Goal: Information Seeking & Learning: Find specific fact

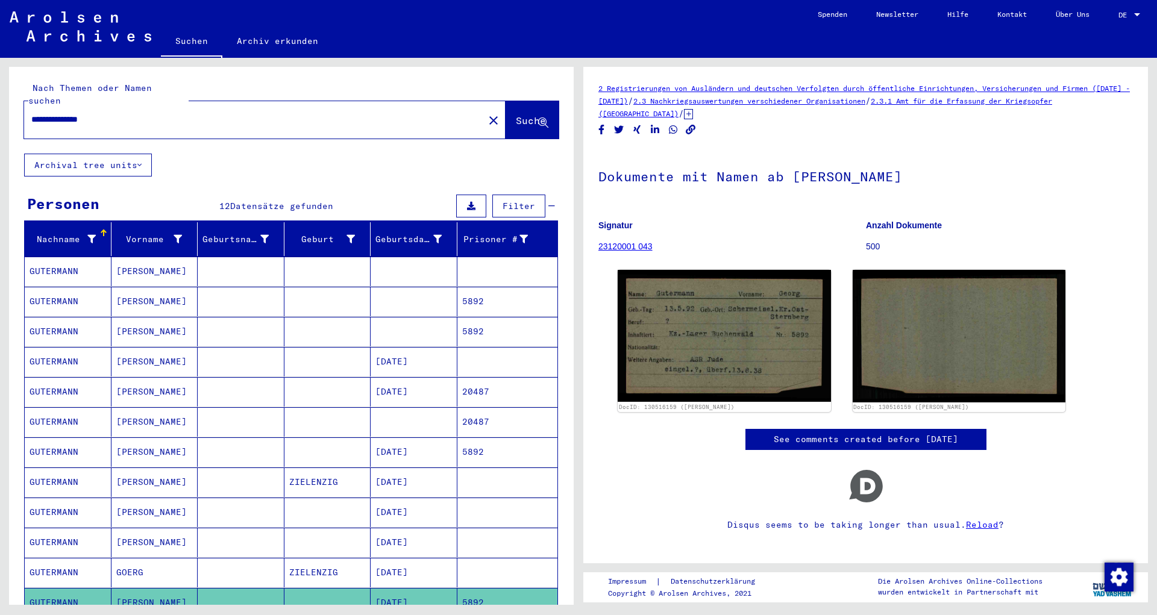
click at [125, 106] on div "**********" at bounding box center [250, 119] width 453 height 27
drag, startPoint x: 127, startPoint y: 107, endPoint x: -398, endPoint y: 91, distance: 525.7
click at [31, 113] on input "**********" at bounding box center [253, 119] width 445 height 13
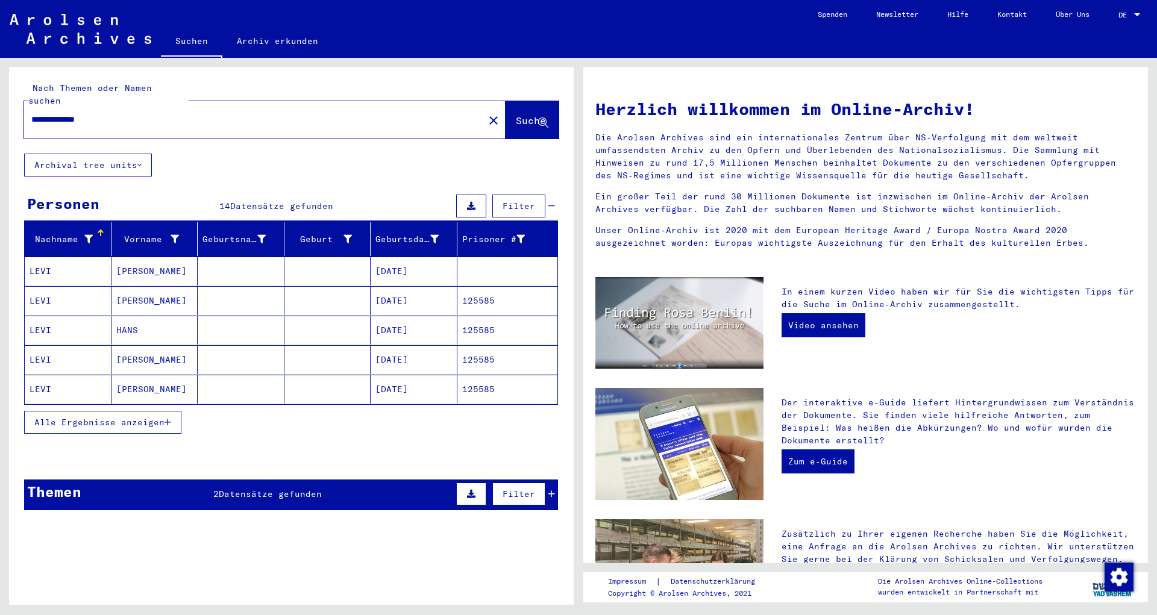
click at [128, 405] on div "Alle Ergebnisse anzeigen" at bounding box center [291, 422] width 534 height 35
click at [133, 417] on span "Alle Ergebnisse anzeigen" at bounding box center [99, 422] width 130 height 11
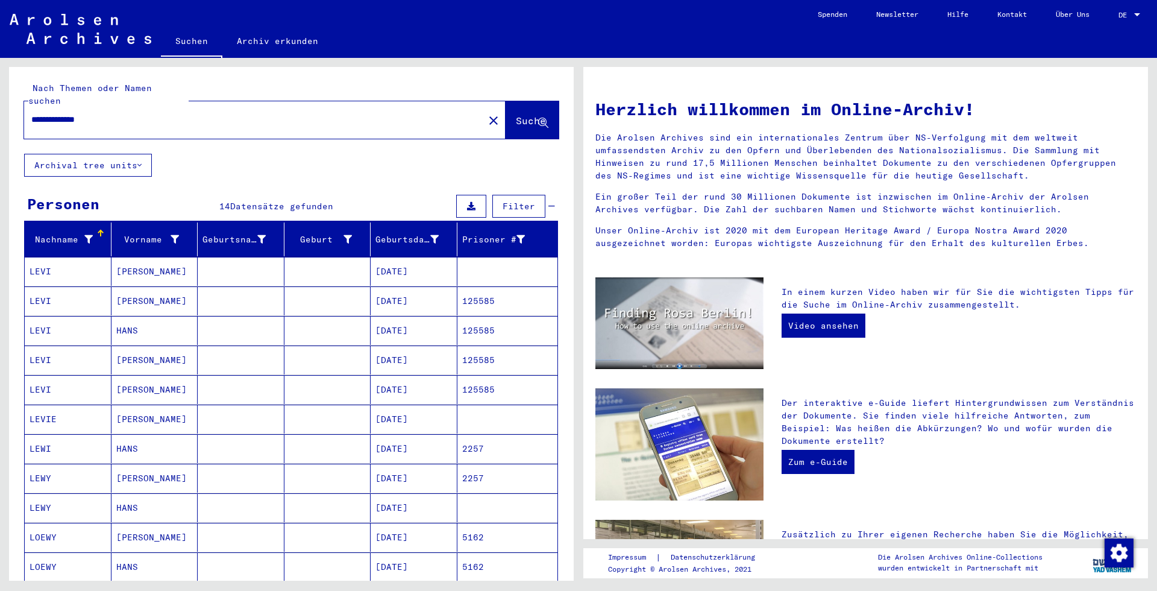
click at [393, 493] on mat-cell "[DATE]" at bounding box center [414, 507] width 87 height 29
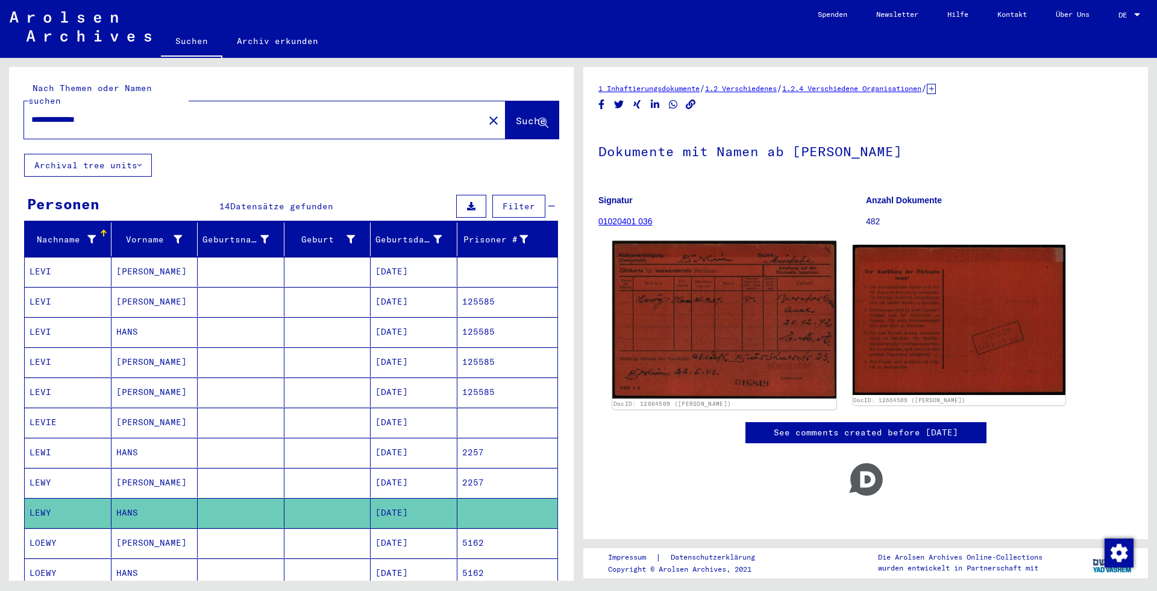
click at [731, 289] on img at bounding box center [724, 320] width 224 height 158
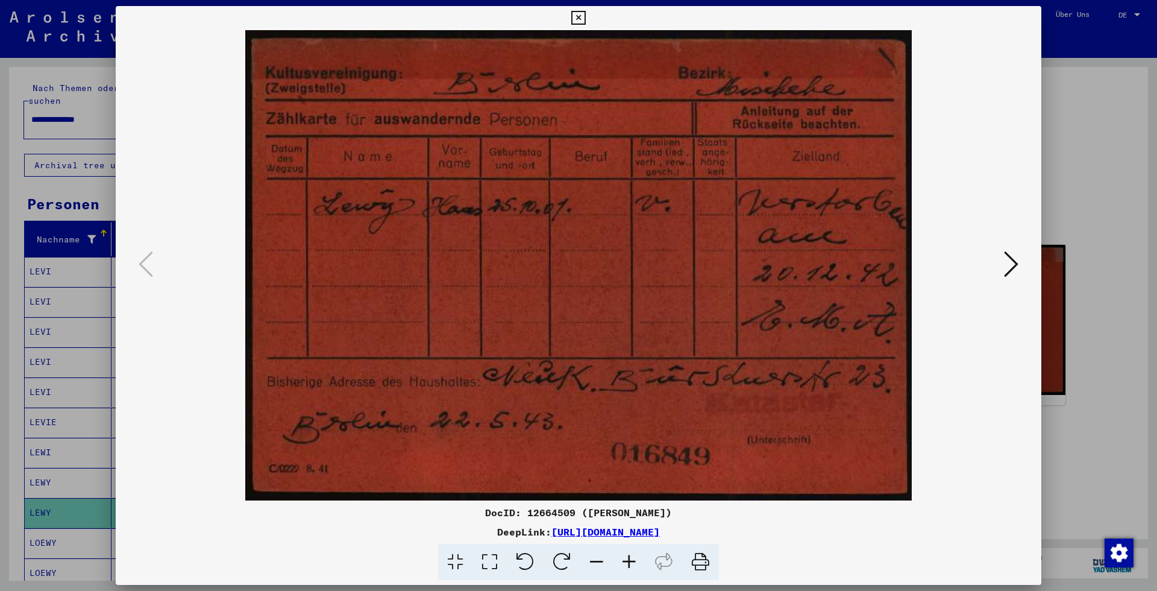
drag, startPoint x: 1017, startPoint y: 282, endPoint x: 1011, endPoint y: 267, distance: 16.2
click at [1017, 280] on button at bounding box center [1011, 265] width 22 height 34
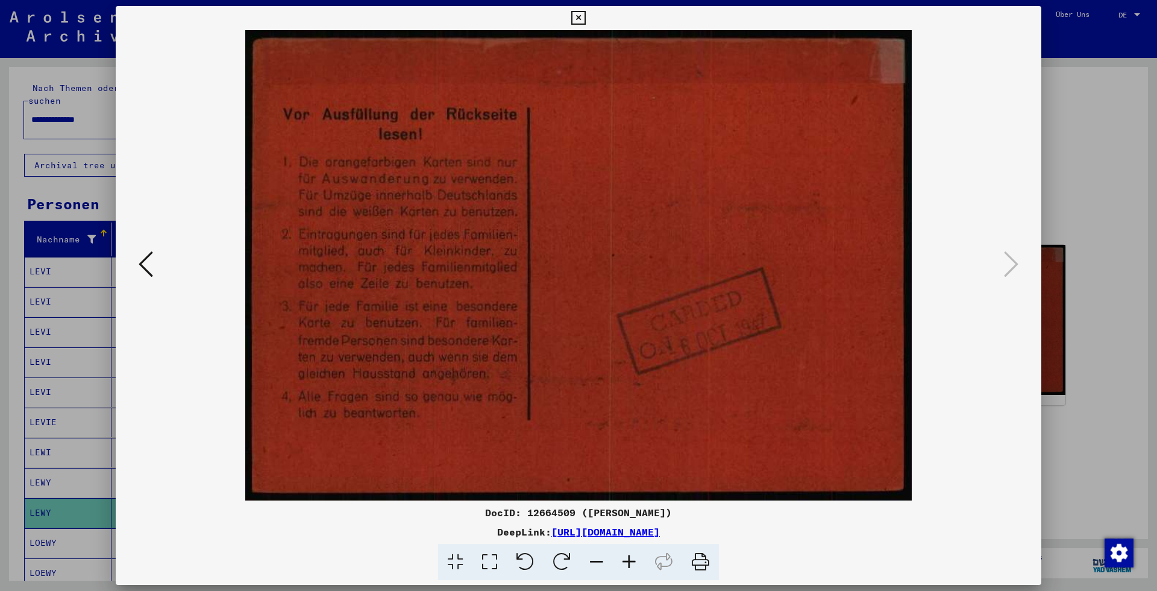
drag, startPoint x: 158, startPoint y: 268, endPoint x: 151, endPoint y: 268, distance: 6.6
click at [154, 268] on div at bounding box center [579, 265] width 926 height 470
click at [143, 268] on icon at bounding box center [146, 263] width 14 height 29
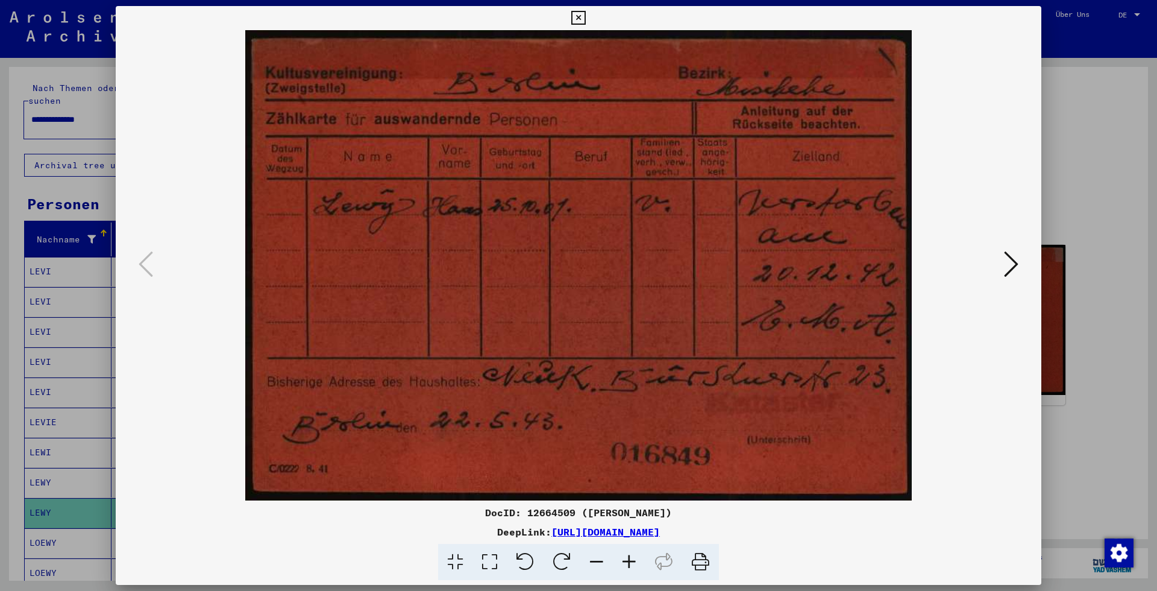
drag, startPoint x: 1089, startPoint y: 193, endPoint x: 1052, endPoint y: 182, distance: 38.9
click at [1086, 192] on div at bounding box center [578, 295] width 1157 height 591
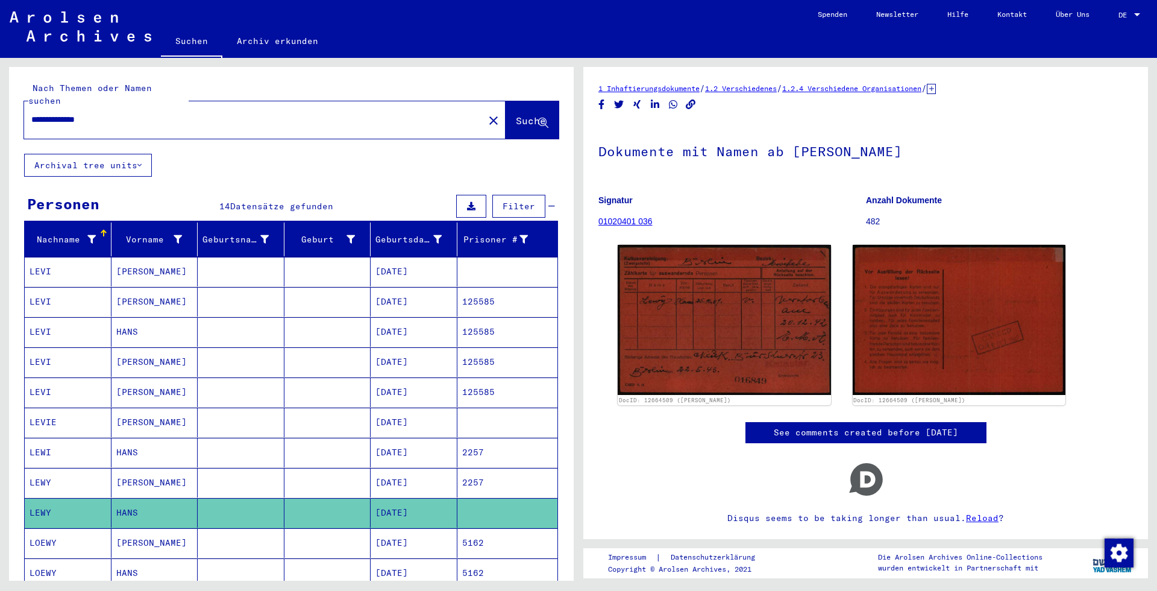
click at [233, 155] on div "**********" at bounding box center [291, 447] width 565 height 761
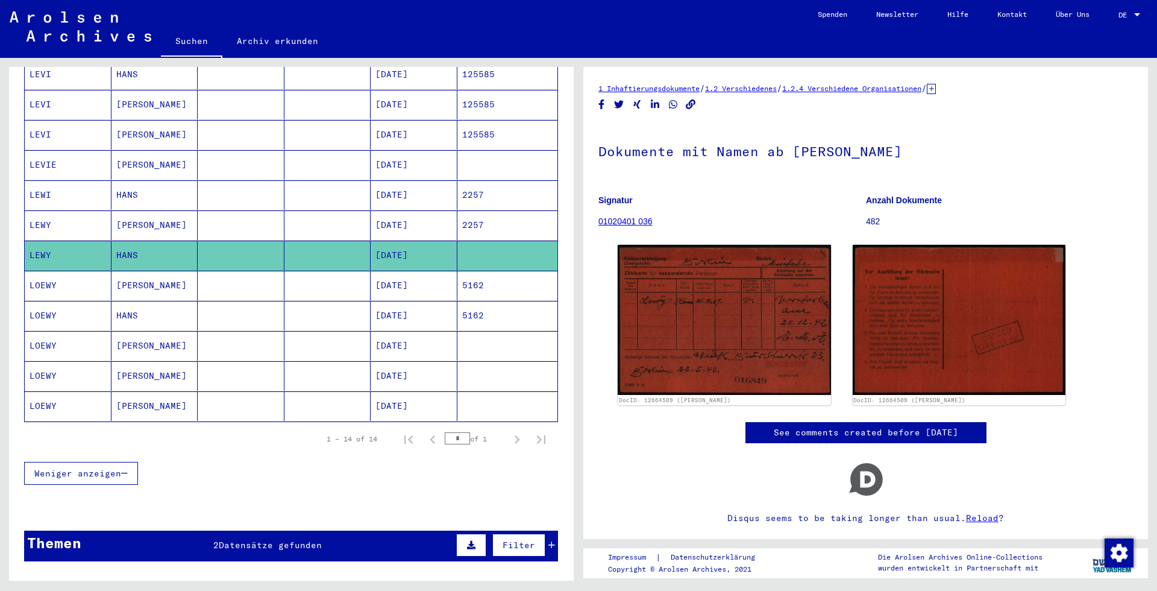
scroll to position [260, 0]
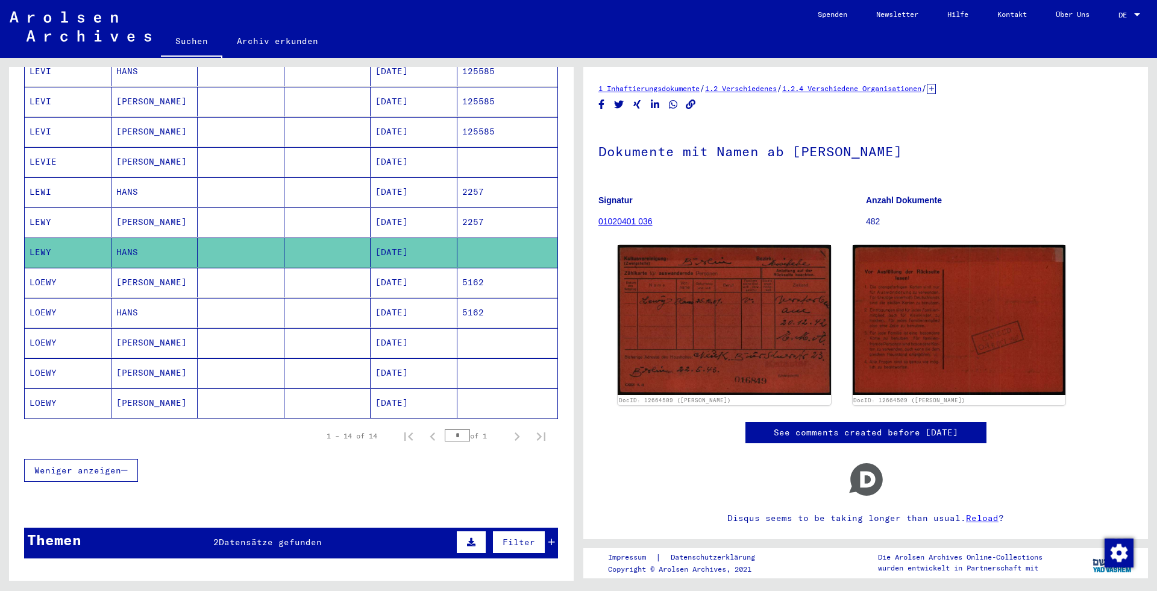
click at [397, 154] on mat-cell "[DATE]" at bounding box center [414, 162] width 87 height 30
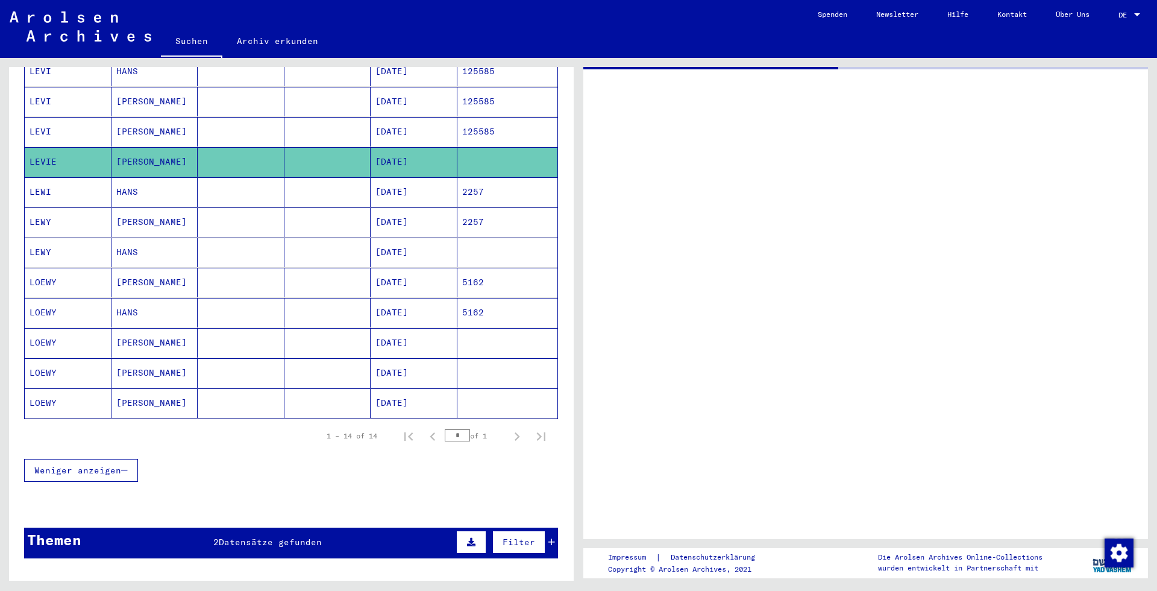
click at [390, 177] on mat-cell "[DATE]" at bounding box center [414, 192] width 87 height 30
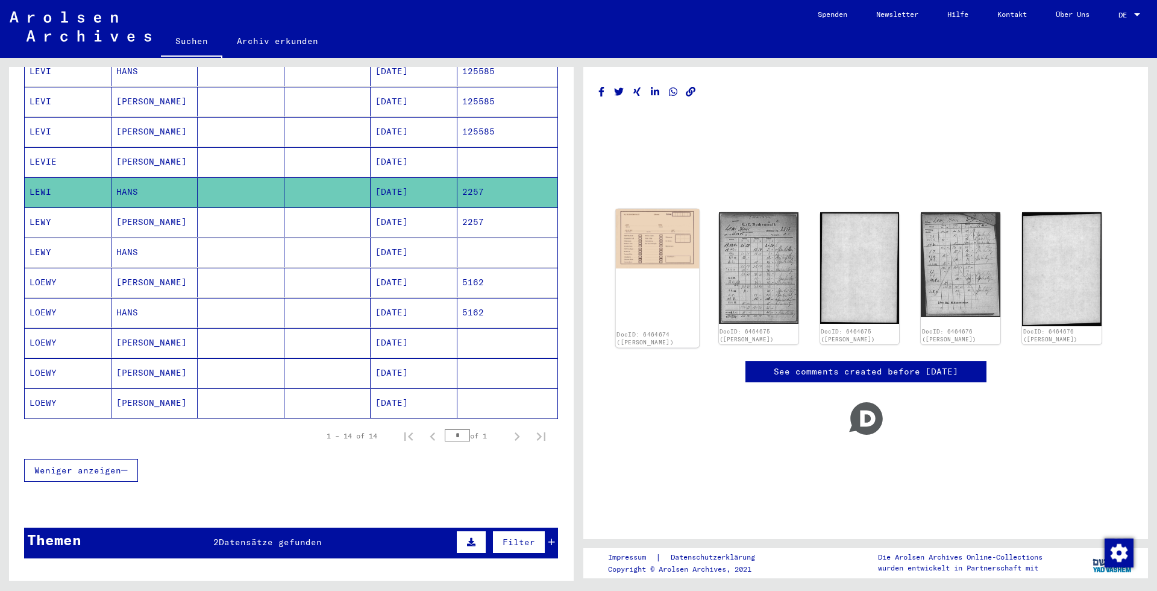
click at [664, 251] on img at bounding box center [657, 238] width 83 height 59
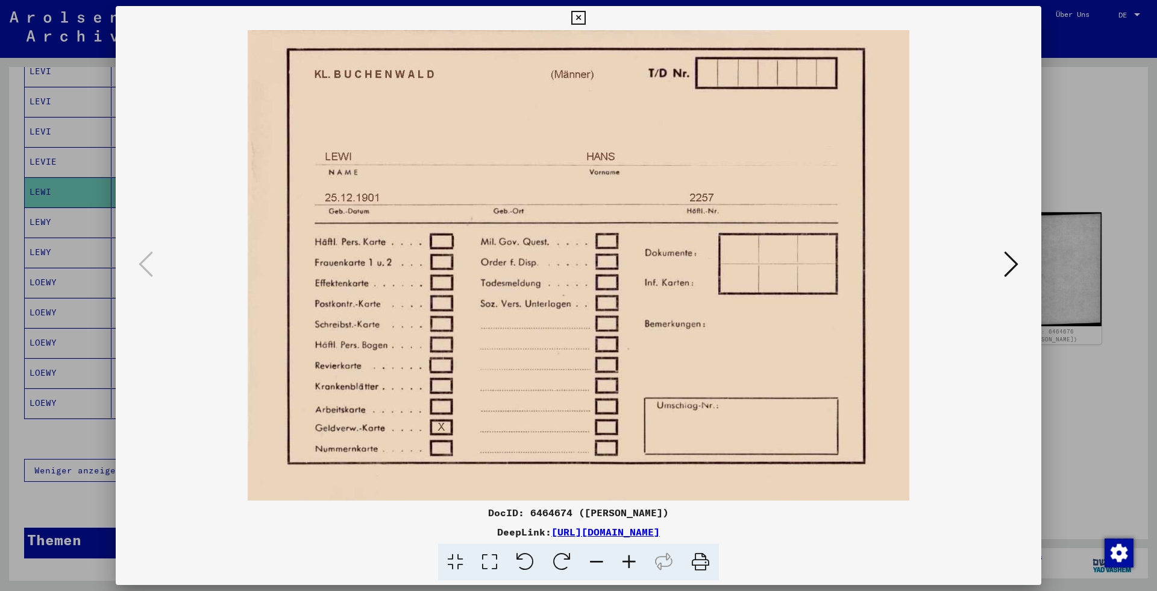
click at [1009, 270] on icon at bounding box center [1011, 263] width 14 height 29
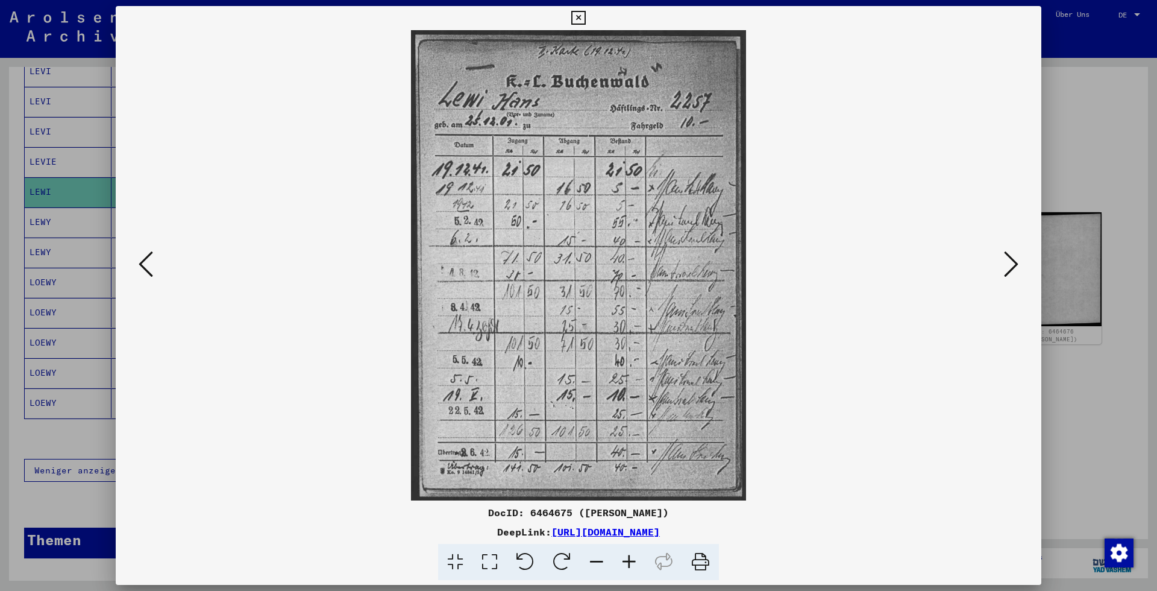
click at [1009, 270] on icon at bounding box center [1011, 263] width 14 height 29
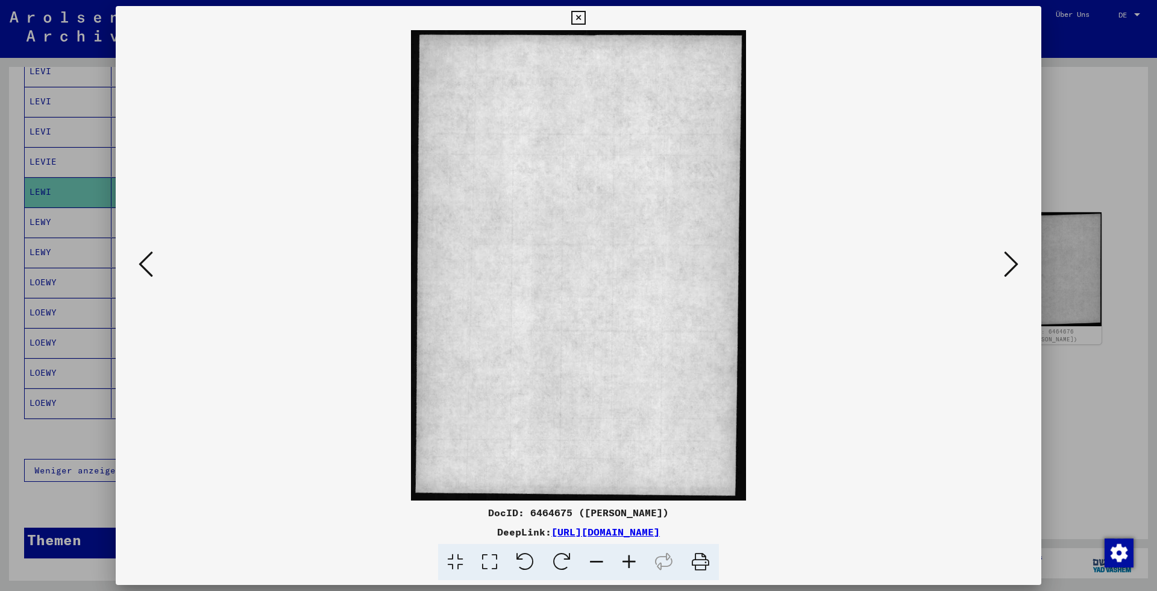
click at [1009, 270] on icon at bounding box center [1011, 263] width 14 height 29
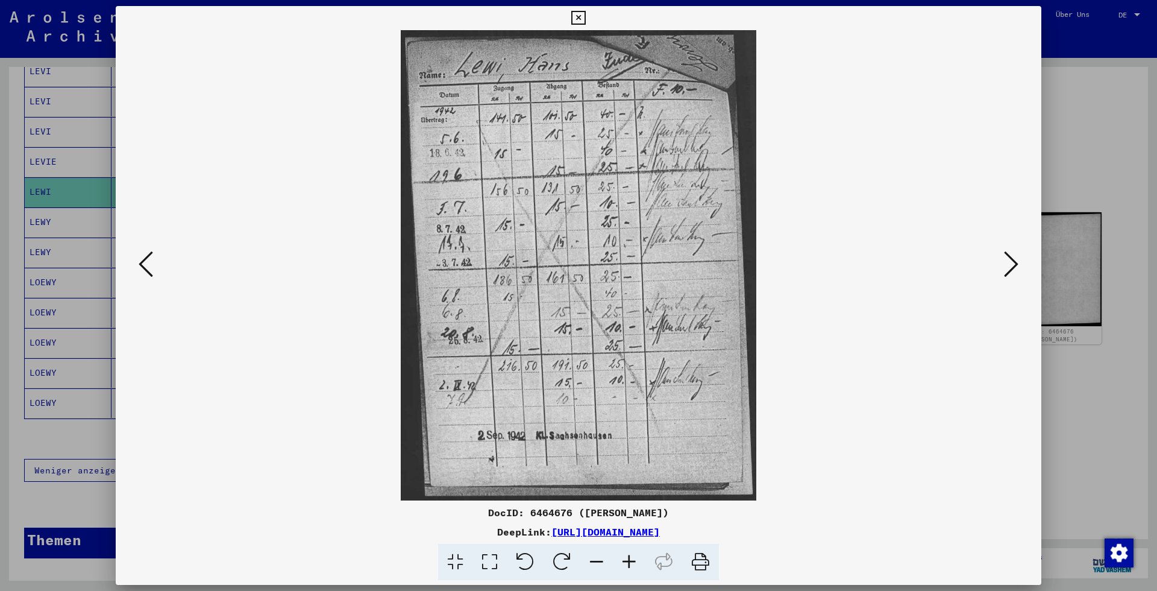
click at [1009, 270] on icon at bounding box center [1011, 263] width 14 height 29
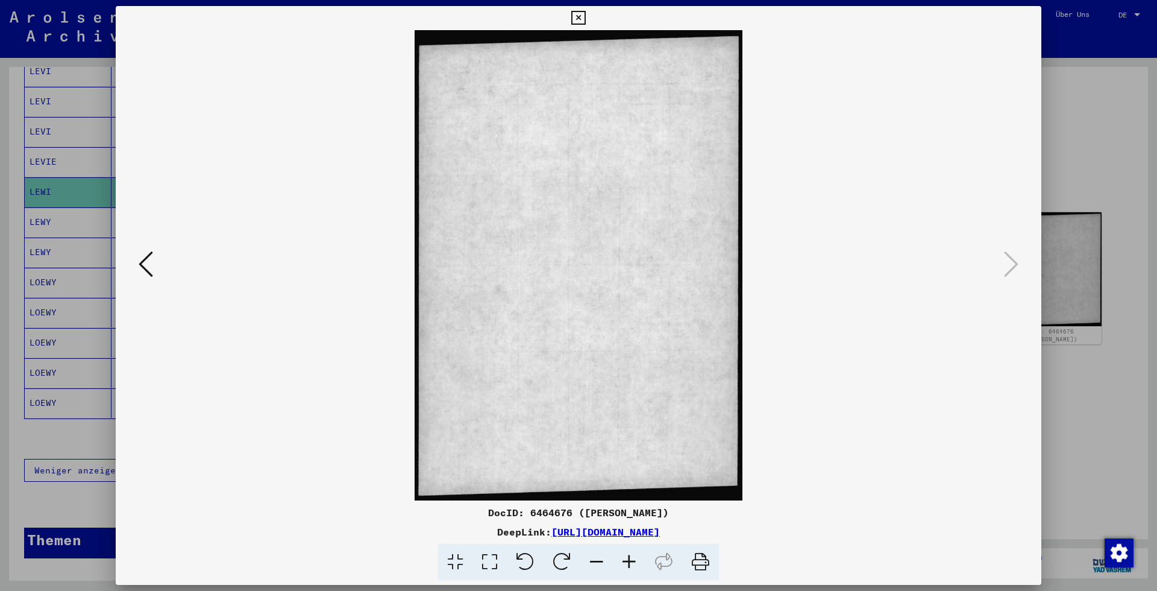
click at [1068, 237] on div at bounding box center [578, 295] width 1157 height 591
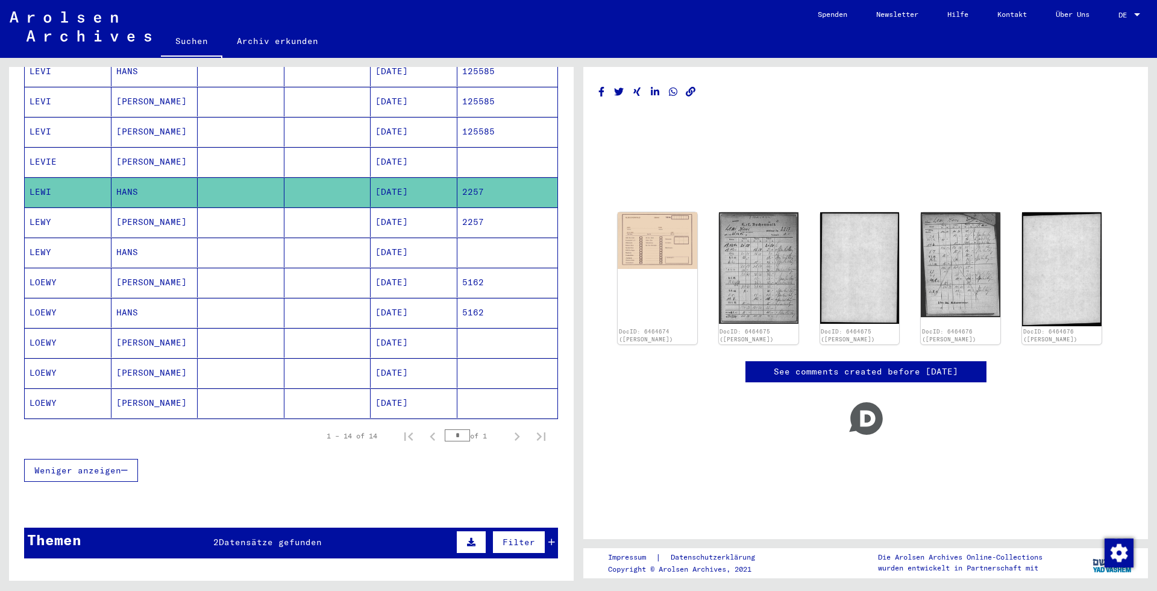
click at [423, 220] on mat-cell "[DATE]" at bounding box center [414, 222] width 87 height 30
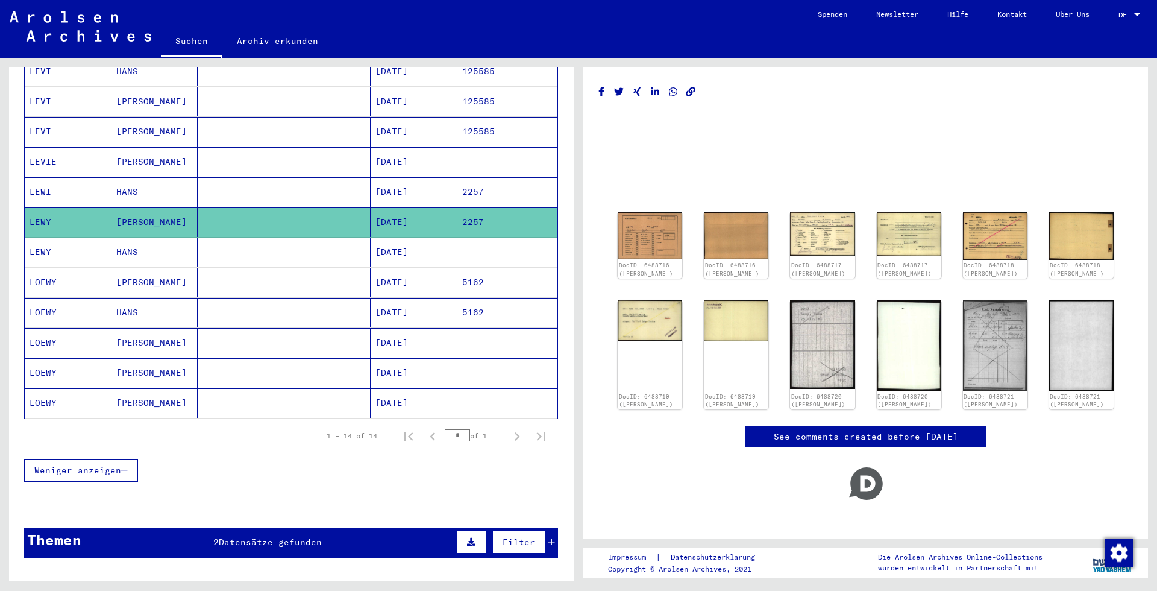
scroll to position [130, 0]
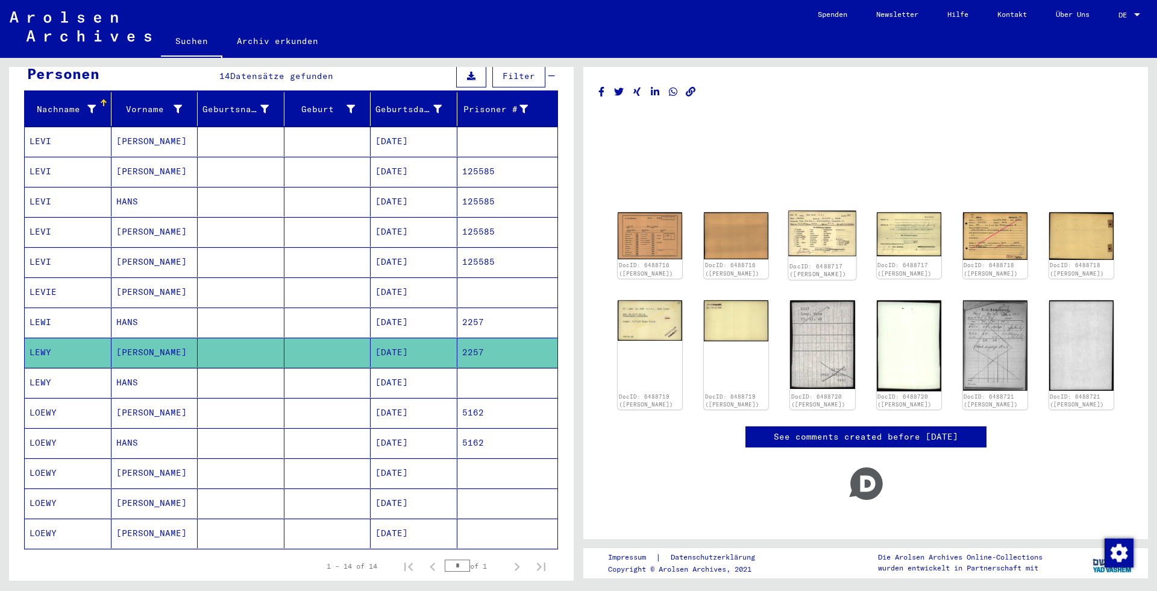
click at [842, 232] on img at bounding box center [823, 233] width 68 height 46
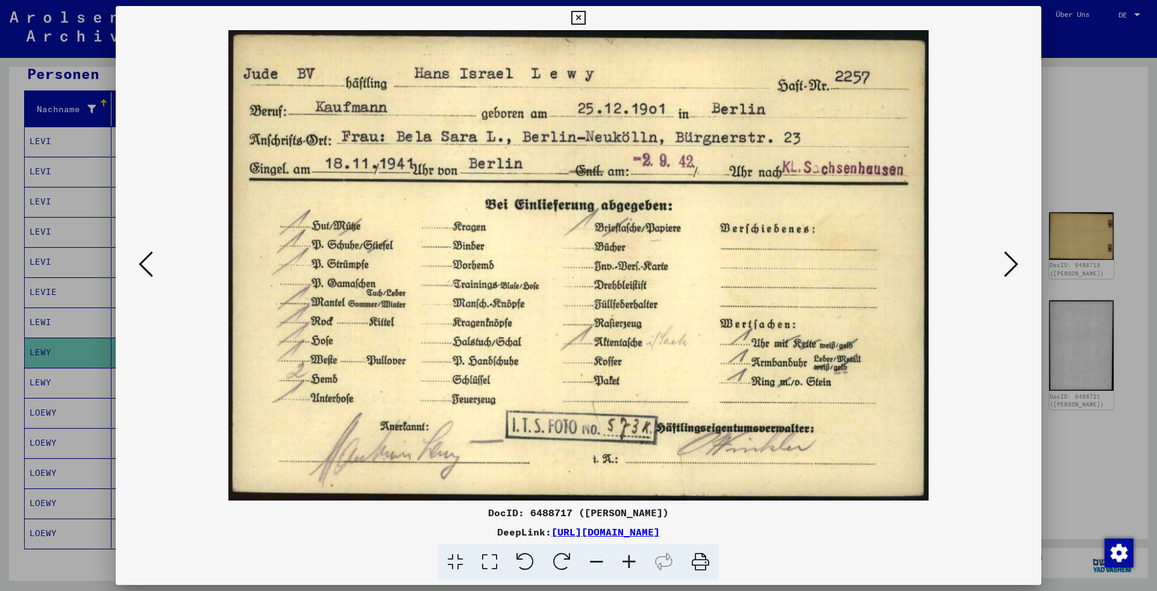
click at [1102, 115] on div at bounding box center [578, 295] width 1157 height 591
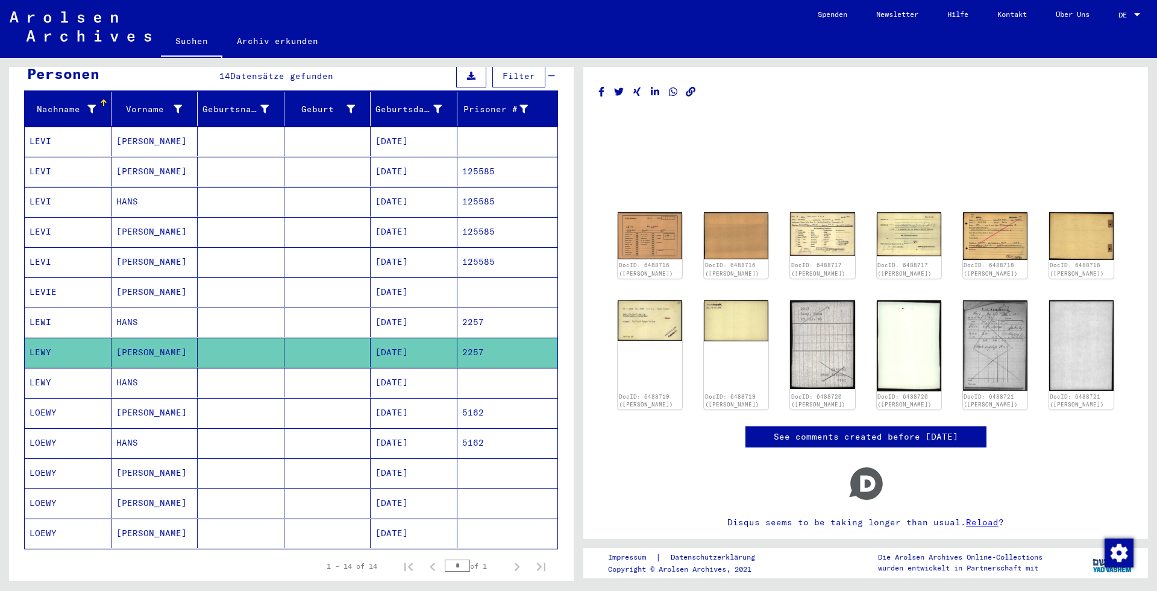
scroll to position [0, 0]
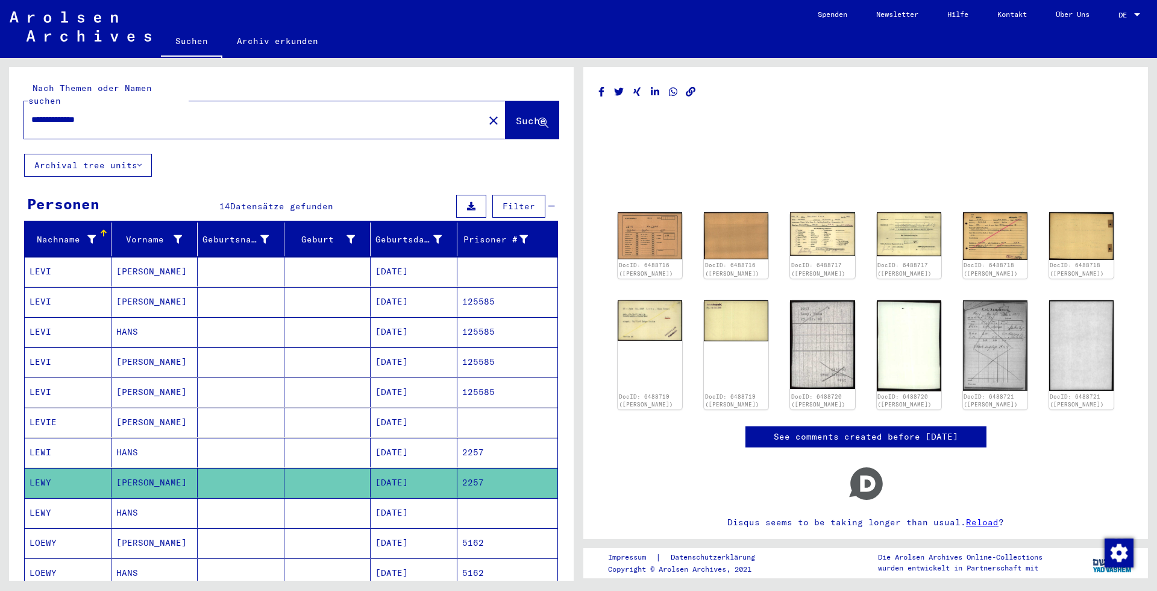
click at [40, 113] on input "**********" at bounding box center [253, 119] width 445 height 13
type input "**********"
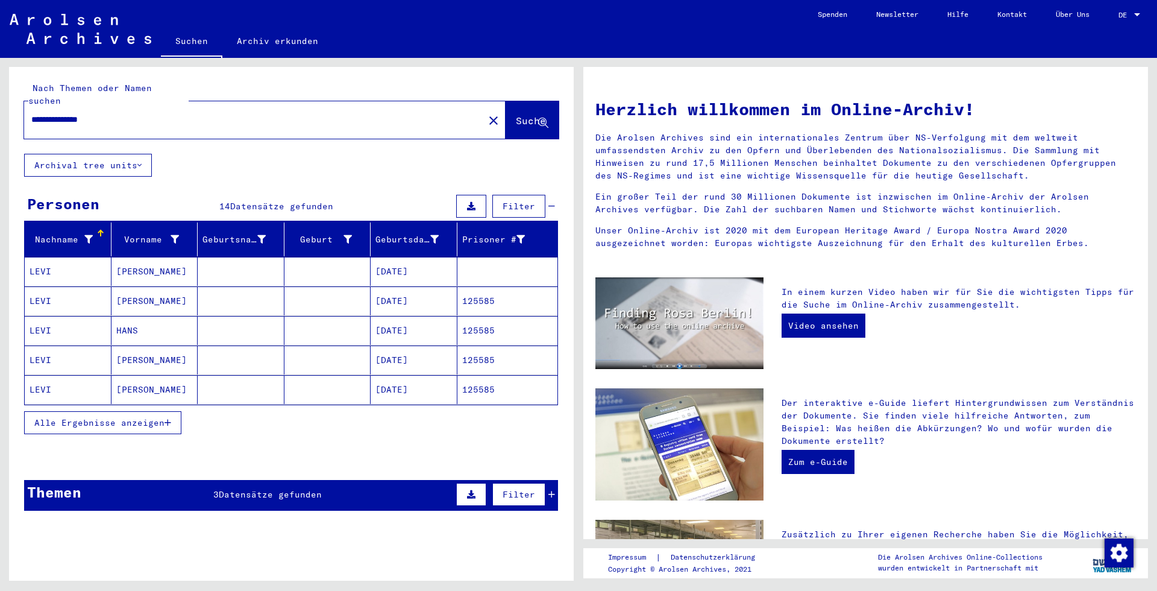
click at [120, 417] on span "Alle Ergebnisse anzeigen" at bounding box center [99, 422] width 130 height 11
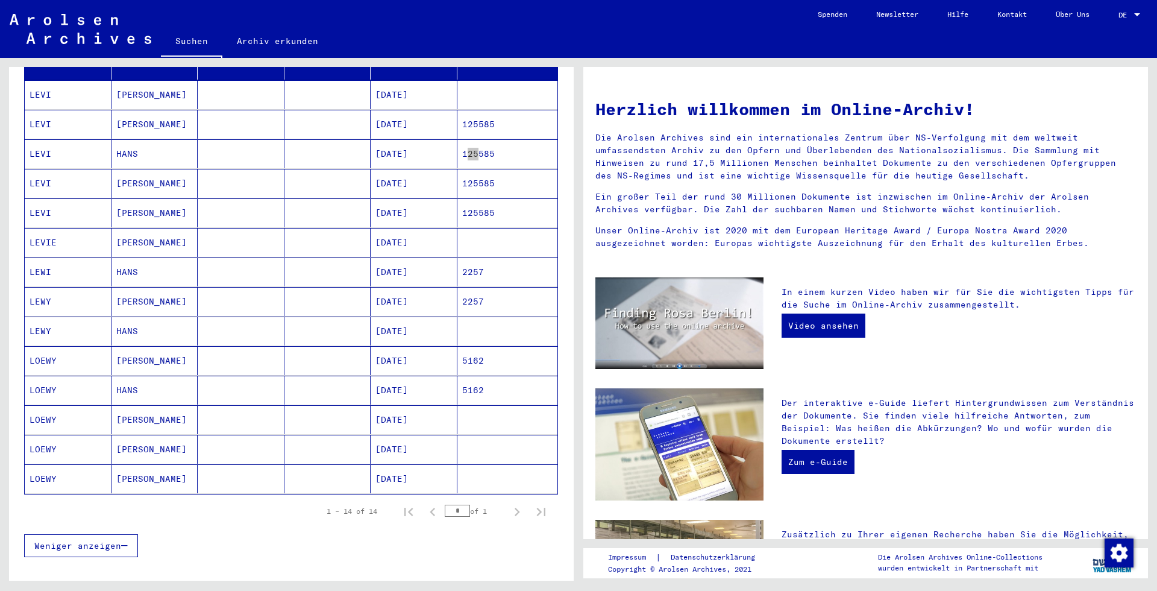
scroll to position [195, 0]
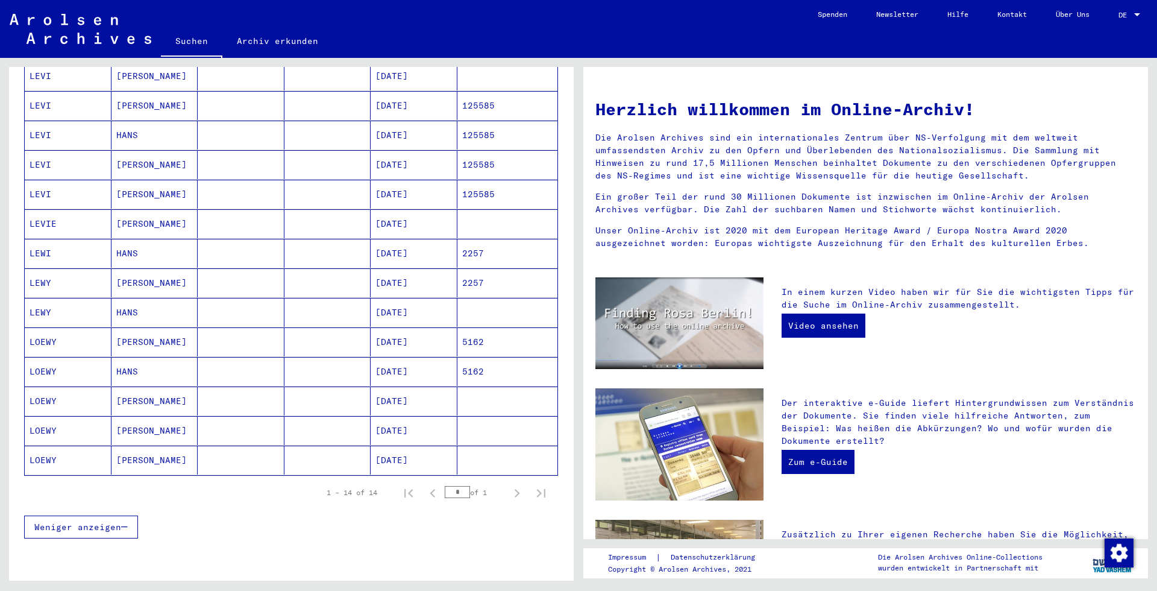
click at [405, 327] on mat-cell "[DATE]" at bounding box center [414, 341] width 87 height 29
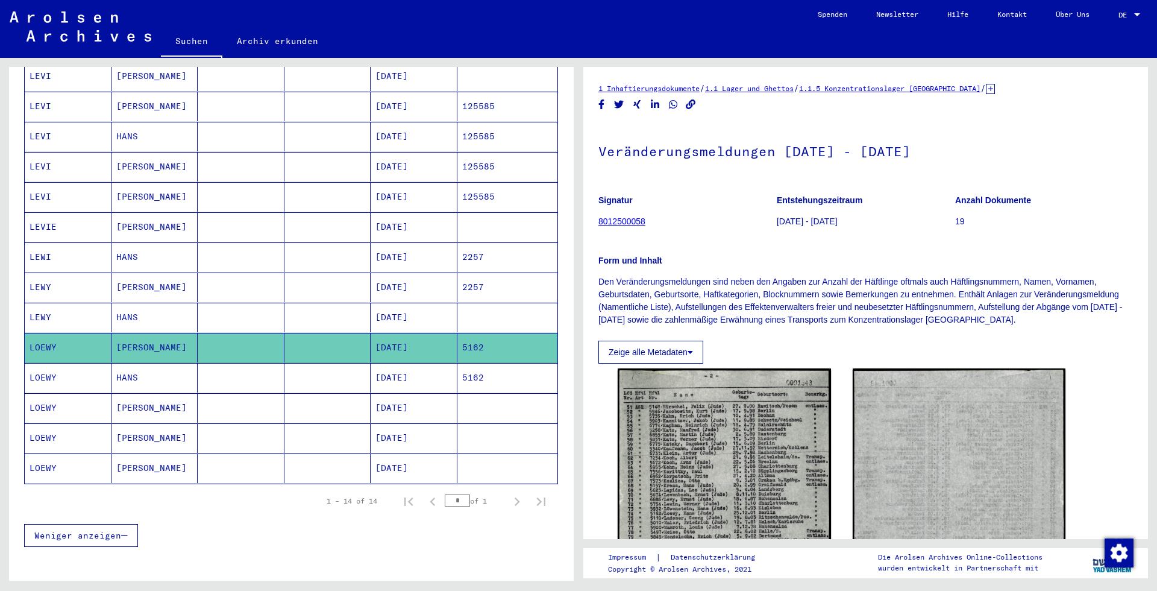
click at [487, 372] on mat-cell "5162" at bounding box center [507, 378] width 101 height 30
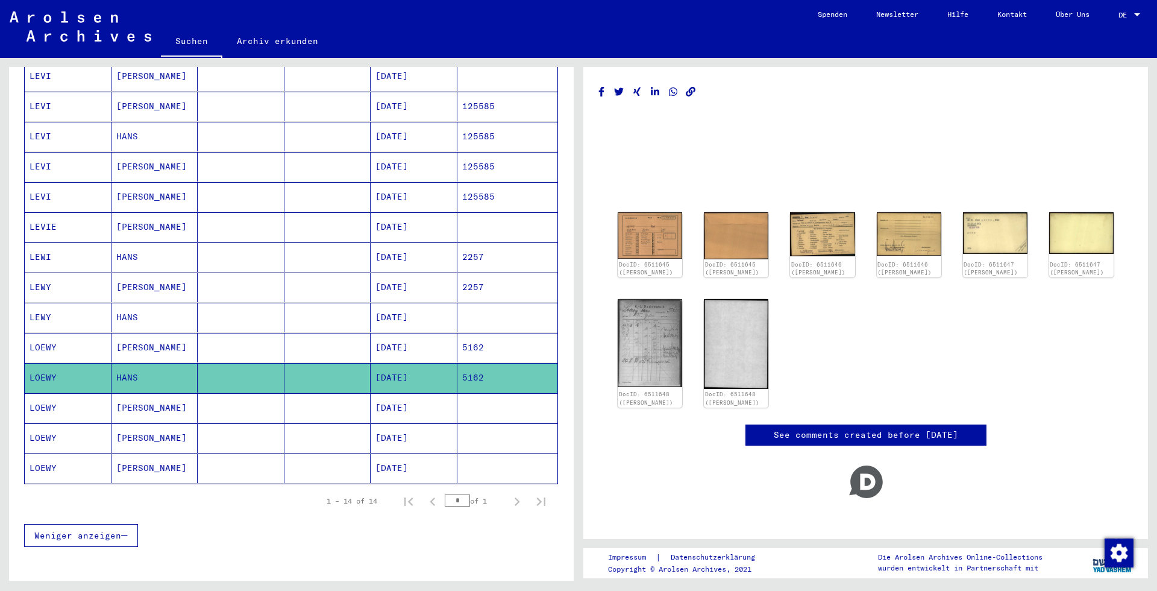
click at [859, 216] on div "DocID: 6511645 ([PERSON_NAME]) DocID: 6511645 ([PERSON_NAME]) DocID: 6511646 ([…" at bounding box center [866, 309] width 506 height 204
click at [810, 229] on img at bounding box center [823, 234] width 68 height 46
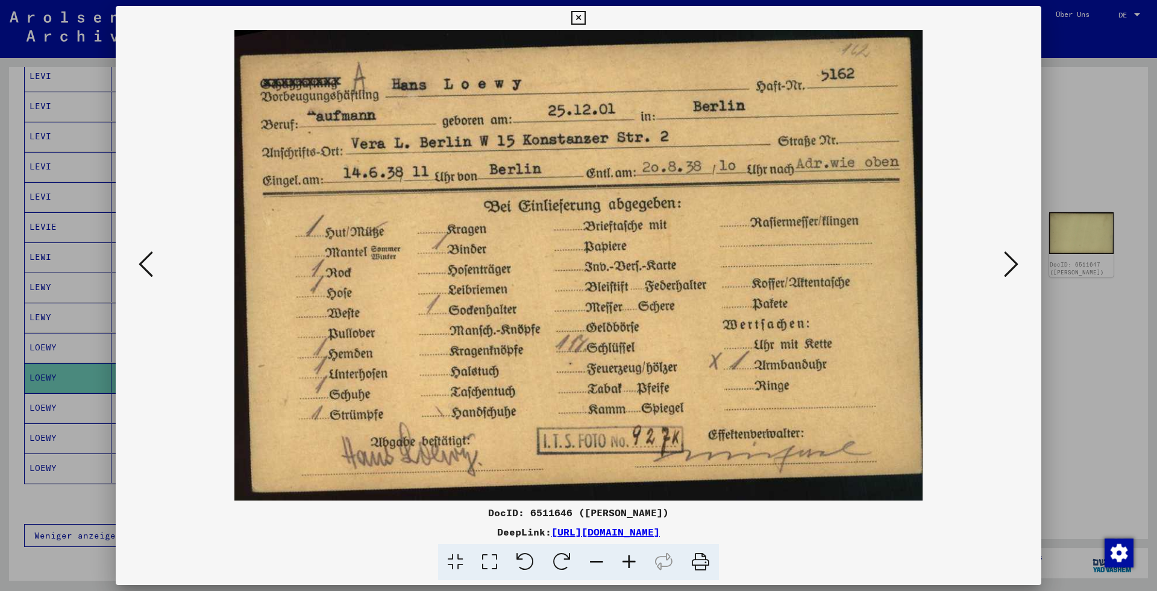
click at [1012, 260] on icon at bounding box center [1011, 263] width 14 height 29
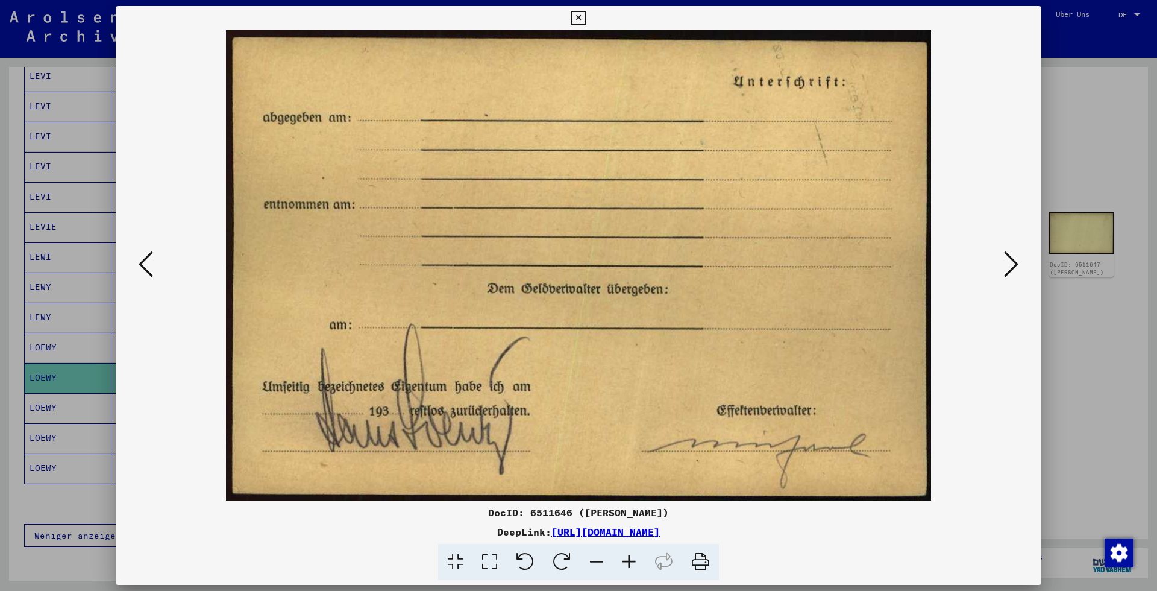
click at [1012, 260] on icon at bounding box center [1011, 263] width 14 height 29
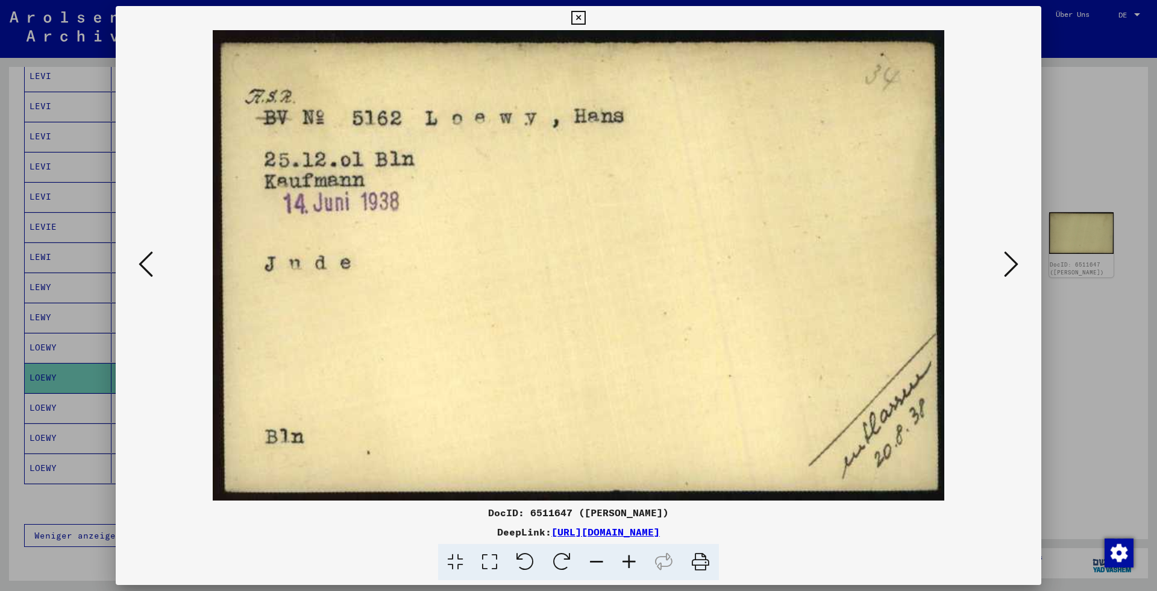
click at [1012, 260] on icon at bounding box center [1011, 263] width 14 height 29
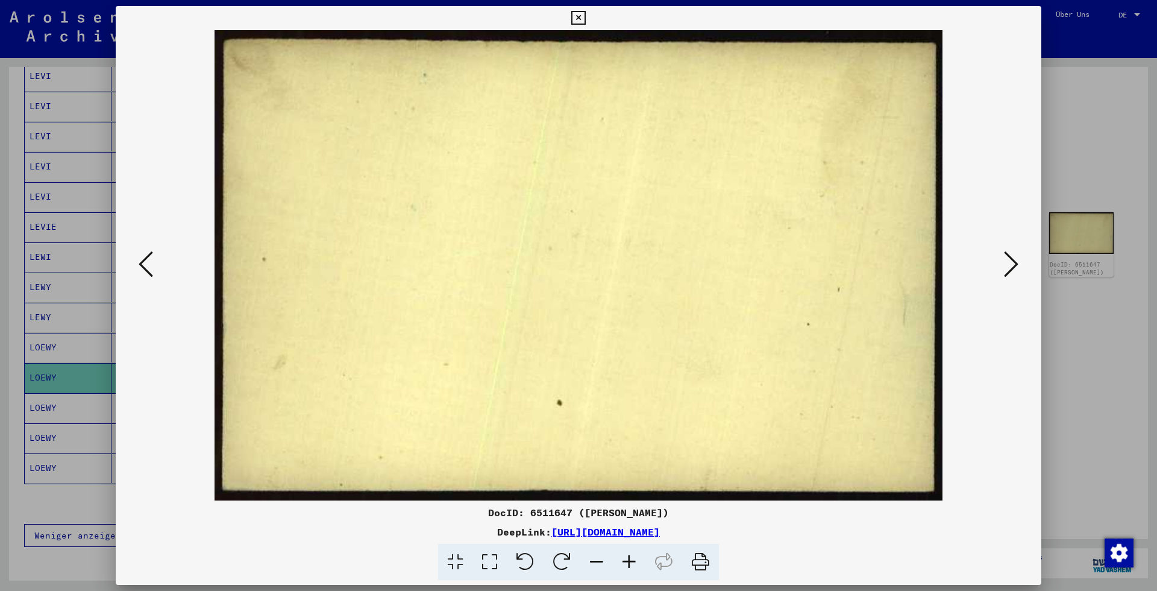
click at [1012, 260] on icon at bounding box center [1011, 263] width 14 height 29
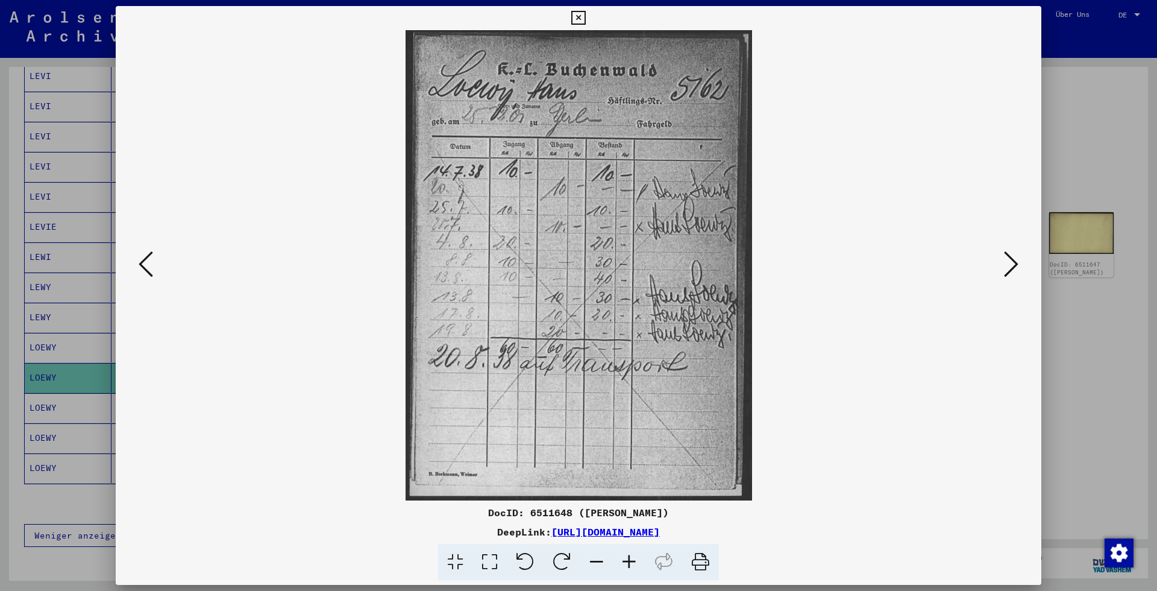
click at [1012, 260] on icon at bounding box center [1011, 263] width 14 height 29
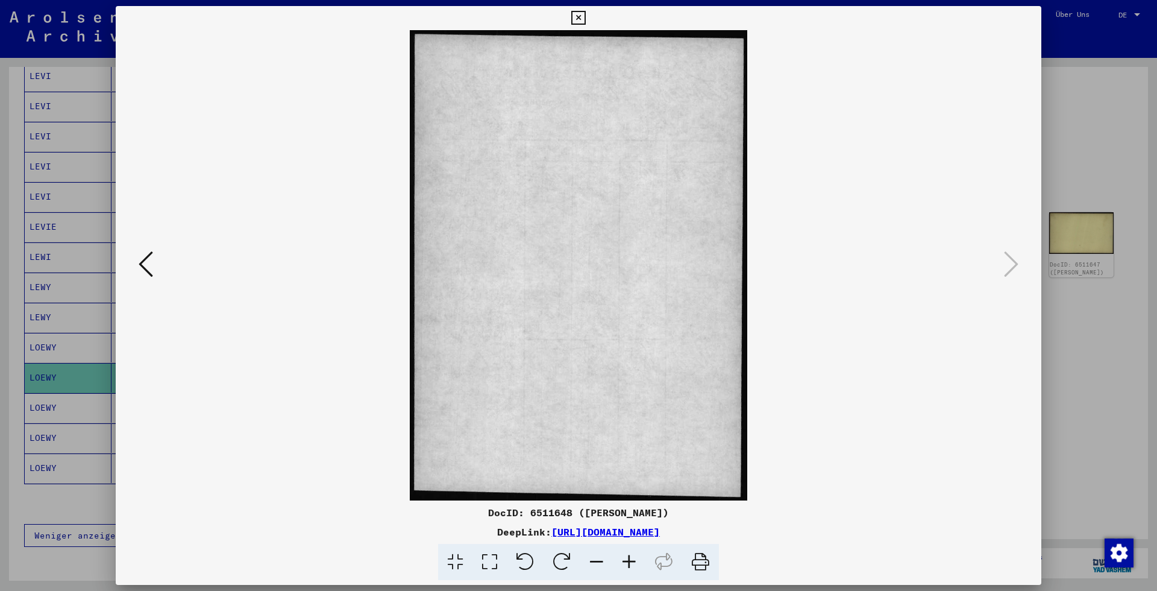
drag, startPoint x: 134, startPoint y: 269, endPoint x: 140, endPoint y: 266, distance: 6.5
click at [134, 269] on div at bounding box center [579, 265] width 926 height 470
click at [140, 265] on icon at bounding box center [146, 263] width 14 height 29
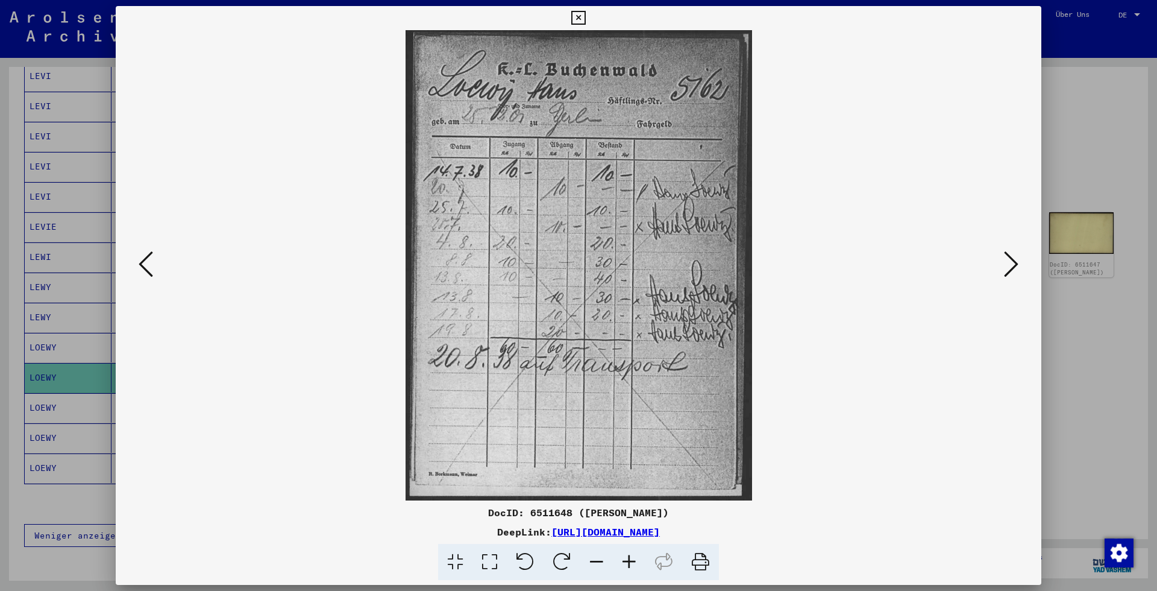
click at [20, 252] on div at bounding box center [578, 295] width 1157 height 591
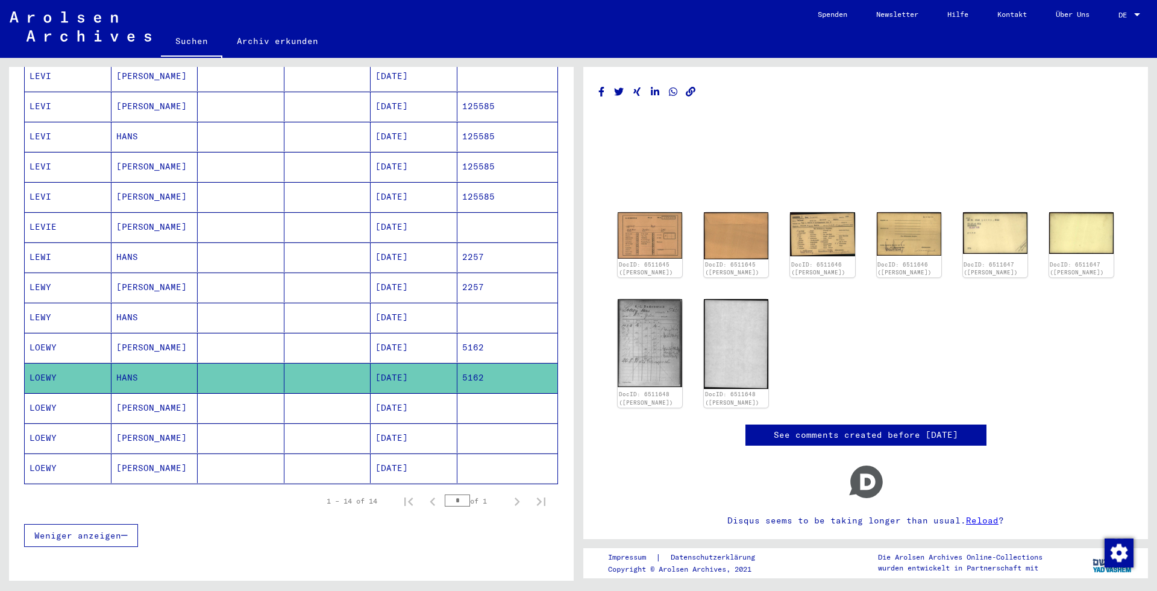
click at [324, 395] on mat-cell at bounding box center [327, 408] width 87 height 30
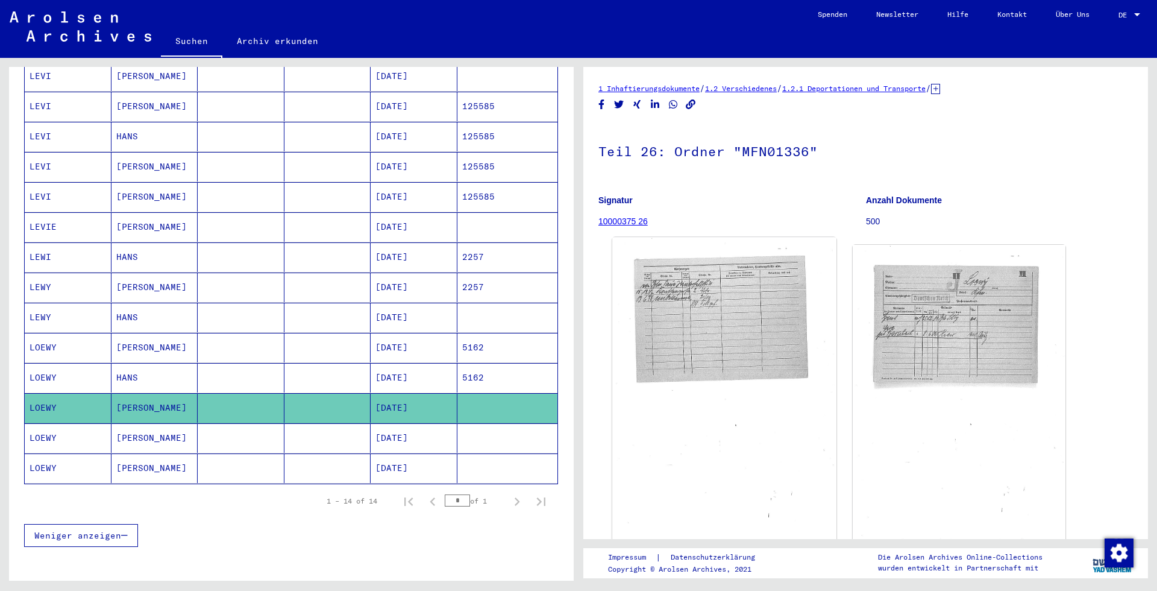
click at [640, 364] on img at bounding box center [724, 391] width 224 height 309
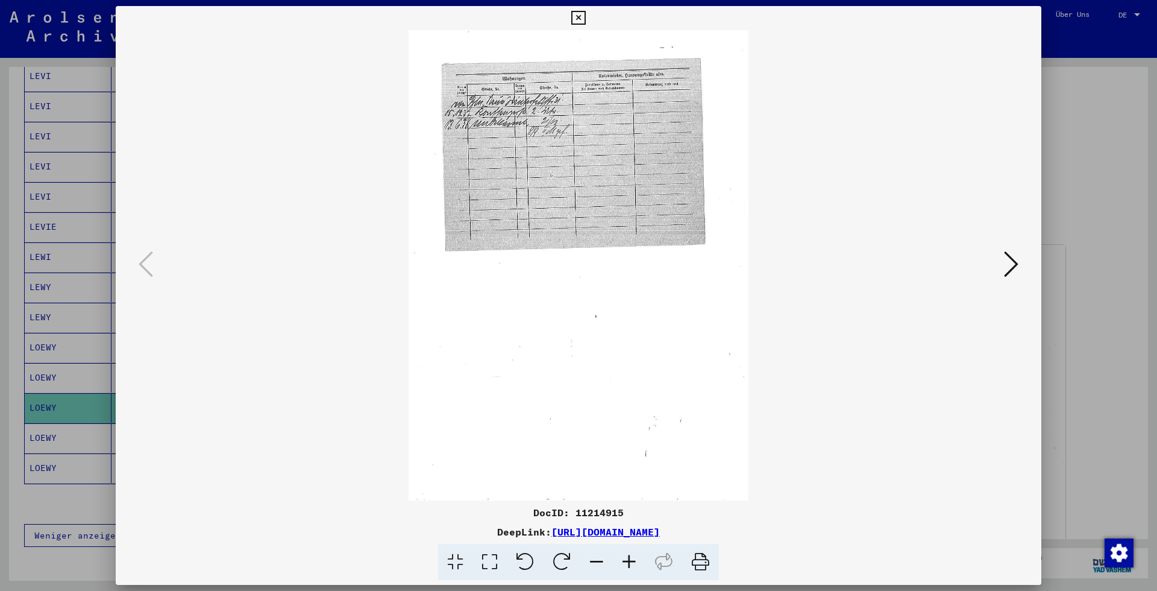
click at [997, 263] on img at bounding box center [579, 265] width 844 height 470
click at [1009, 262] on icon at bounding box center [1011, 263] width 14 height 29
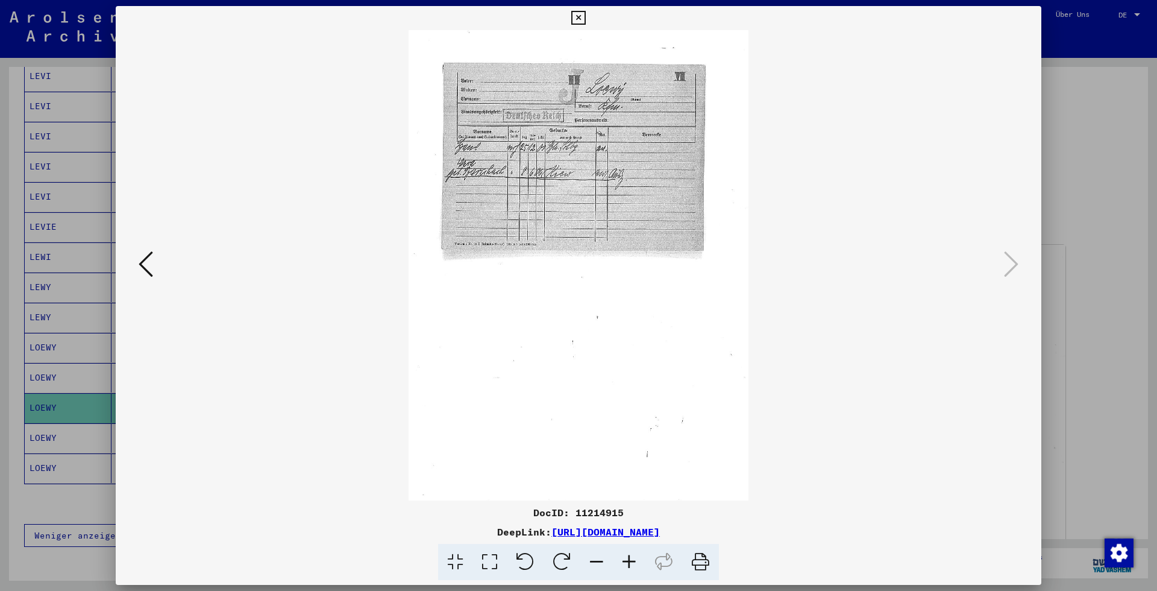
click at [630, 568] on icon at bounding box center [629, 562] width 33 height 37
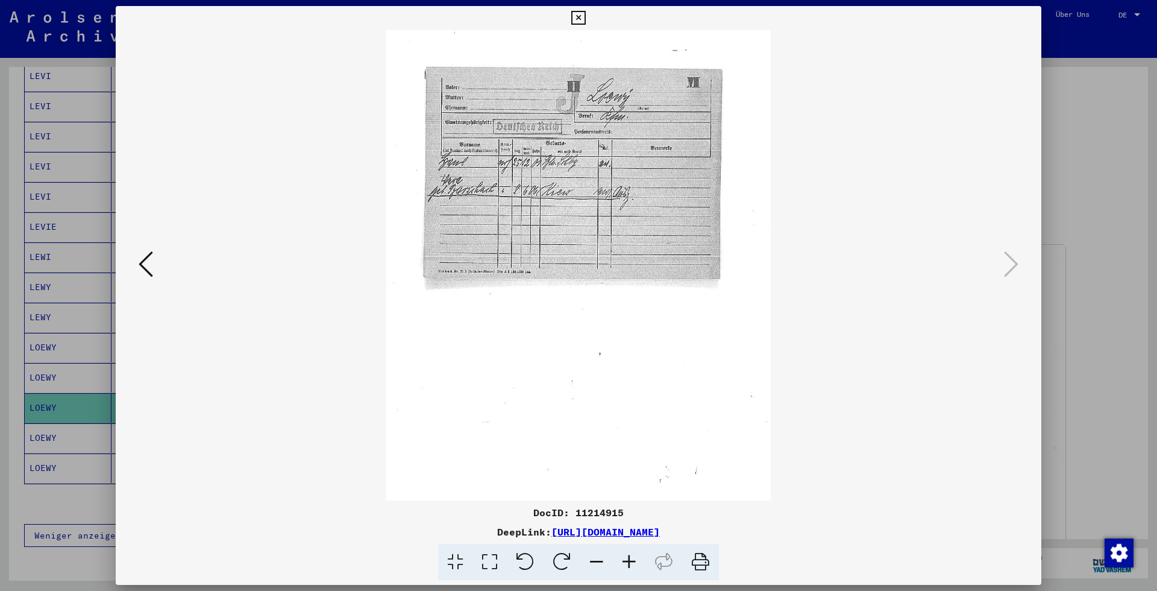
click at [630, 568] on icon at bounding box center [629, 562] width 33 height 37
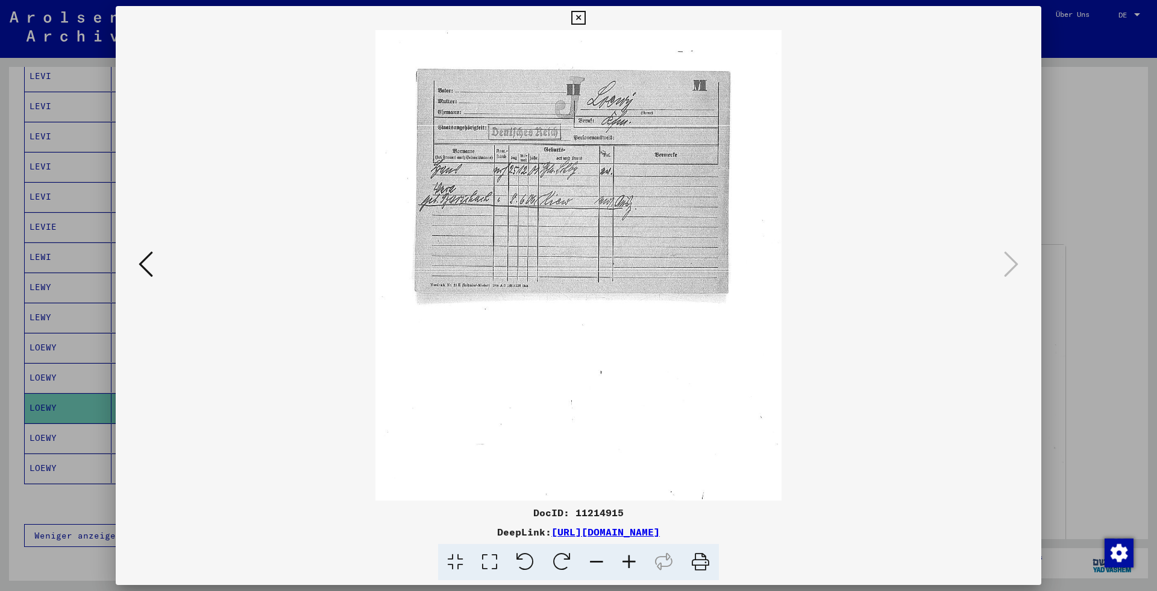
click at [631, 567] on icon at bounding box center [629, 562] width 33 height 37
click at [632, 565] on icon at bounding box center [629, 562] width 33 height 37
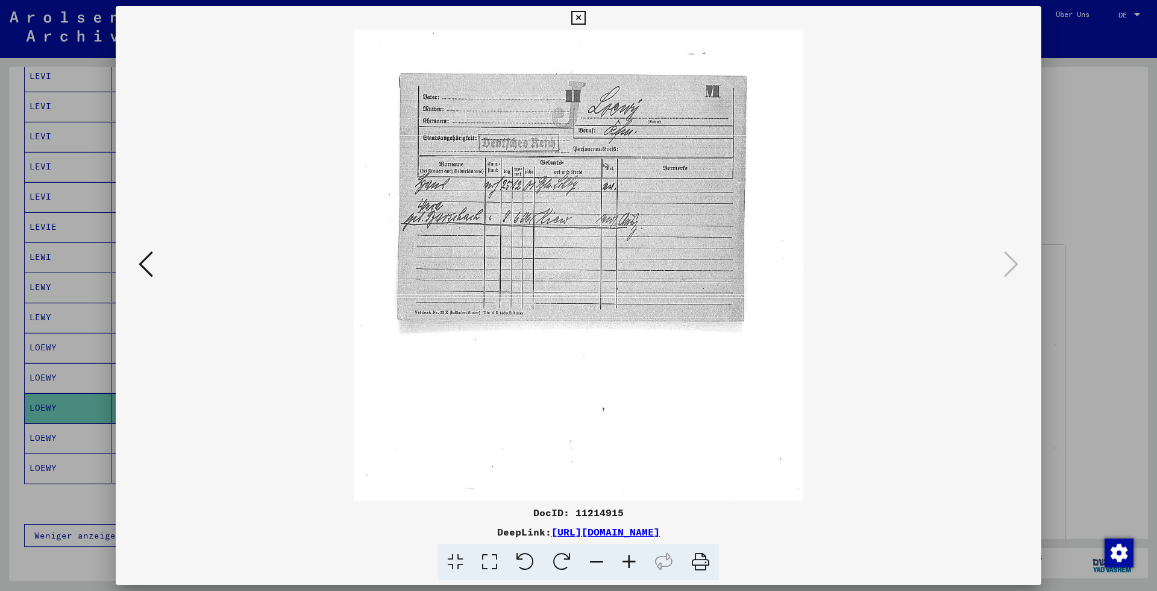
click at [632, 565] on icon at bounding box center [629, 562] width 33 height 37
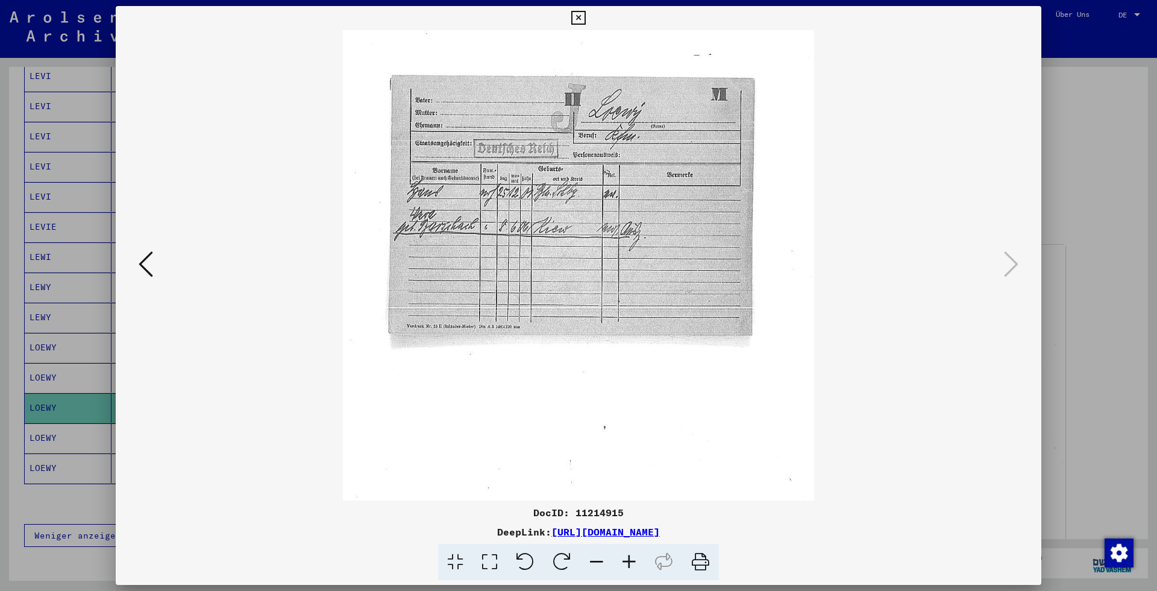
click at [632, 565] on icon at bounding box center [629, 562] width 33 height 37
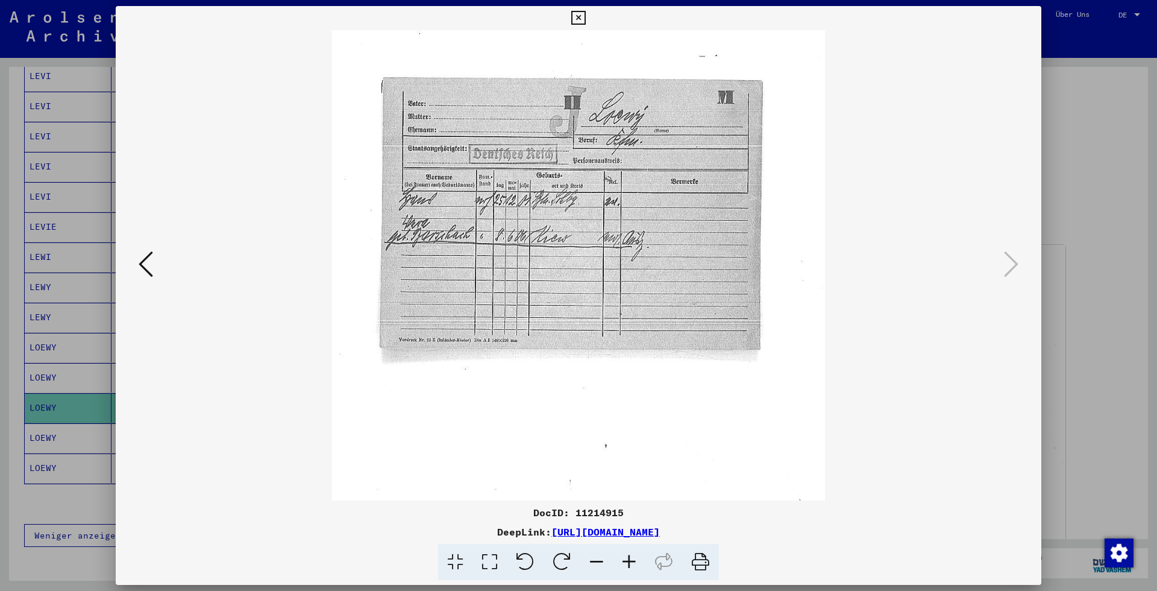
click at [1077, 150] on div at bounding box center [578, 295] width 1157 height 591
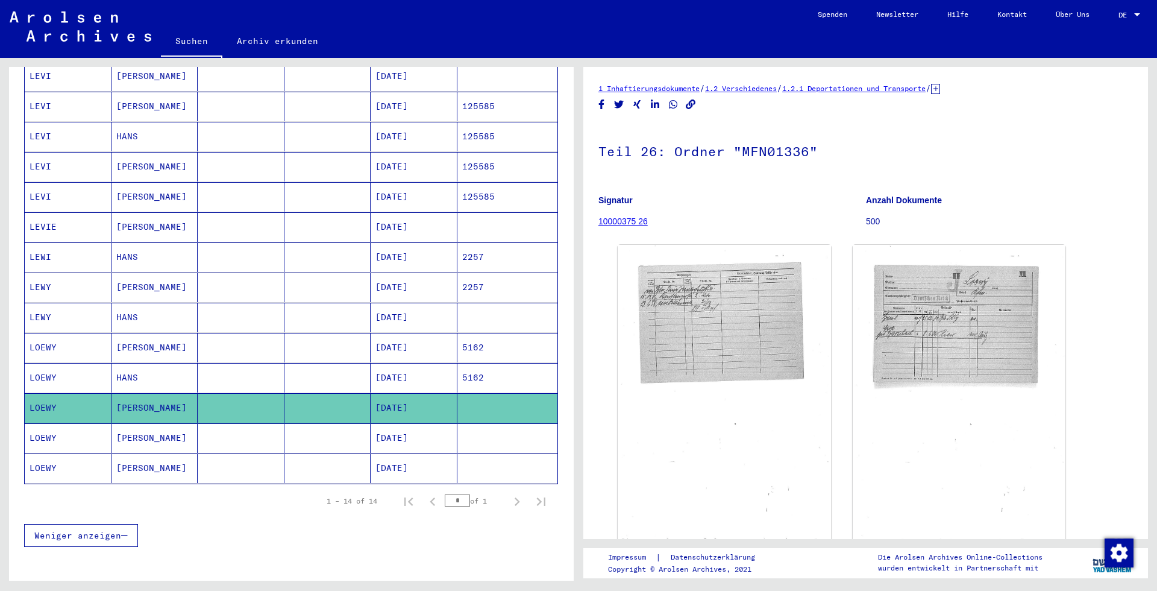
click at [264, 423] on mat-cell at bounding box center [241, 438] width 87 height 30
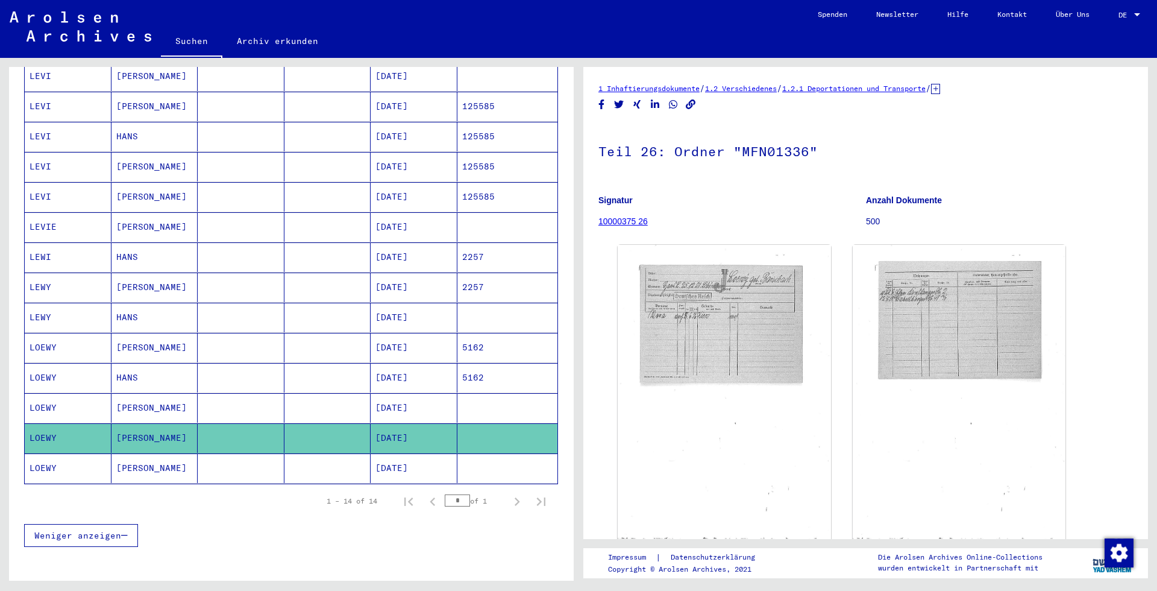
click at [387, 453] on mat-cell "[DATE]" at bounding box center [414, 468] width 87 height 30
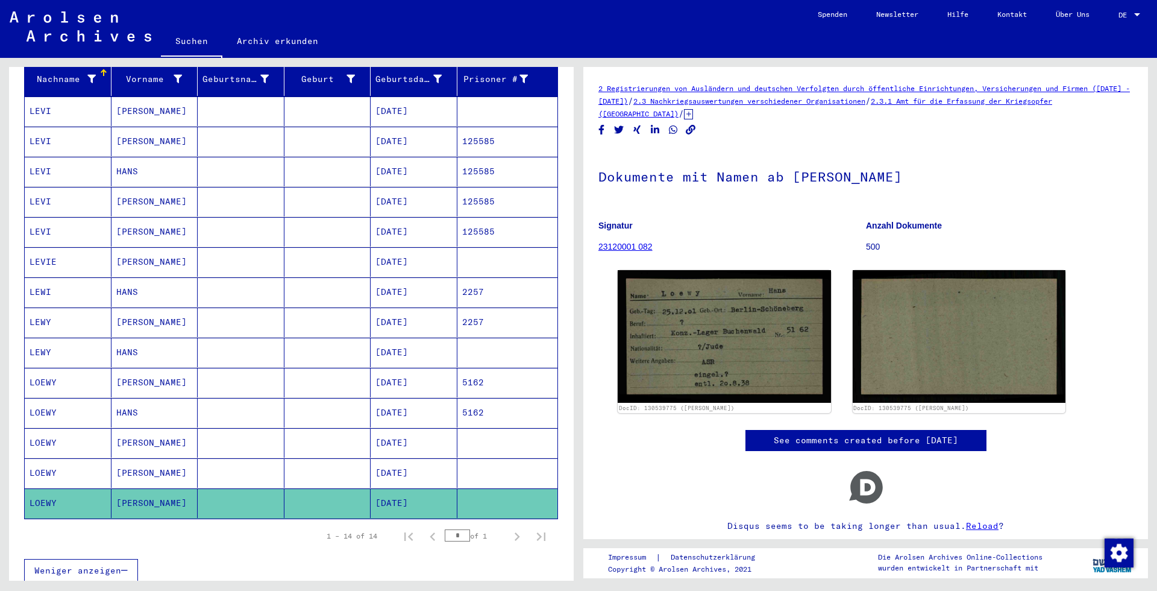
scroll to position [130, 0]
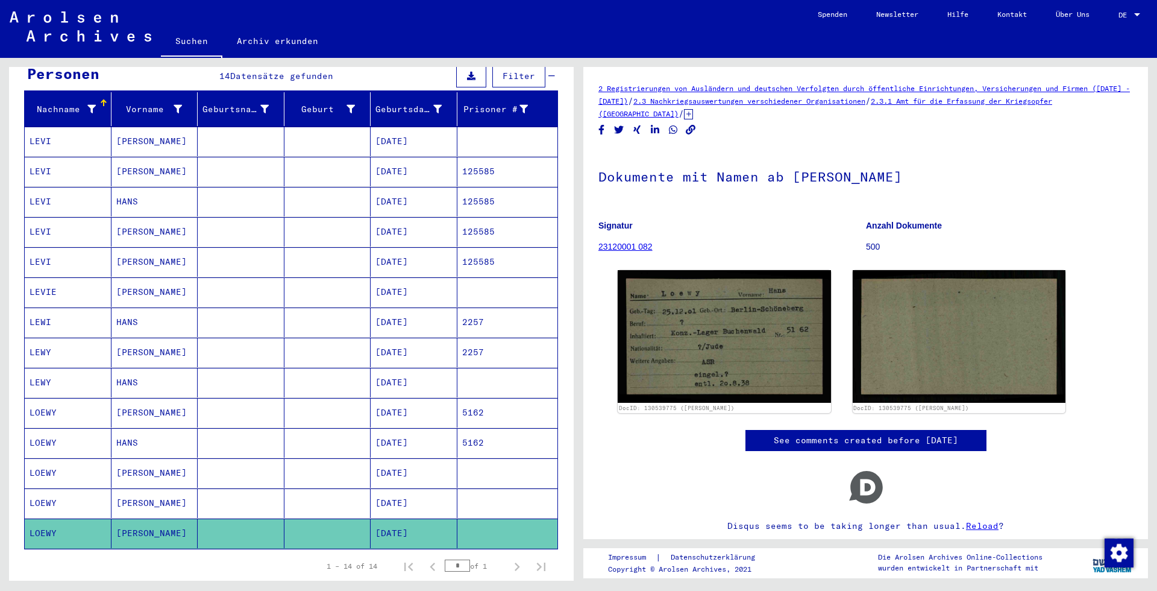
click at [406, 307] on mat-cell "[DATE]" at bounding box center [414, 322] width 87 height 30
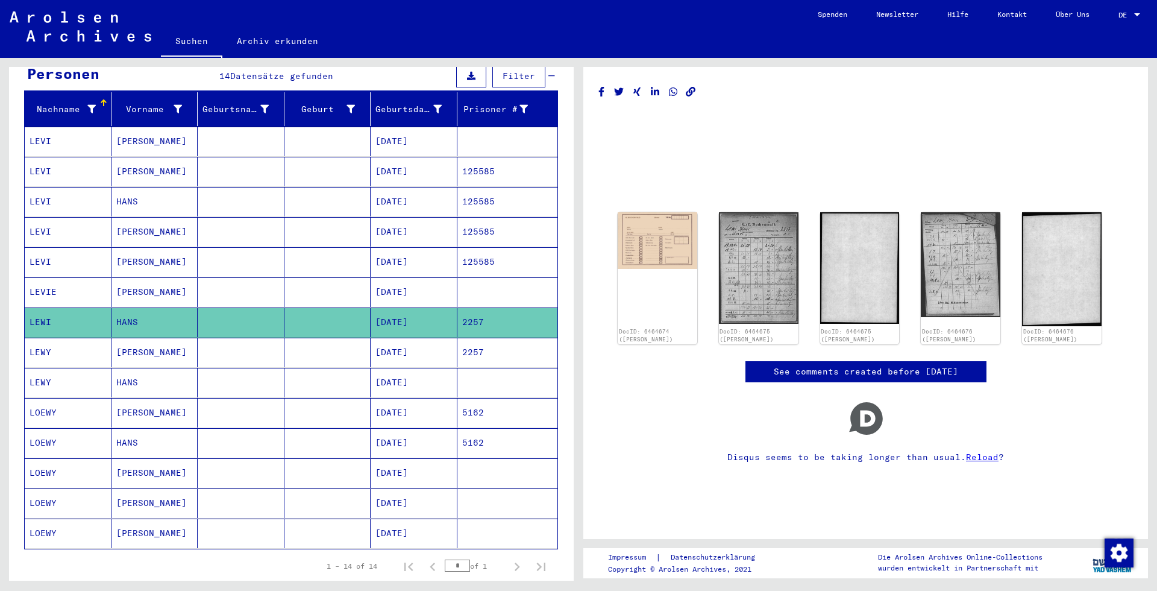
click at [507, 341] on mat-cell "2257" at bounding box center [507, 352] width 101 height 30
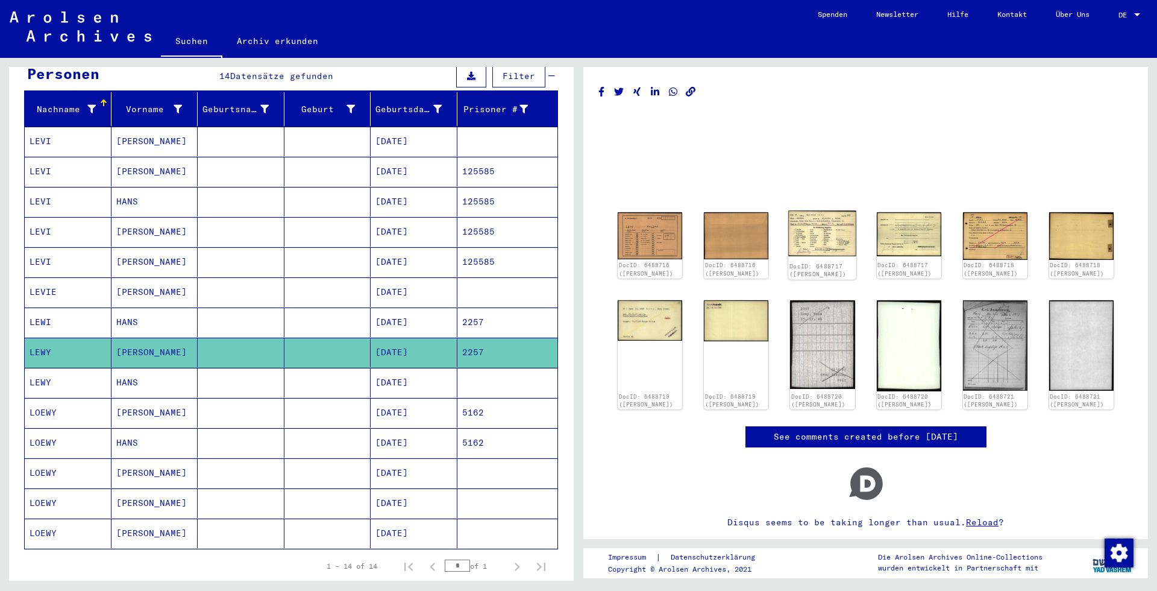
click at [812, 238] on img at bounding box center [823, 233] width 68 height 46
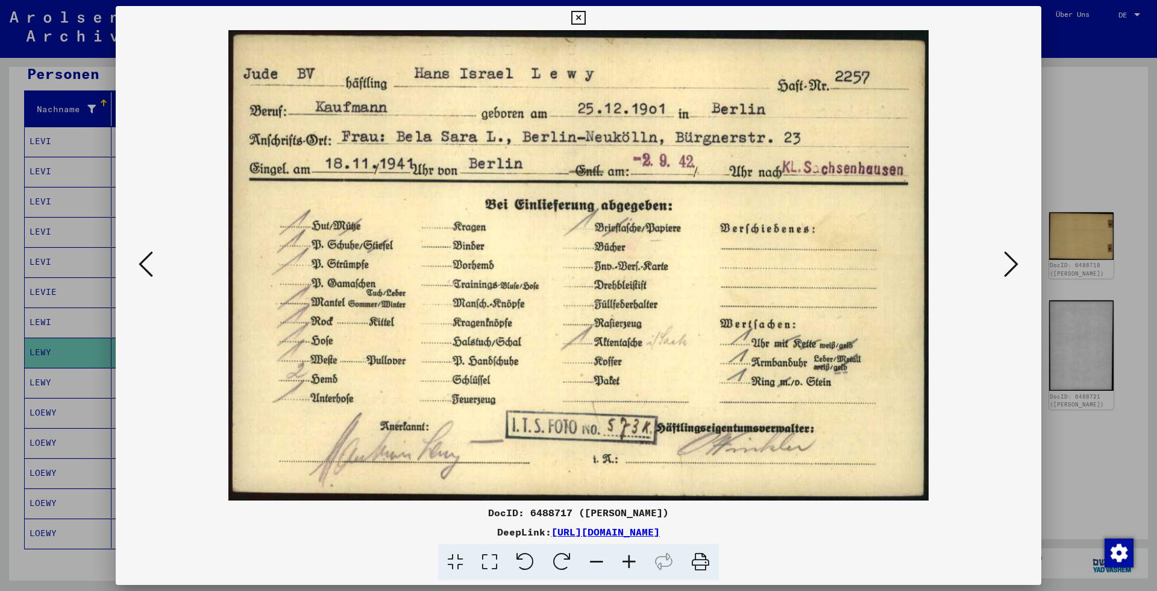
click at [1009, 263] on icon at bounding box center [1011, 263] width 14 height 29
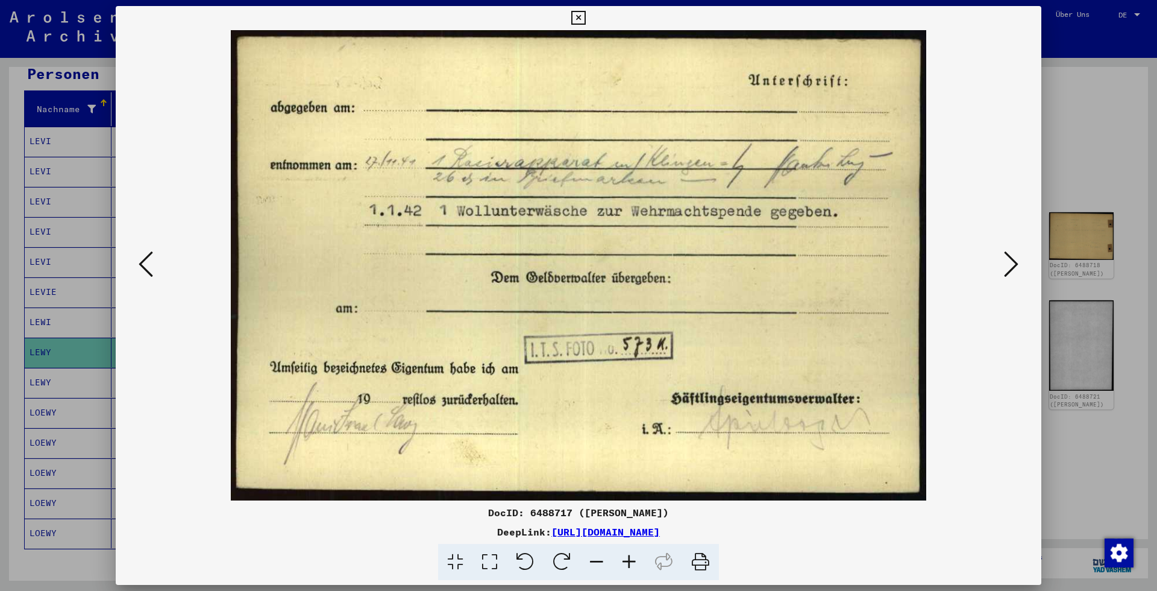
click at [1009, 263] on icon at bounding box center [1011, 263] width 14 height 29
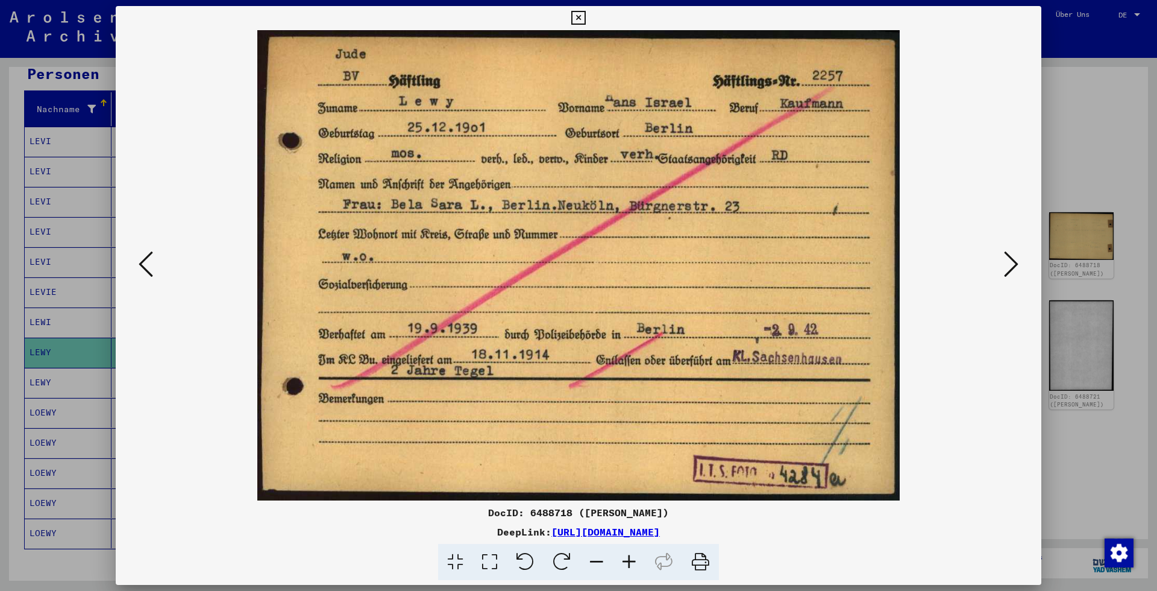
click at [149, 262] on icon at bounding box center [146, 263] width 14 height 29
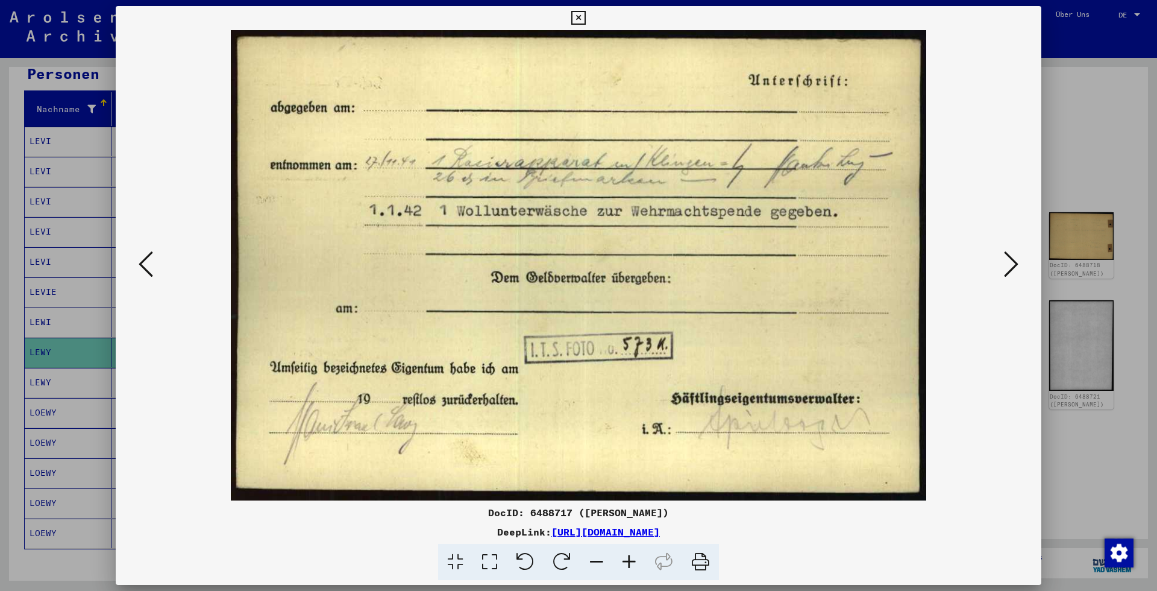
click at [1009, 262] on icon at bounding box center [1011, 263] width 14 height 29
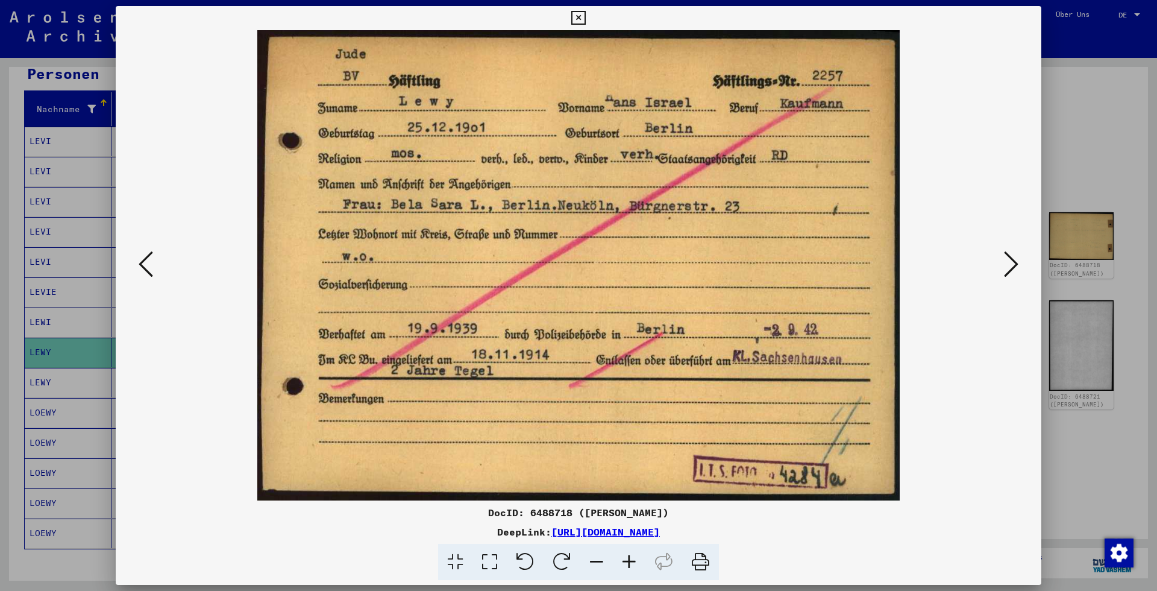
click at [1009, 262] on icon at bounding box center [1011, 263] width 14 height 29
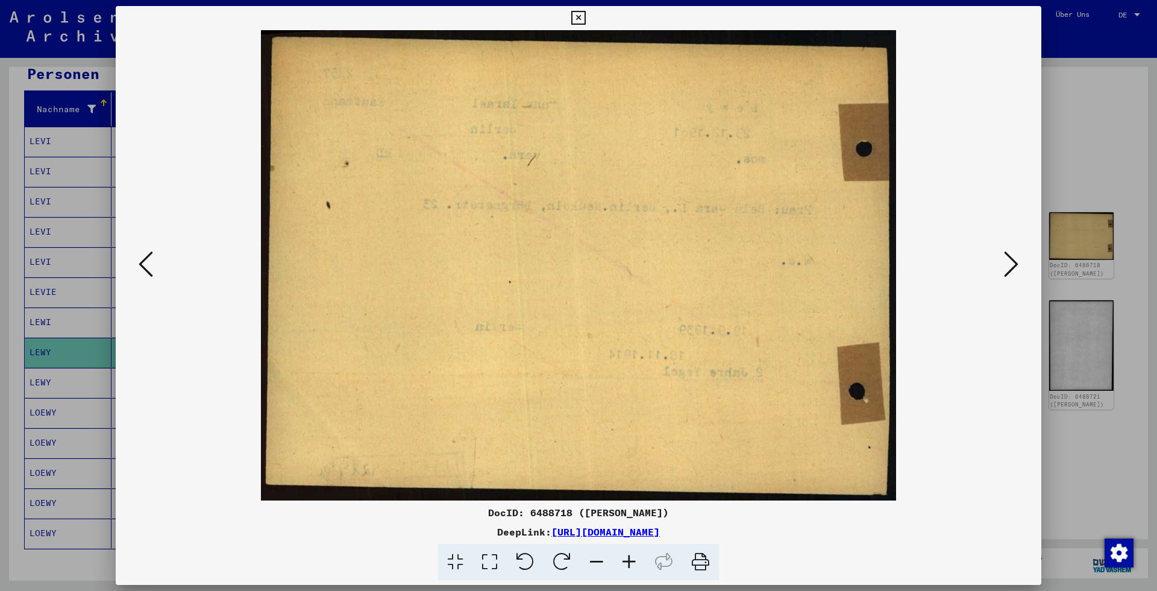
click at [152, 262] on button at bounding box center [146, 265] width 22 height 34
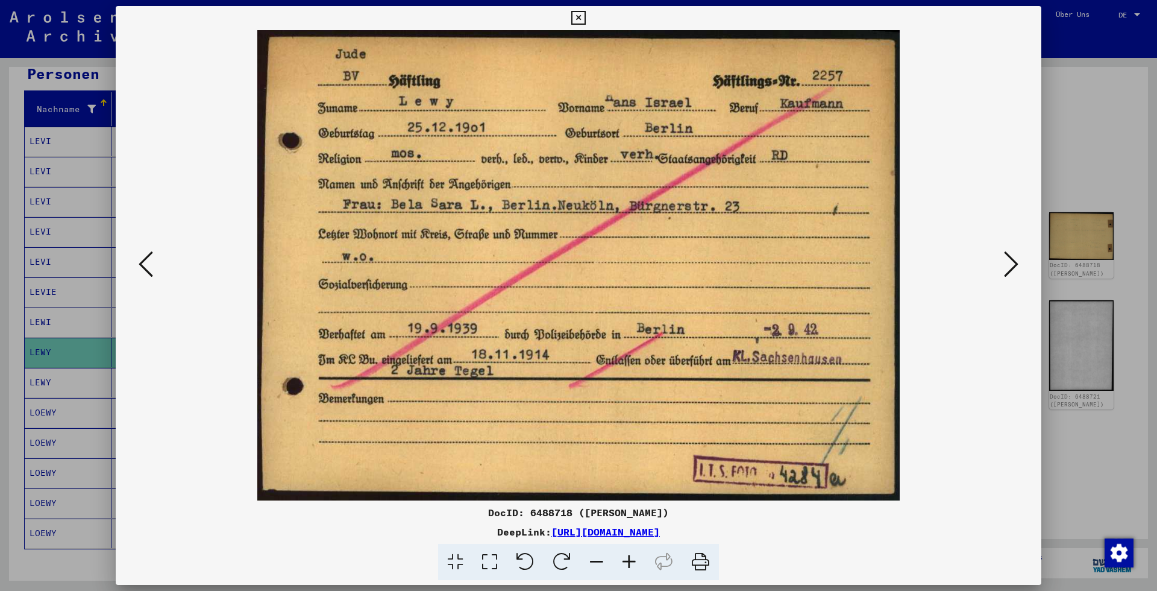
click at [1020, 269] on button at bounding box center [1011, 265] width 22 height 34
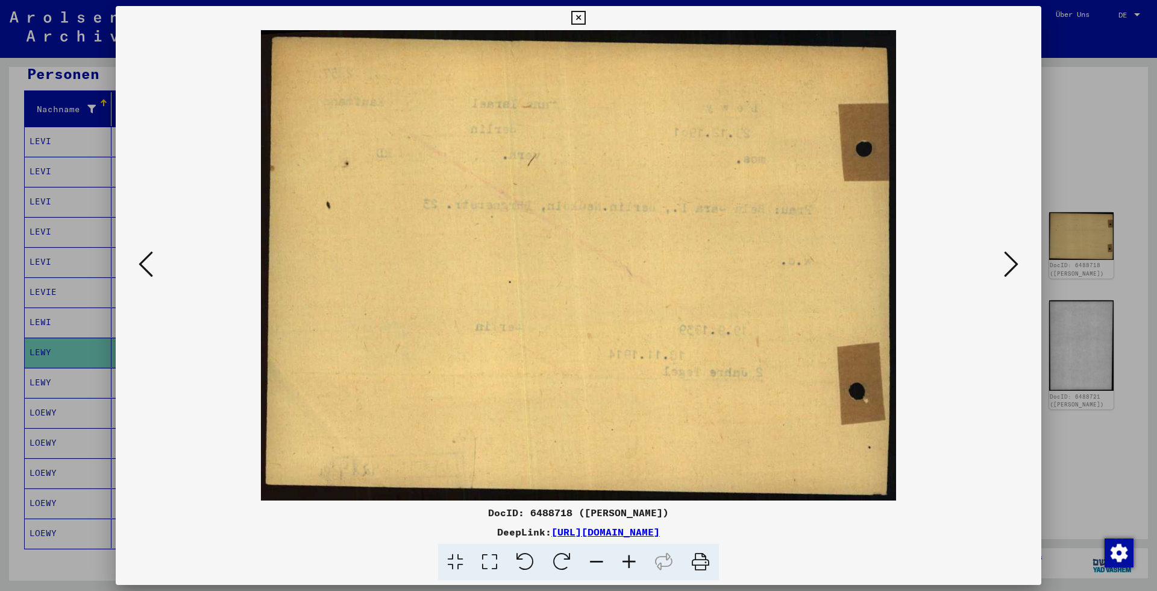
click at [1020, 269] on button at bounding box center [1011, 265] width 22 height 34
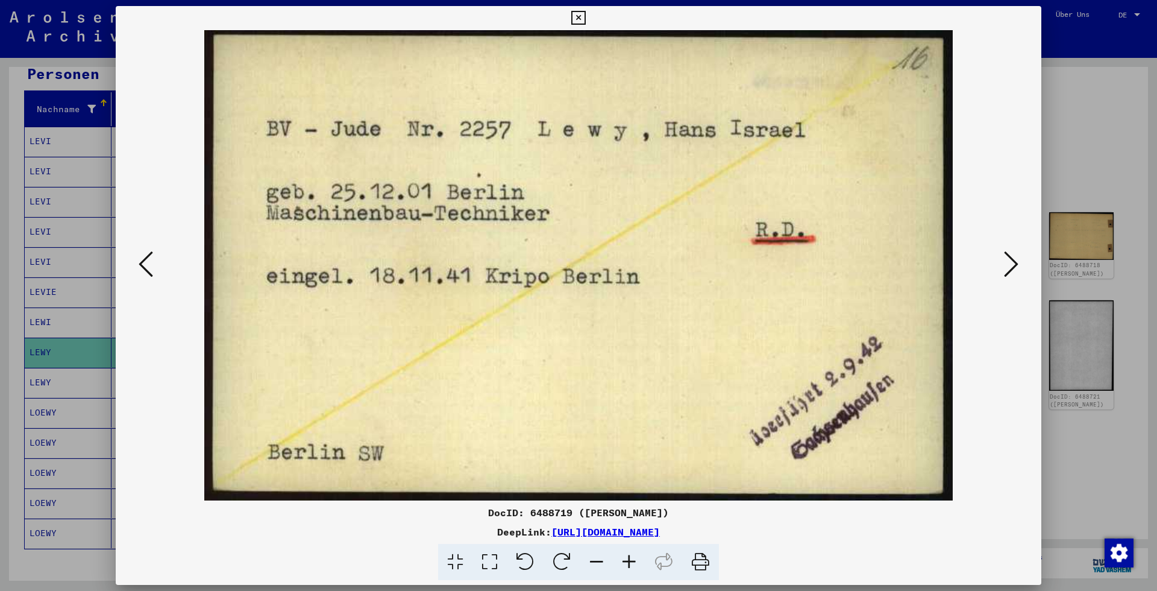
click at [1021, 269] on button at bounding box center [1011, 265] width 22 height 34
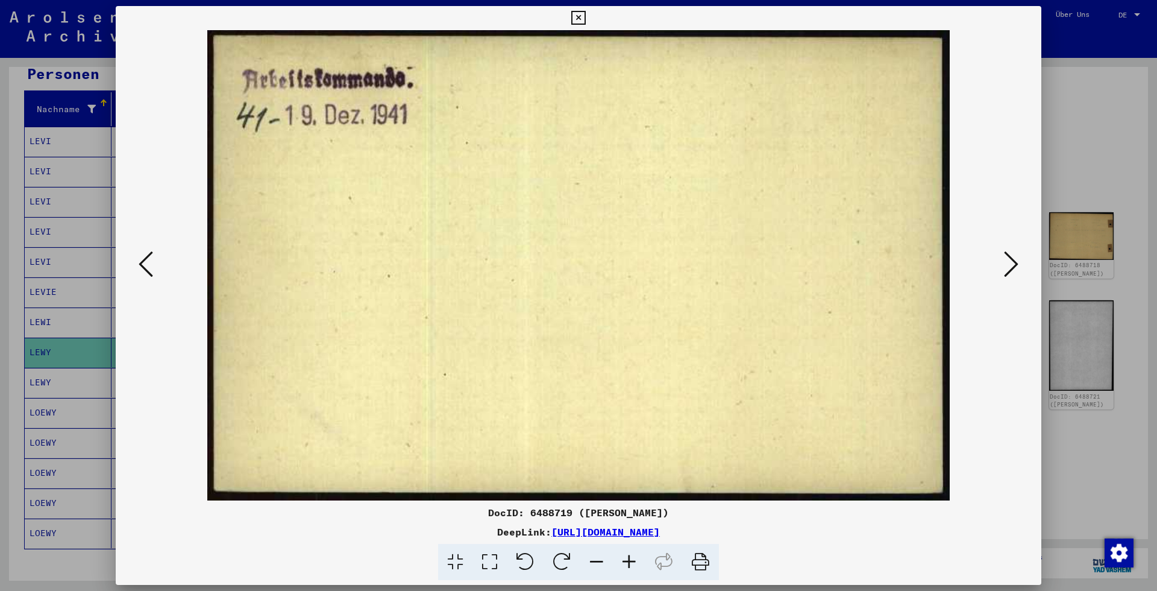
click at [1021, 269] on button at bounding box center [1011, 265] width 22 height 34
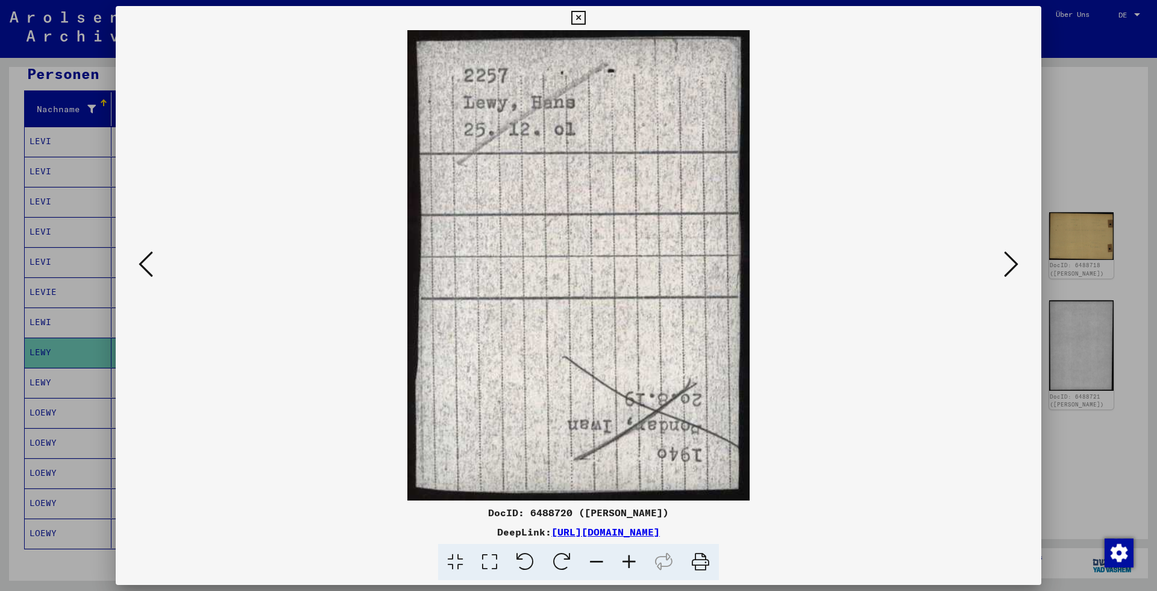
click at [131, 266] on div at bounding box center [579, 265] width 926 height 470
click at [143, 262] on icon at bounding box center [146, 263] width 14 height 29
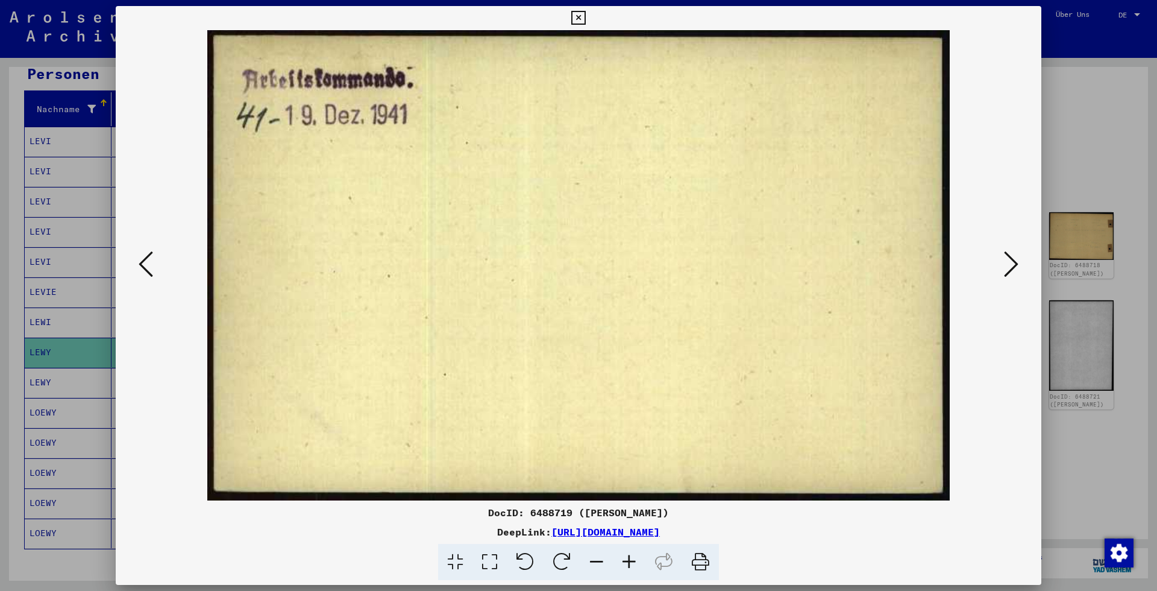
click at [143, 262] on icon at bounding box center [146, 263] width 14 height 29
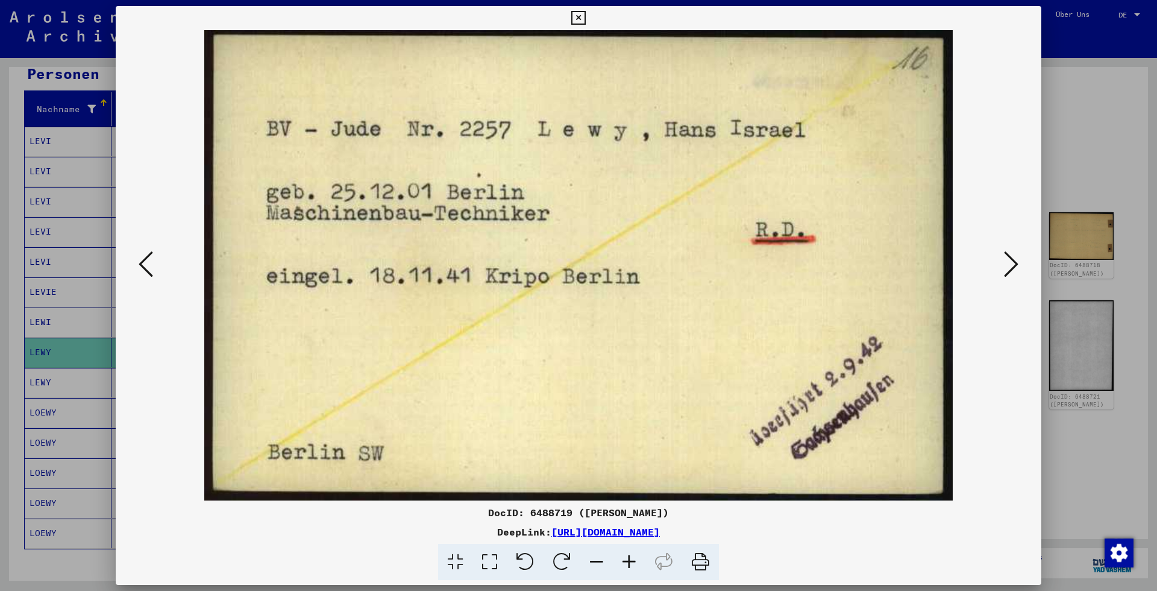
click at [1022, 263] on div at bounding box center [579, 265] width 926 height 470
click at [1019, 265] on button at bounding box center [1011, 265] width 22 height 34
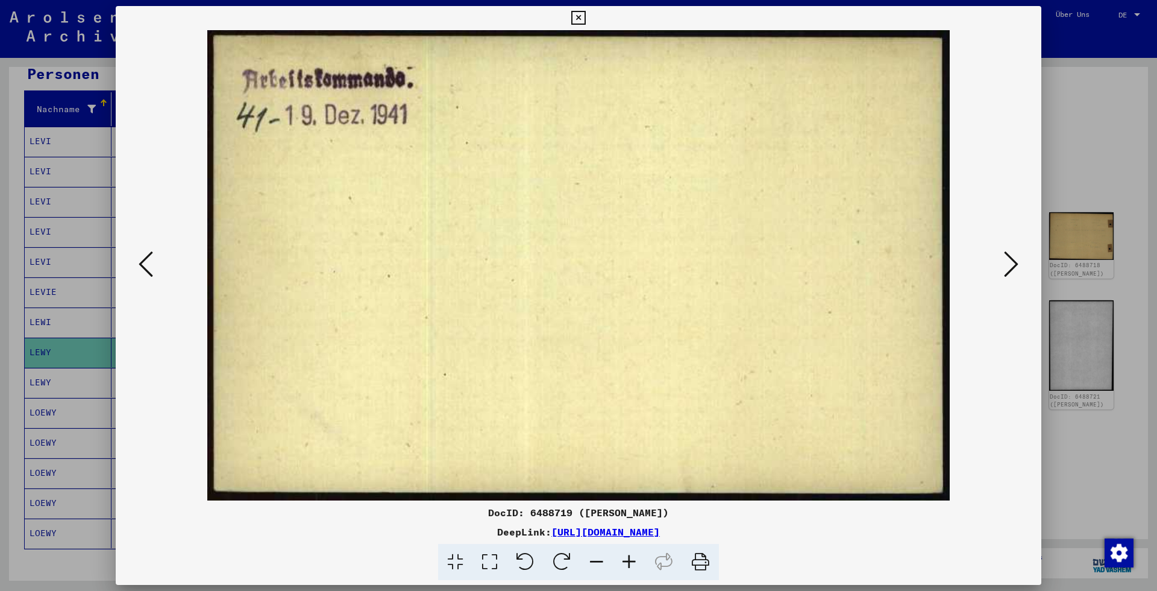
click at [143, 268] on icon at bounding box center [146, 263] width 14 height 29
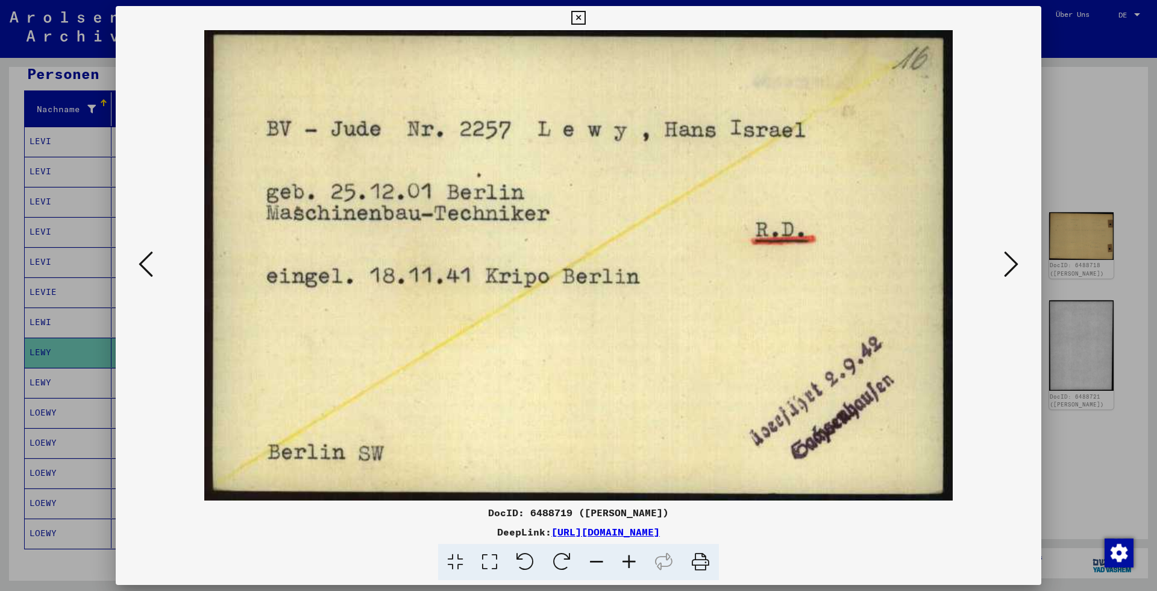
click at [1021, 266] on button at bounding box center [1011, 265] width 22 height 34
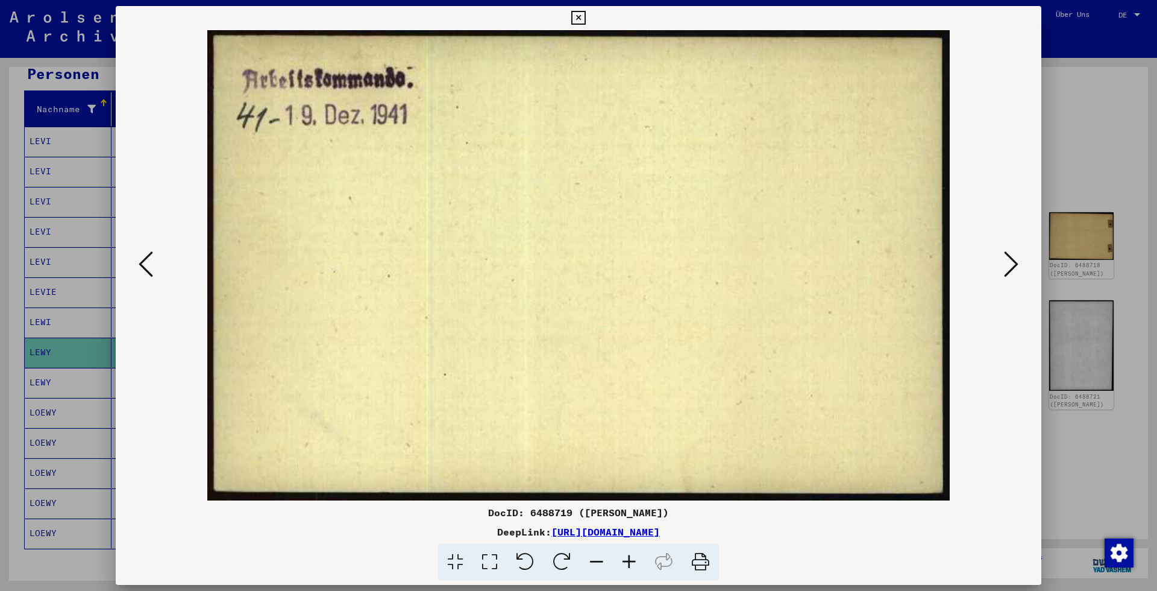
click at [1021, 266] on button at bounding box center [1011, 265] width 22 height 34
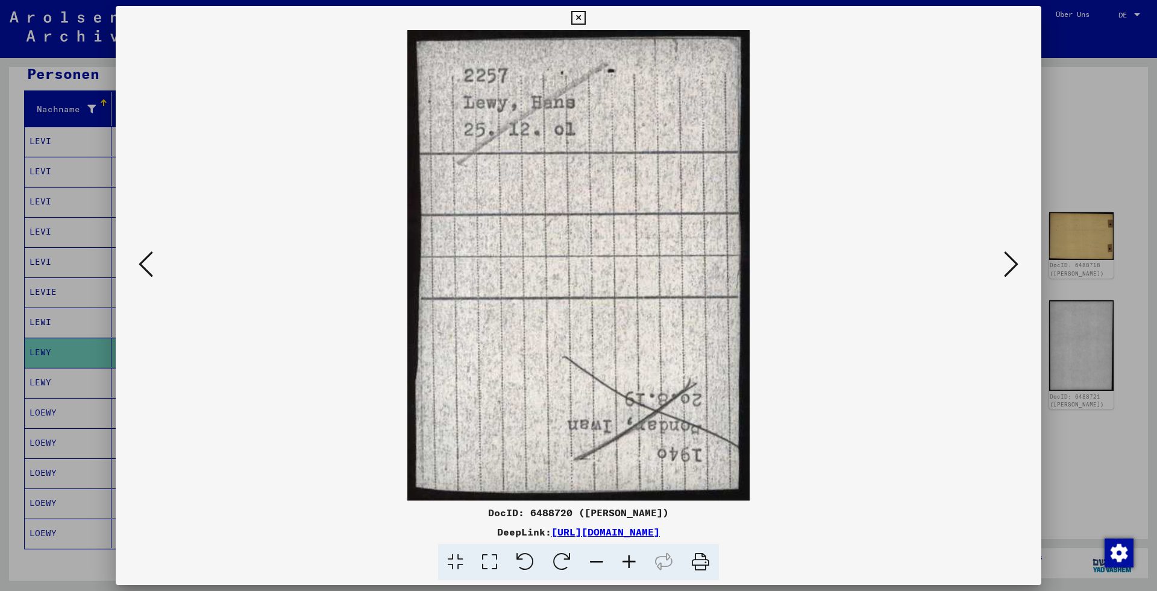
click at [1021, 266] on button at bounding box center [1011, 265] width 22 height 34
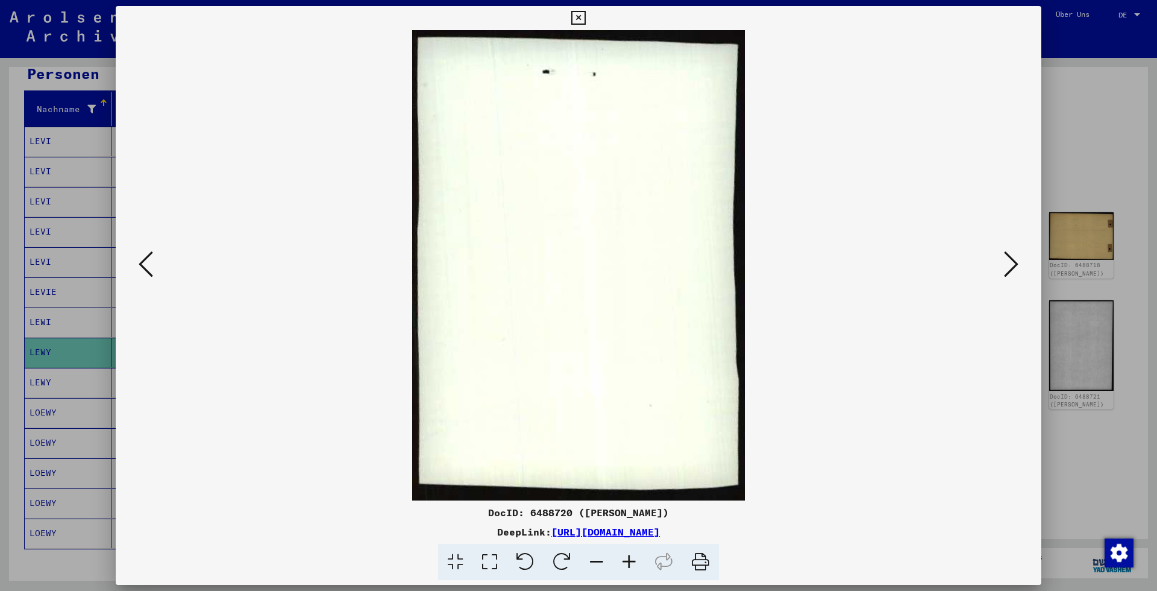
click at [1021, 266] on button at bounding box center [1011, 265] width 22 height 34
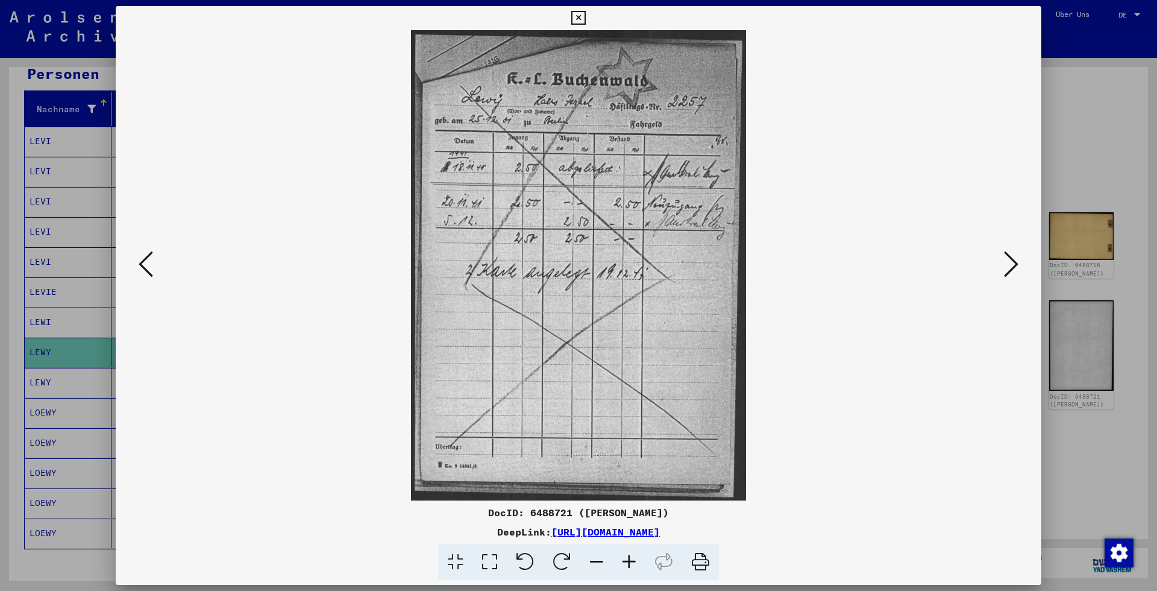
click at [1021, 266] on button at bounding box center [1011, 265] width 22 height 34
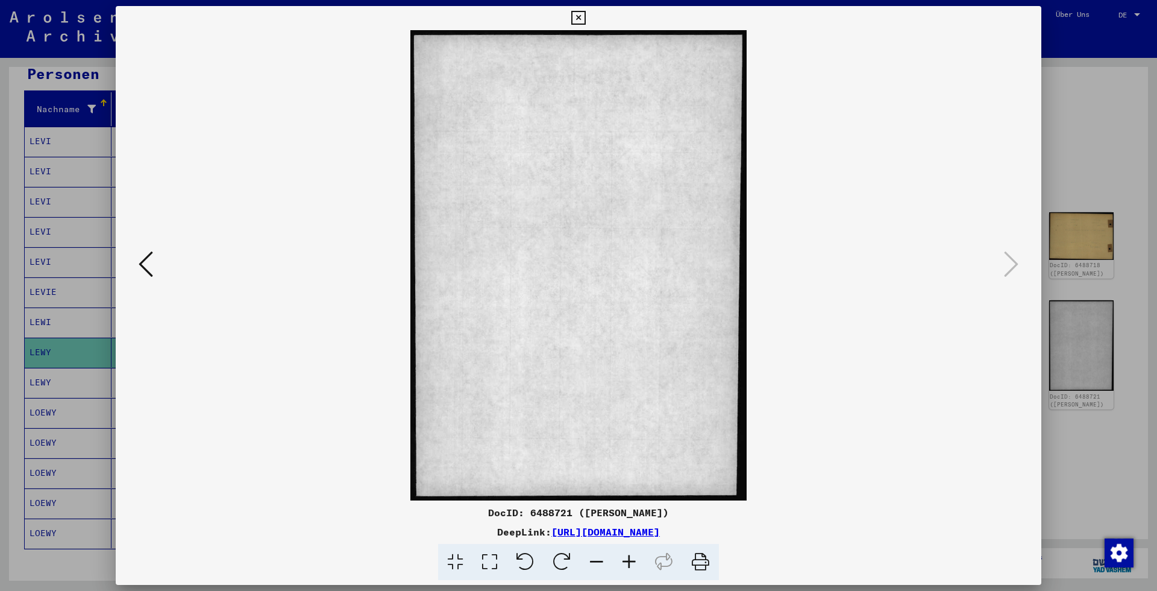
click at [143, 263] on icon at bounding box center [146, 263] width 14 height 29
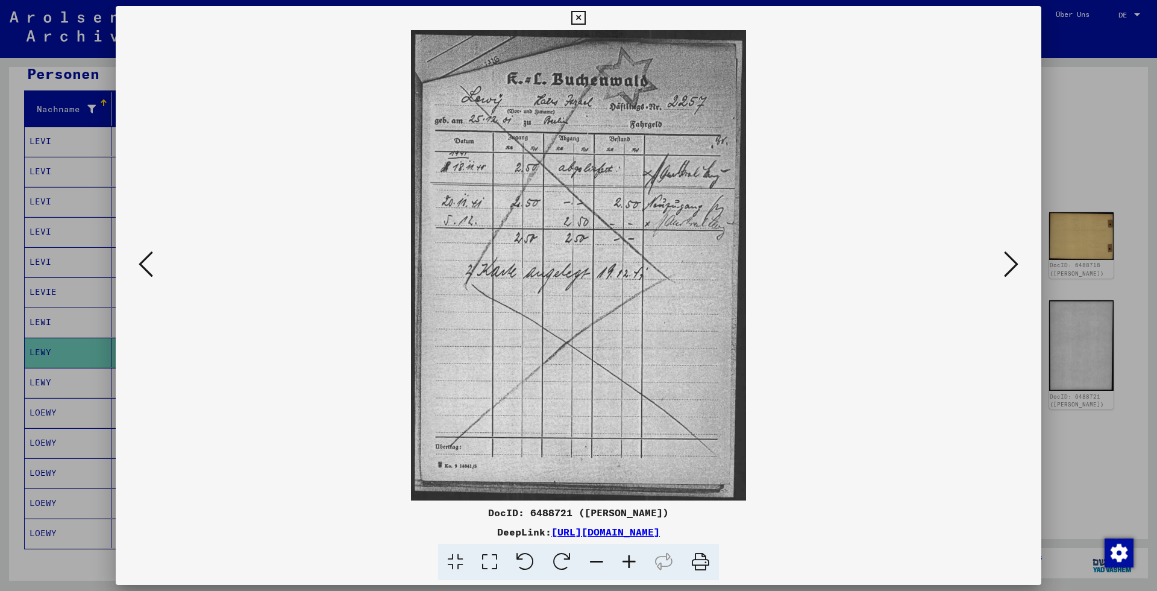
click at [1067, 106] on div at bounding box center [578, 295] width 1157 height 591
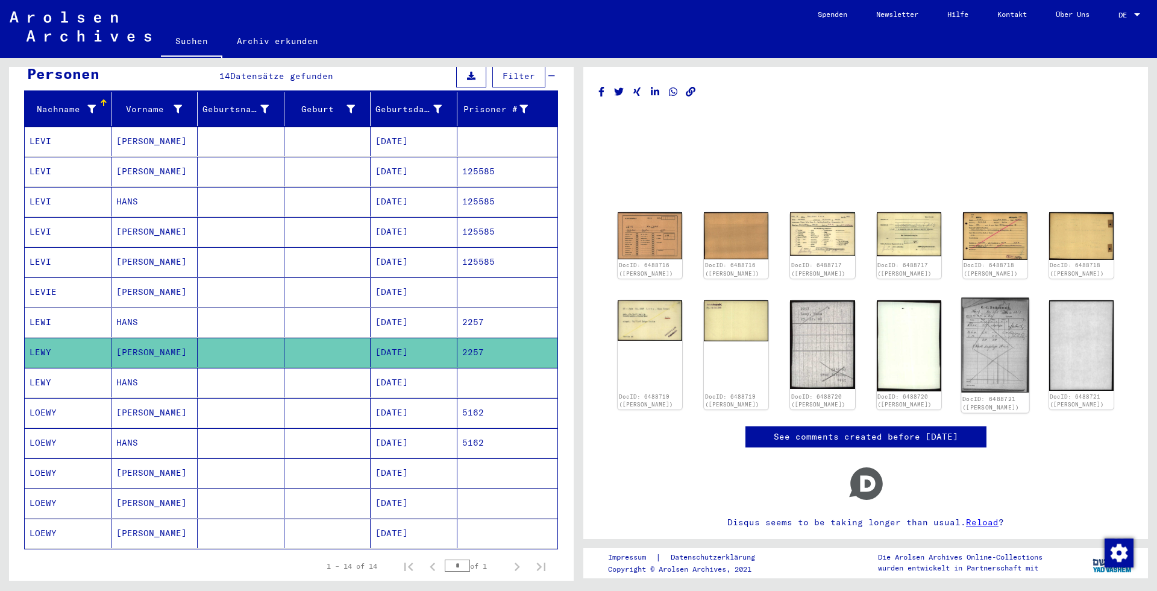
click at [984, 346] on img at bounding box center [995, 344] width 68 height 95
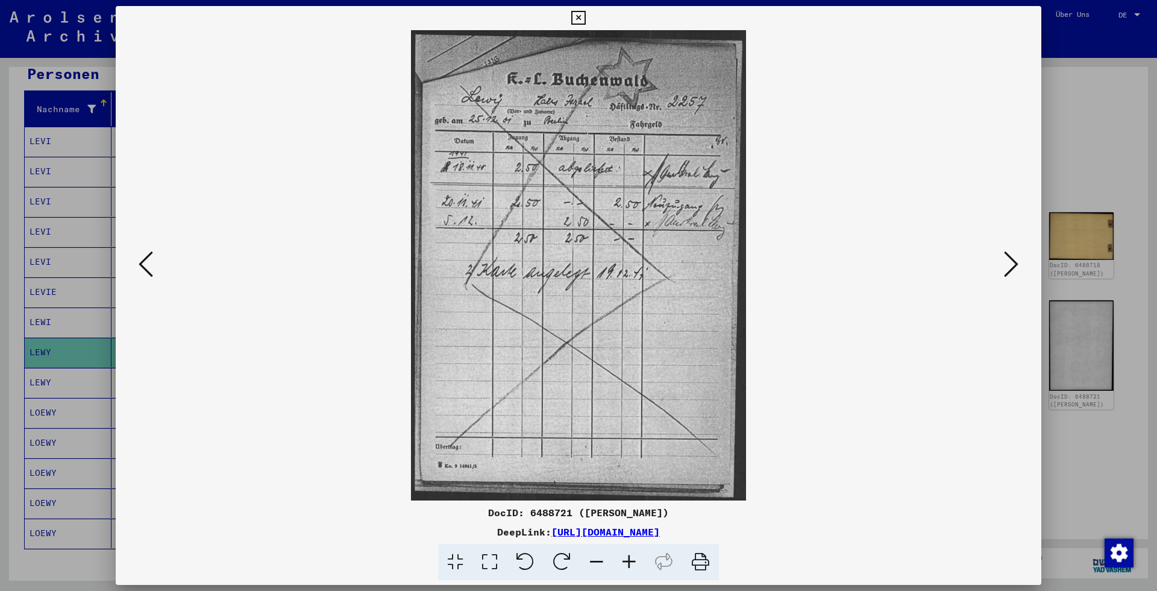
drag, startPoint x: 126, startPoint y: 253, endPoint x: 145, endPoint y: 257, distance: 19.6
click at [127, 253] on div at bounding box center [579, 265] width 926 height 470
click at [146, 257] on icon at bounding box center [146, 263] width 14 height 29
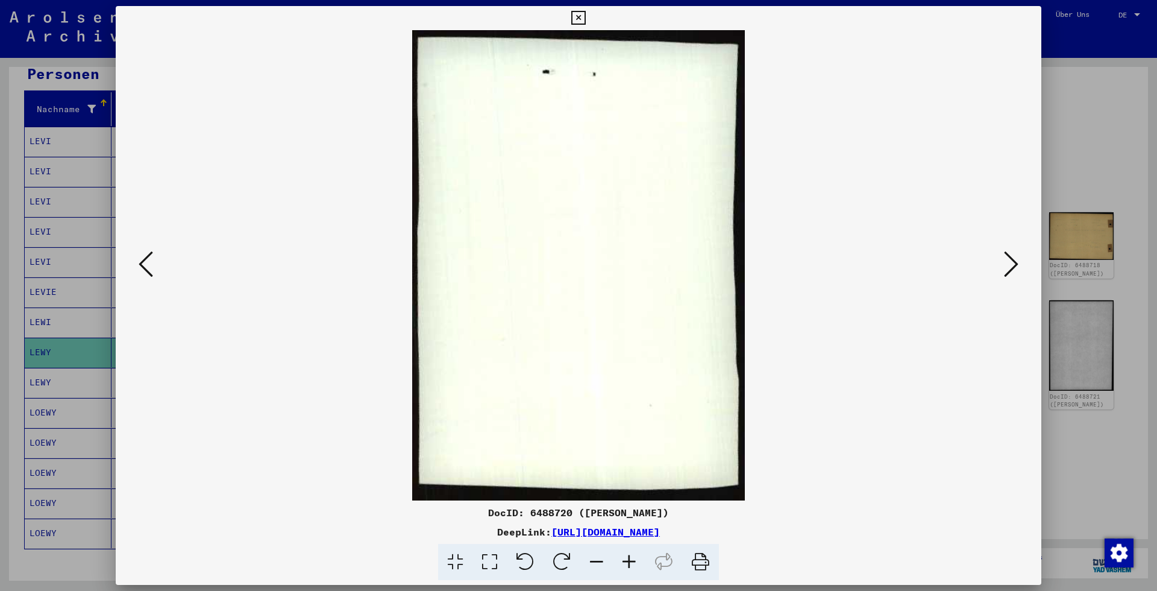
click at [146, 257] on icon at bounding box center [146, 263] width 14 height 29
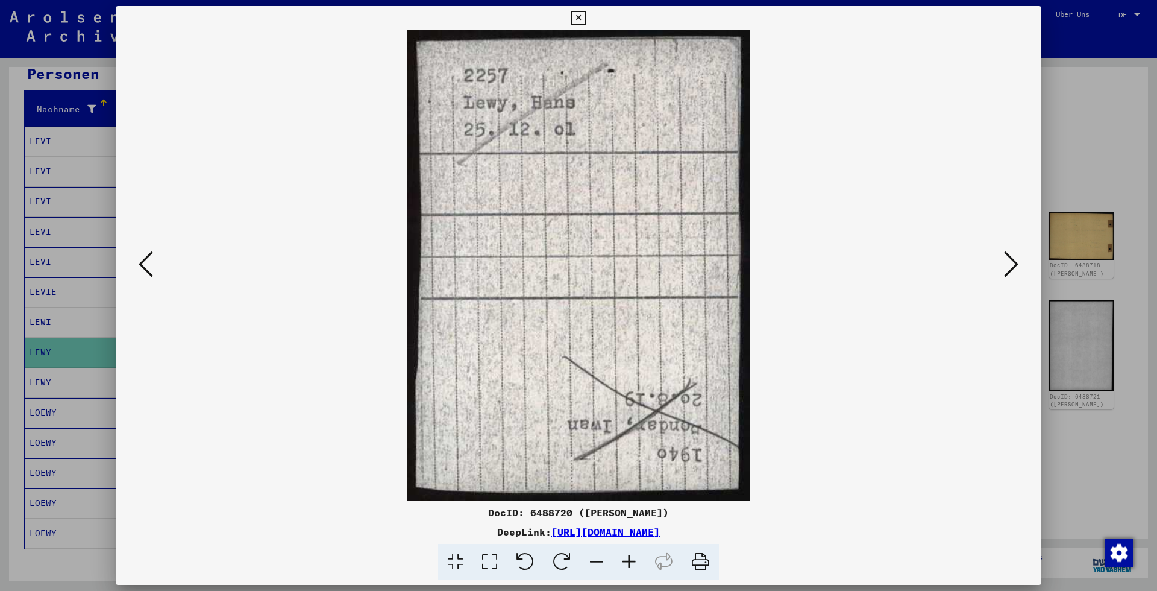
click at [1012, 257] on icon at bounding box center [1011, 263] width 14 height 29
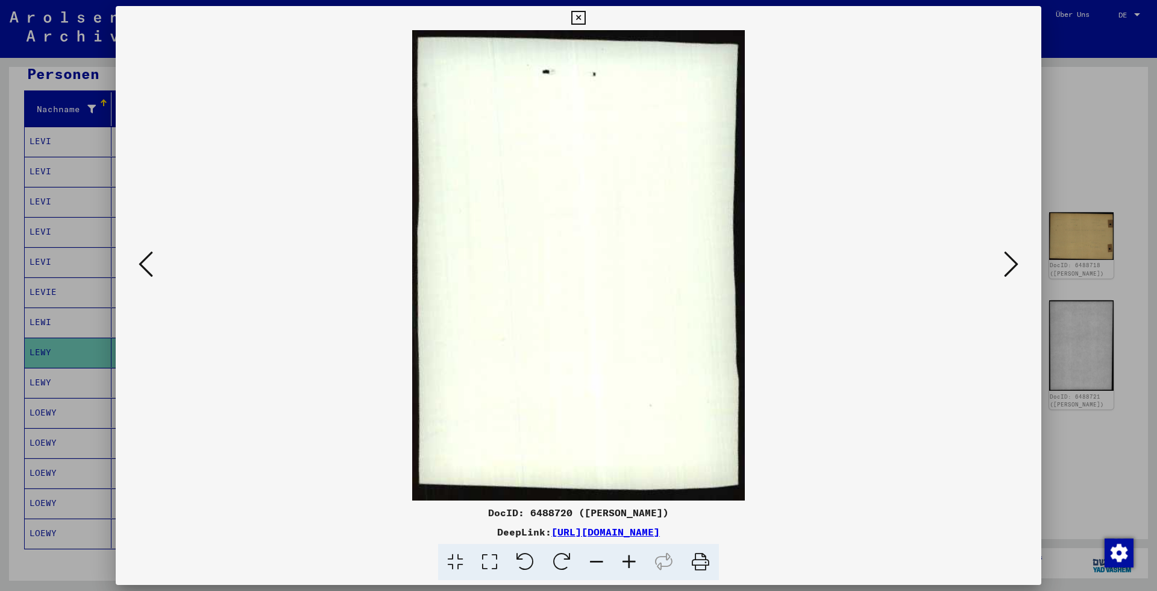
click at [1012, 257] on icon at bounding box center [1011, 263] width 14 height 29
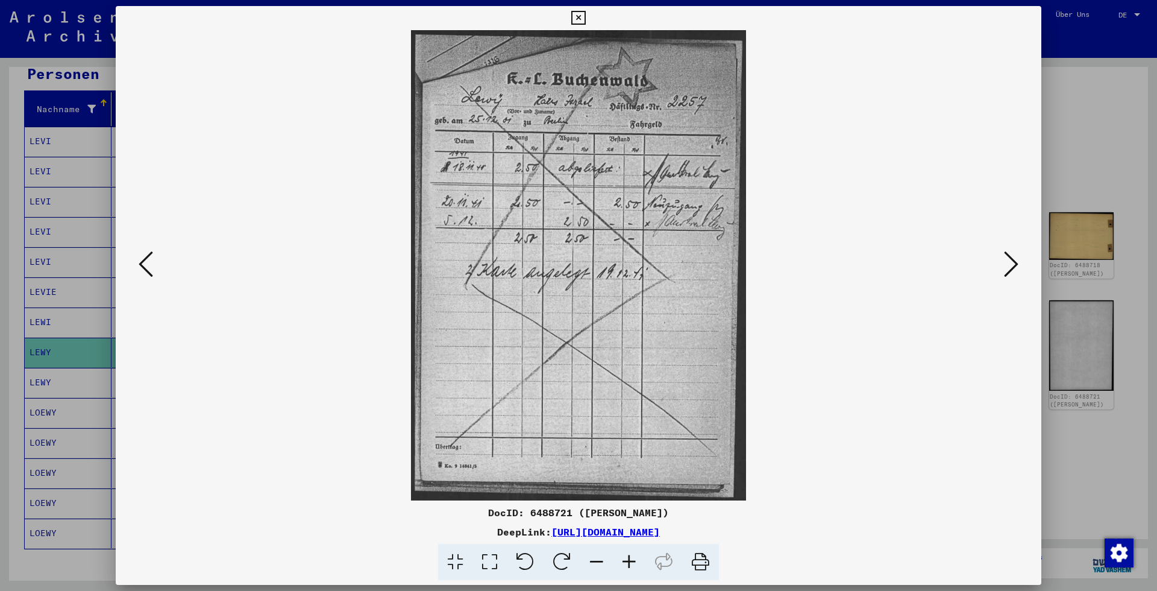
click at [1012, 257] on icon at bounding box center [1011, 263] width 14 height 29
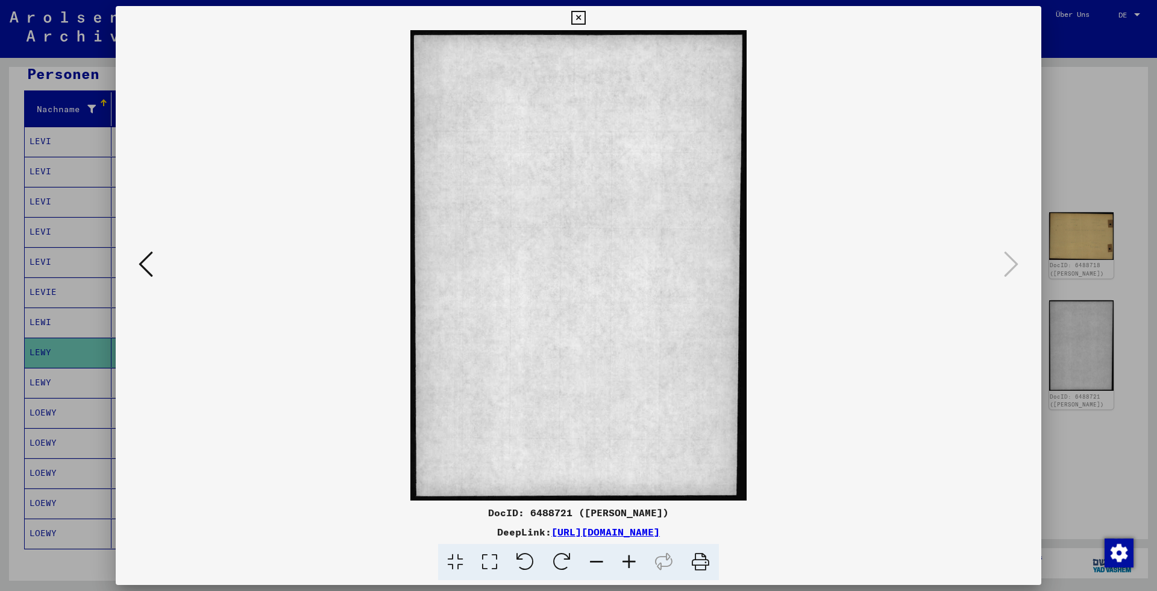
click at [1059, 165] on div at bounding box center [578, 295] width 1157 height 591
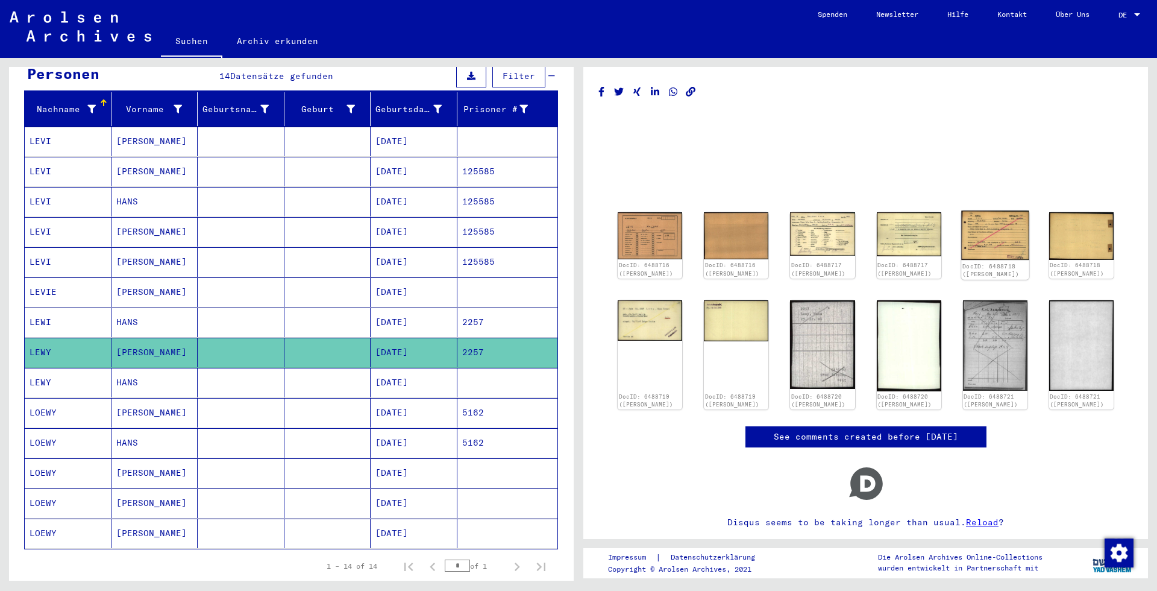
click at [991, 239] on img at bounding box center [995, 234] width 68 height 49
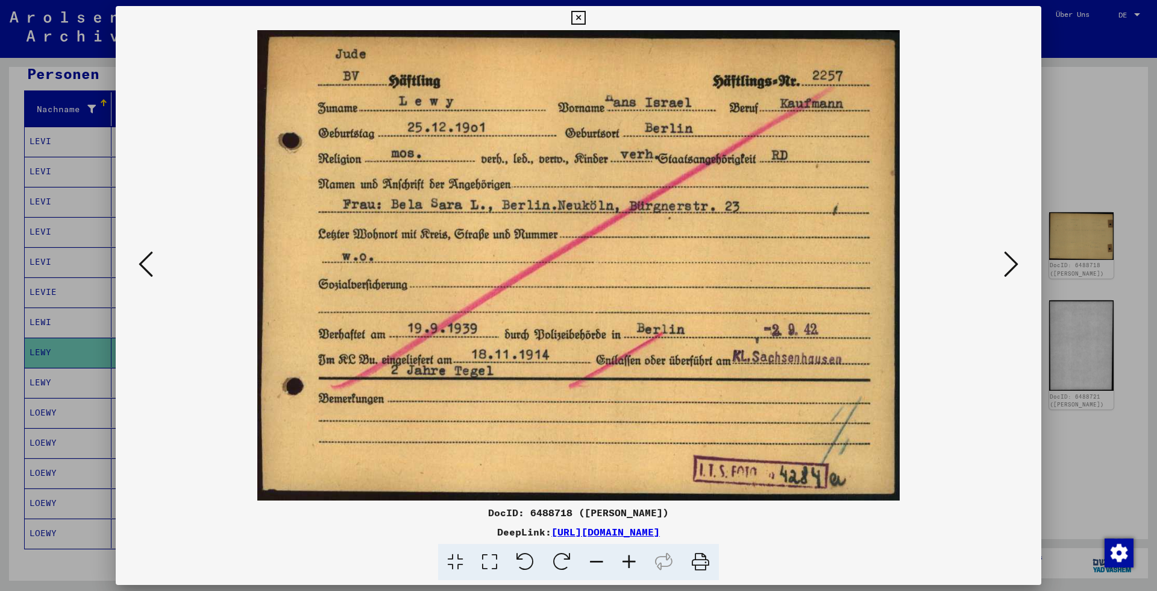
click at [1103, 183] on div at bounding box center [578, 295] width 1157 height 591
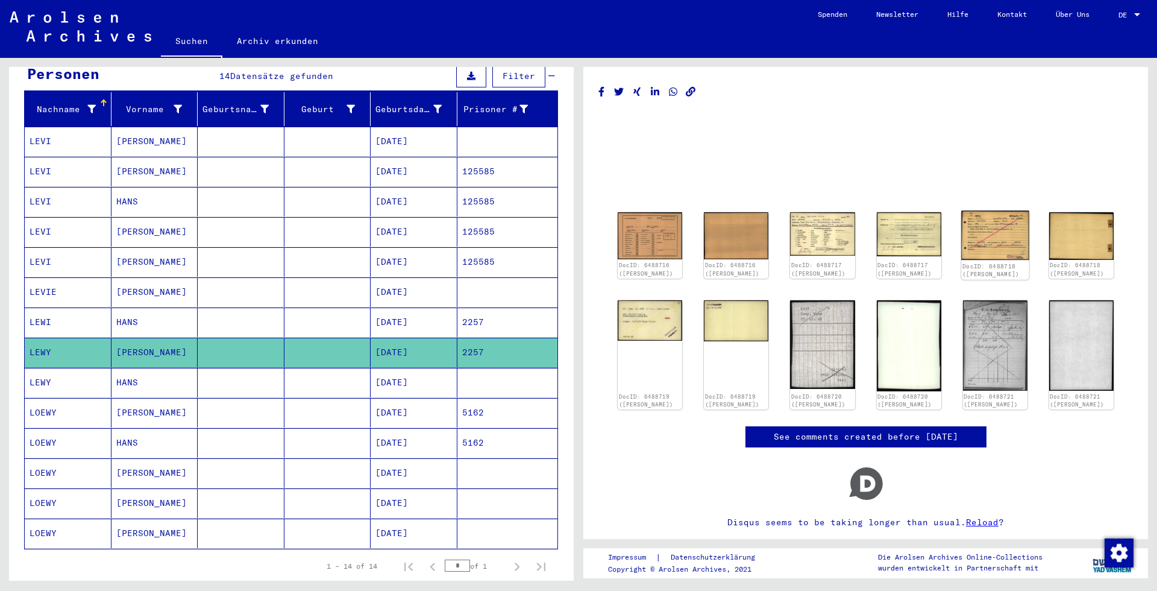
click at [1004, 242] on img at bounding box center [995, 234] width 68 height 49
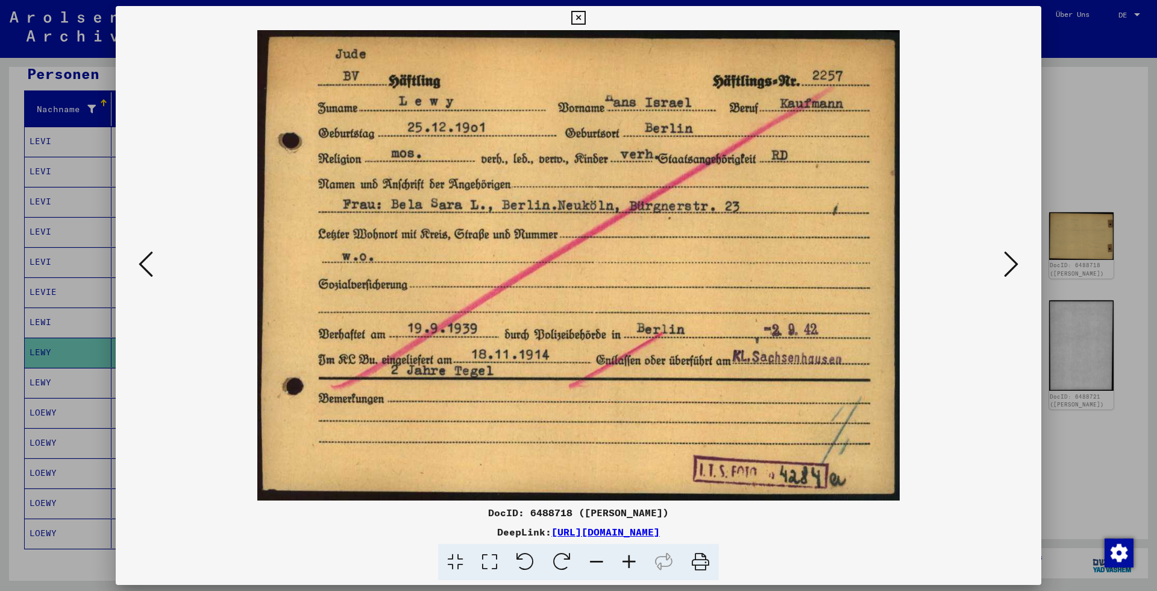
click at [1017, 266] on icon at bounding box center [1011, 263] width 14 height 29
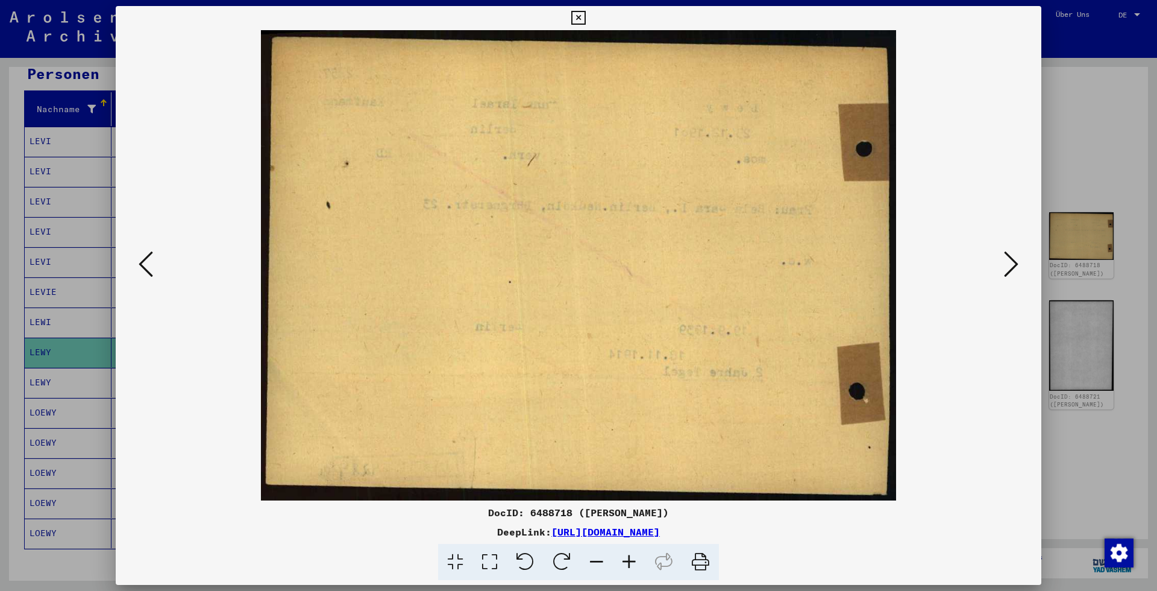
click at [1016, 266] on icon at bounding box center [1011, 263] width 14 height 29
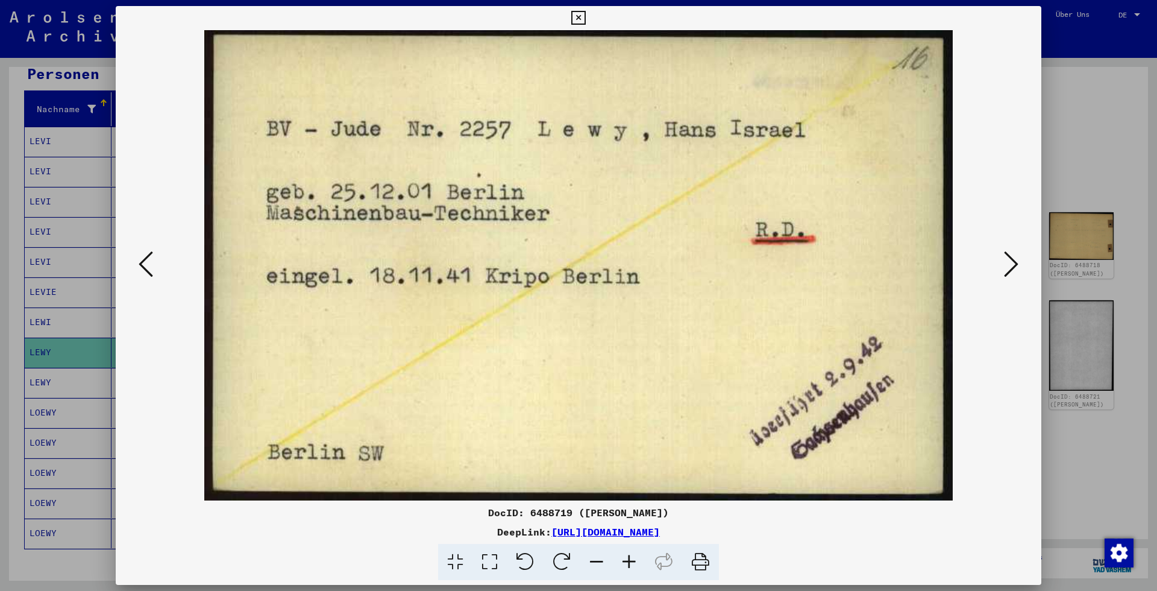
click at [1073, 189] on div at bounding box center [578, 295] width 1157 height 591
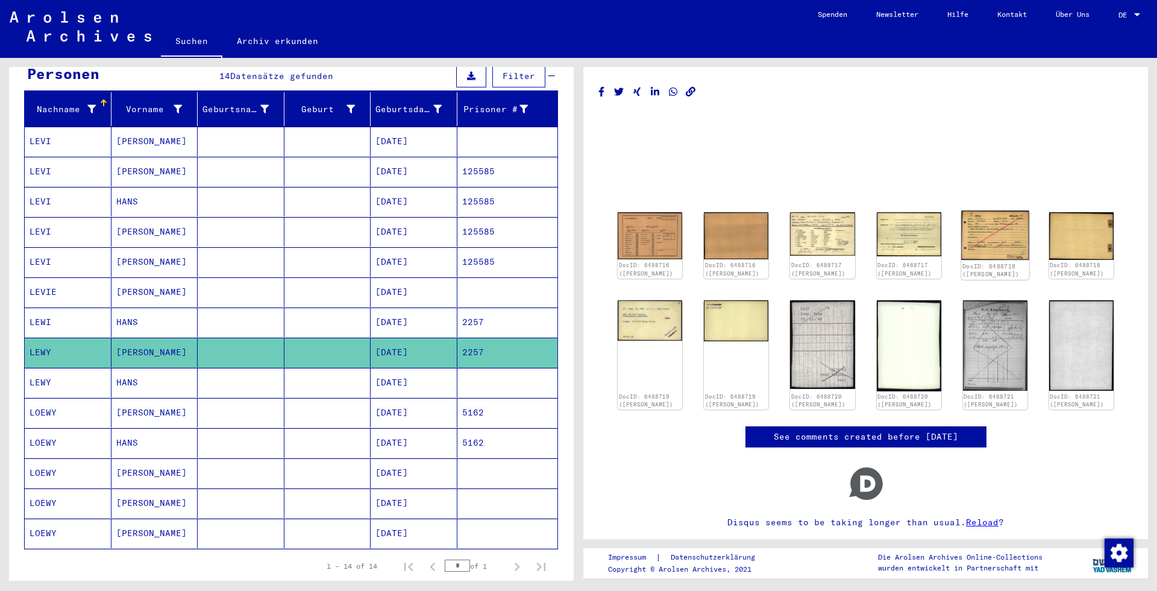
click at [979, 241] on img at bounding box center [995, 234] width 68 height 49
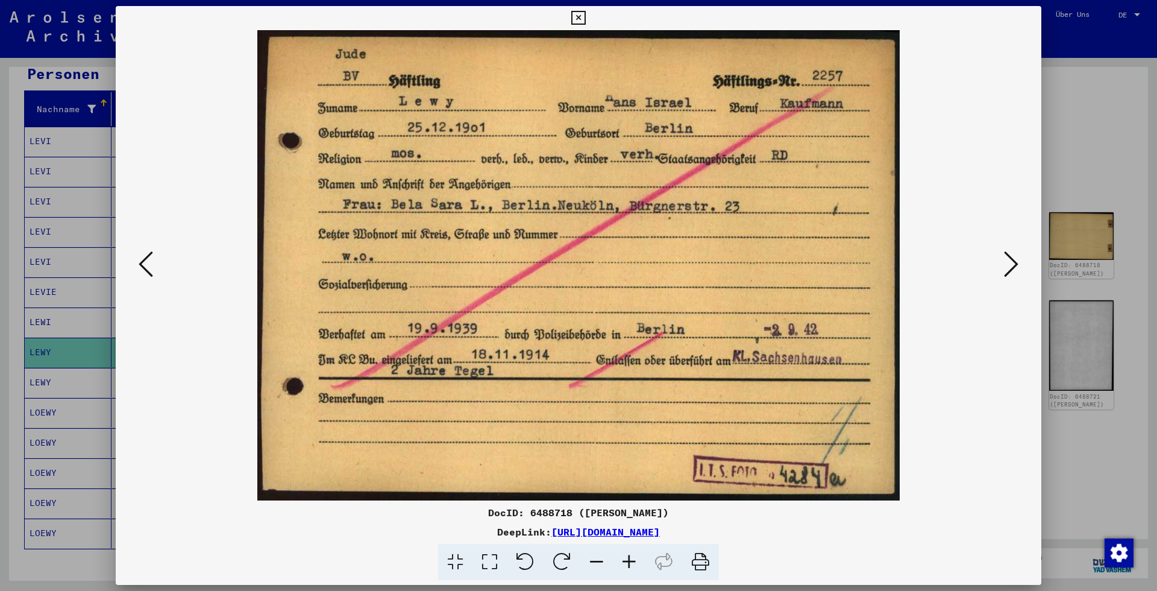
click at [143, 266] on icon at bounding box center [146, 263] width 14 height 29
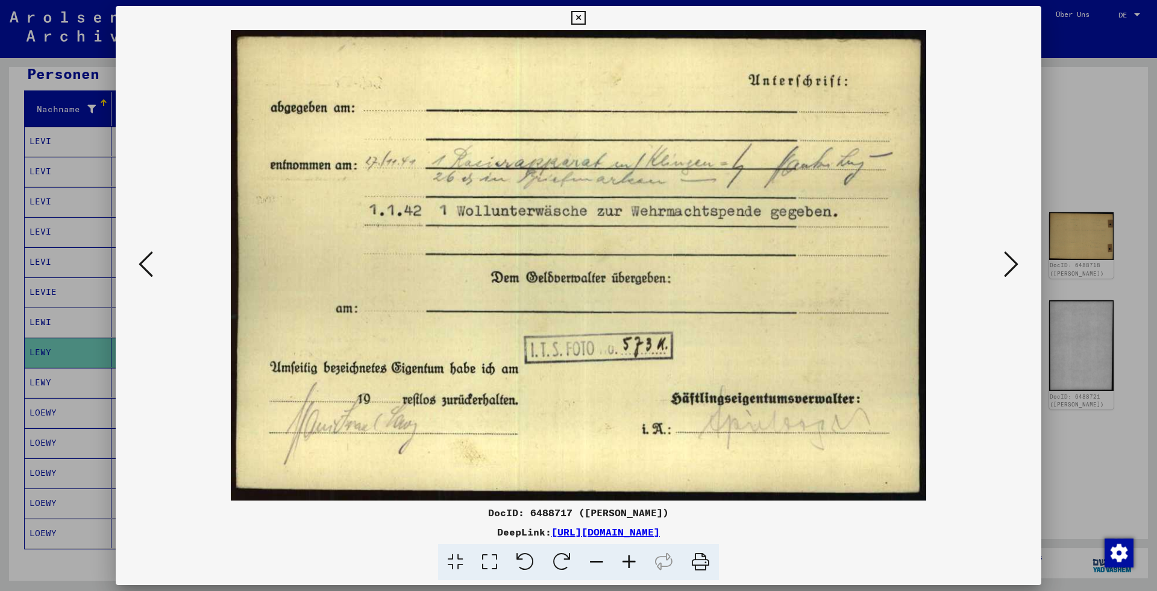
click at [143, 266] on icon at bounding box center [146, 263] width 14 height 29
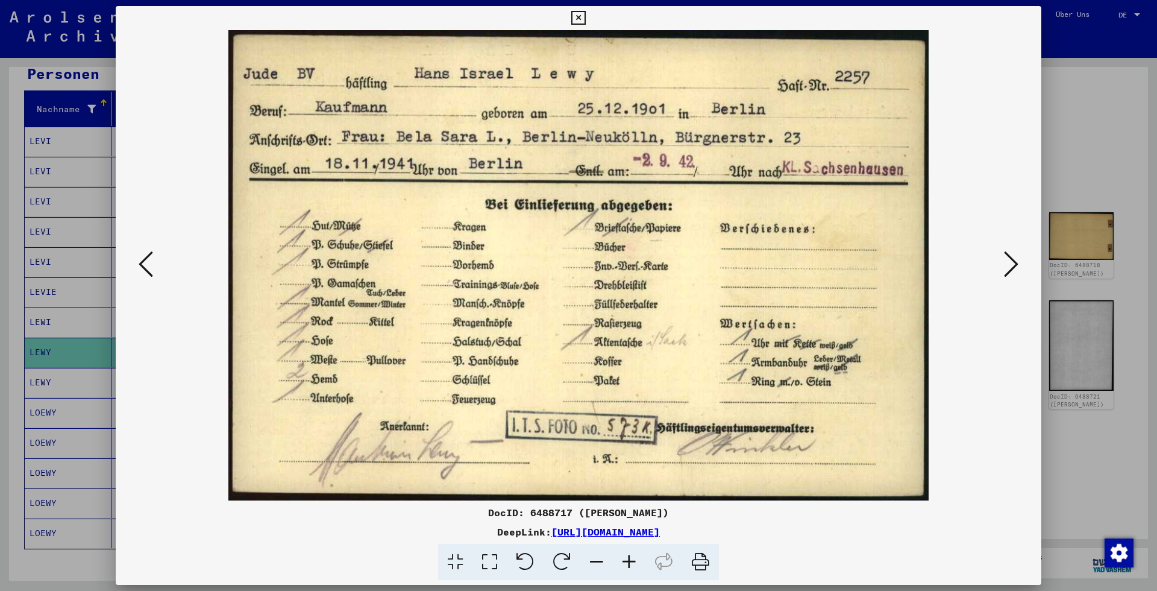
click at [143, 266] on icon at bounding box center [146, 263] width 14 height 29
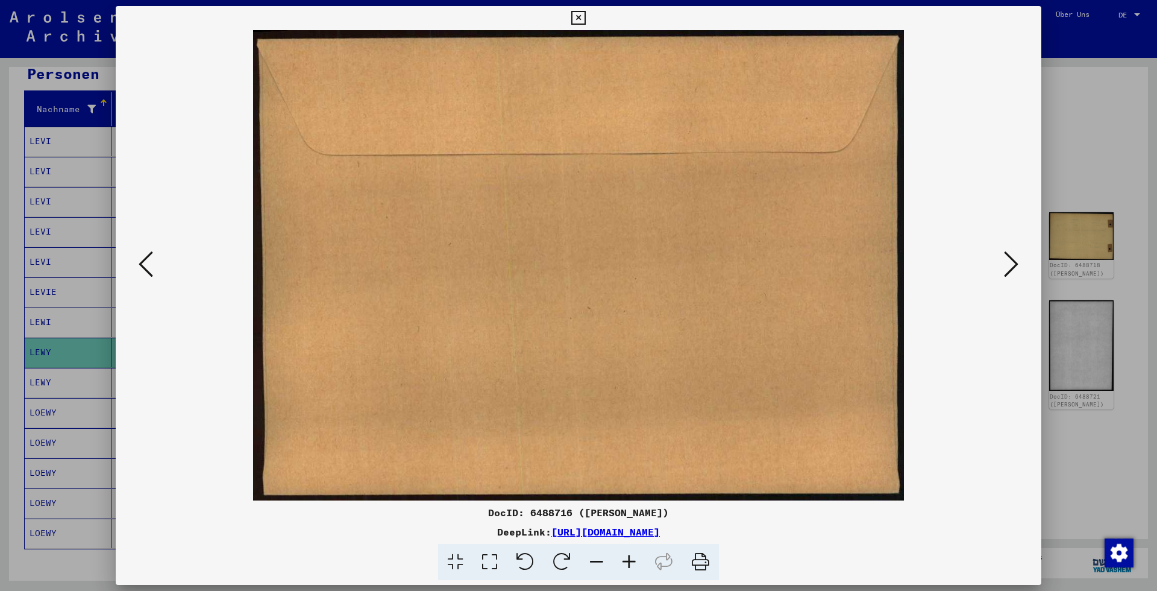
click at [143, 266] on icon at bounding box center [146, 263] width 14 height 29
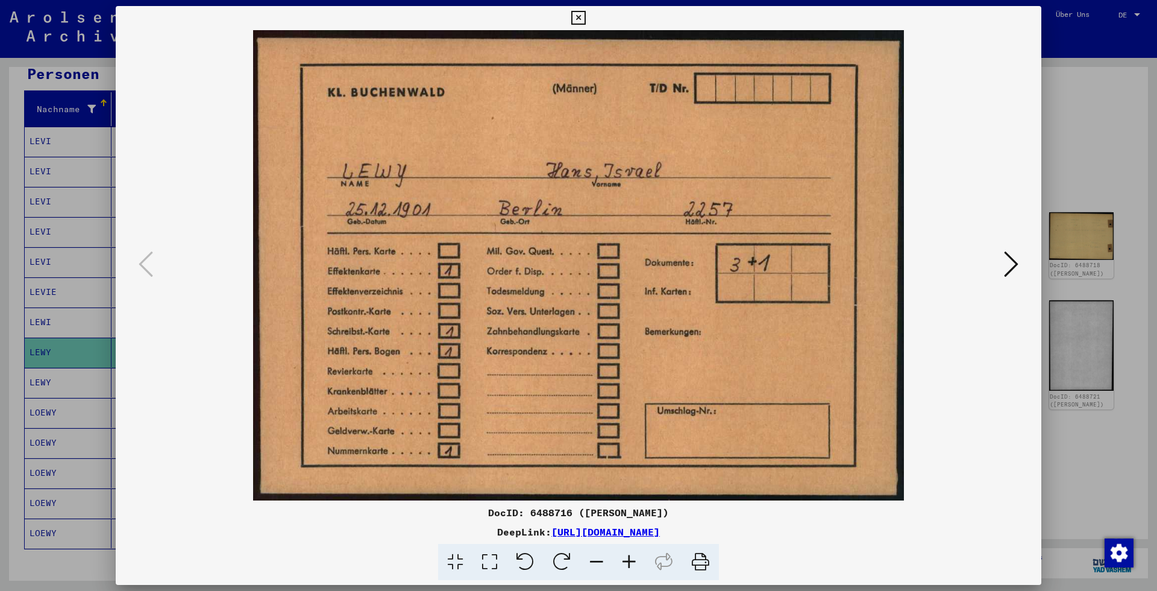
click at [1015, 271] on icon at bounding box center [1011, 263] width 14 height 29
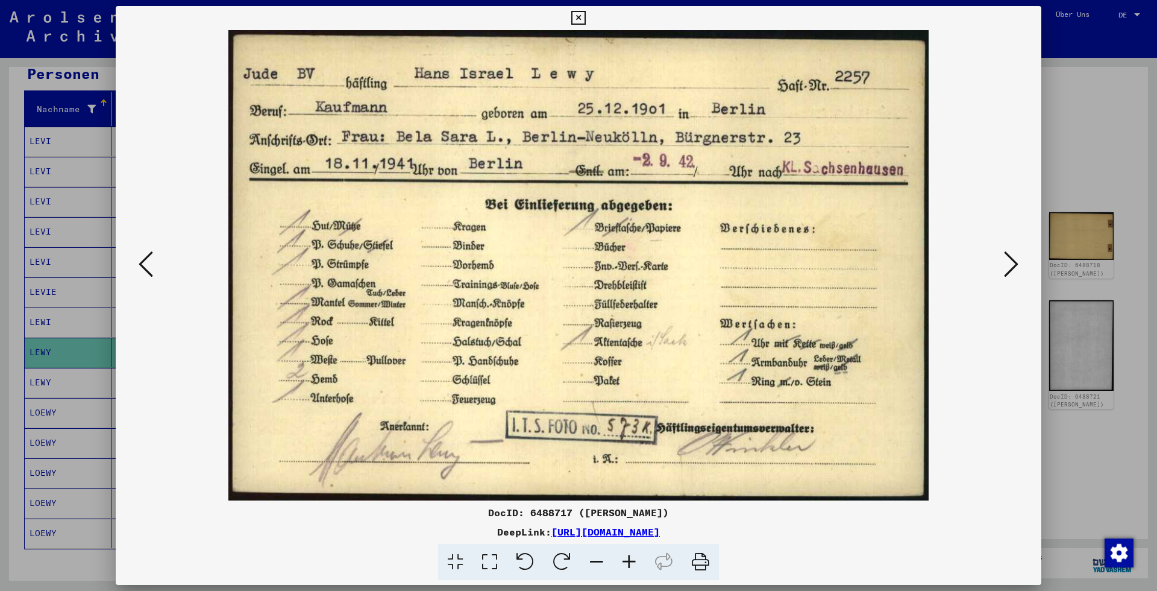
drag, startPoint x: 1071, startPoint y: 80, endPoint x: 1028, endPoint y: 77, distance: 42.9
click at [1069, 80] on div at bounding box center [578, 295] width 1157 height 591
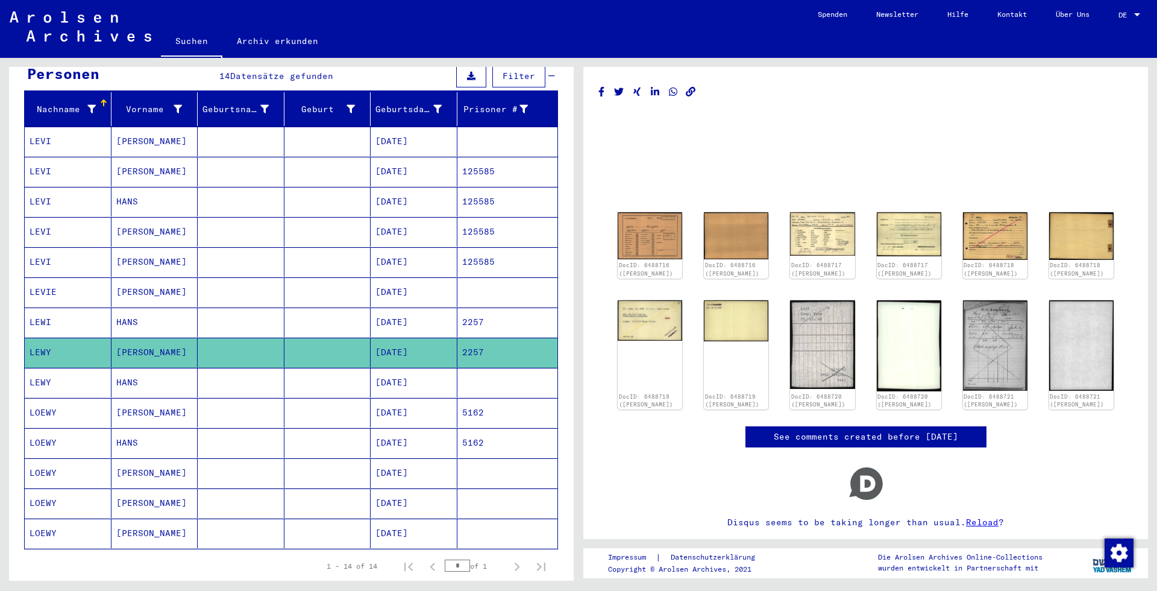
click at [407, 368] on mat-cell "[DATE]" at bounding box center [414, 383] width 87 height 30
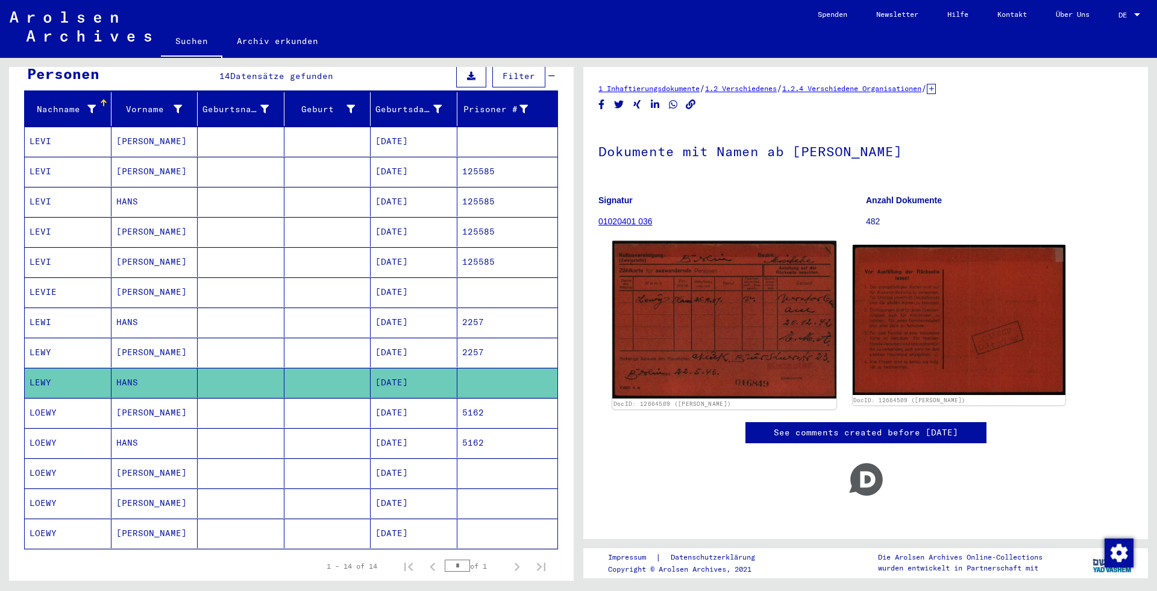
click at [738, 321] on img at bounding box center [724, 320] width 224 height 158
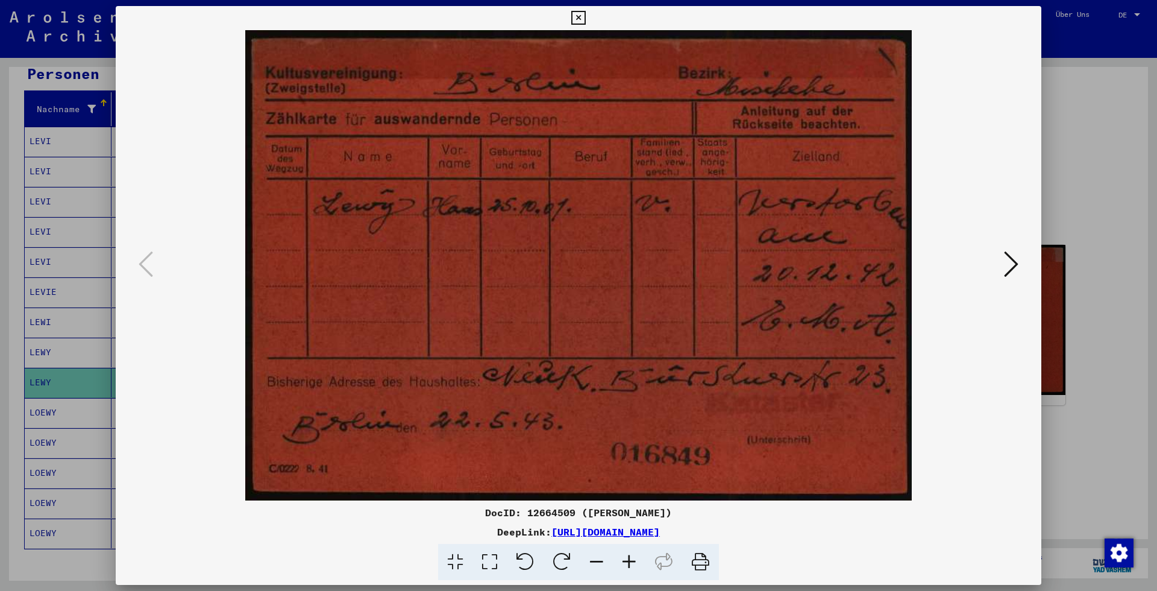
click at [1020, 265] on button at bounding box center [1011, 265] width 22 height 34
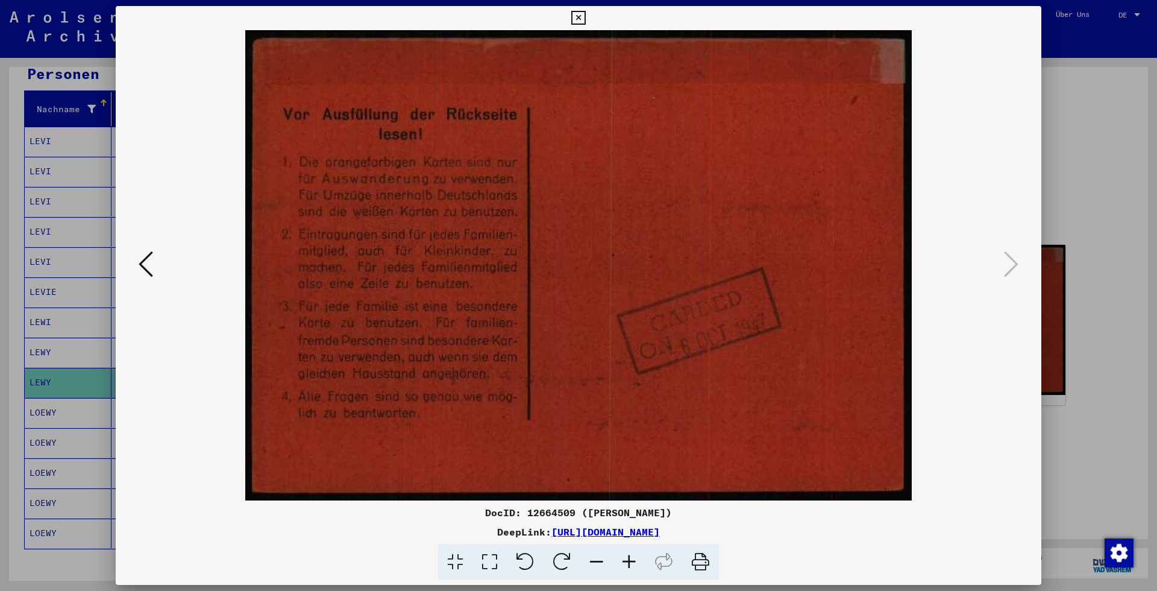
drag, startPoint x: 158, startPoint y: 271, endPoint x: 147, endPoint y: 271, distance: 10.8
click at [157, 271] on img at bounding box center [579, 265] width 844 height 470
click at [147, 271] on icon at bounding box center [146, 263] width 14 height 29
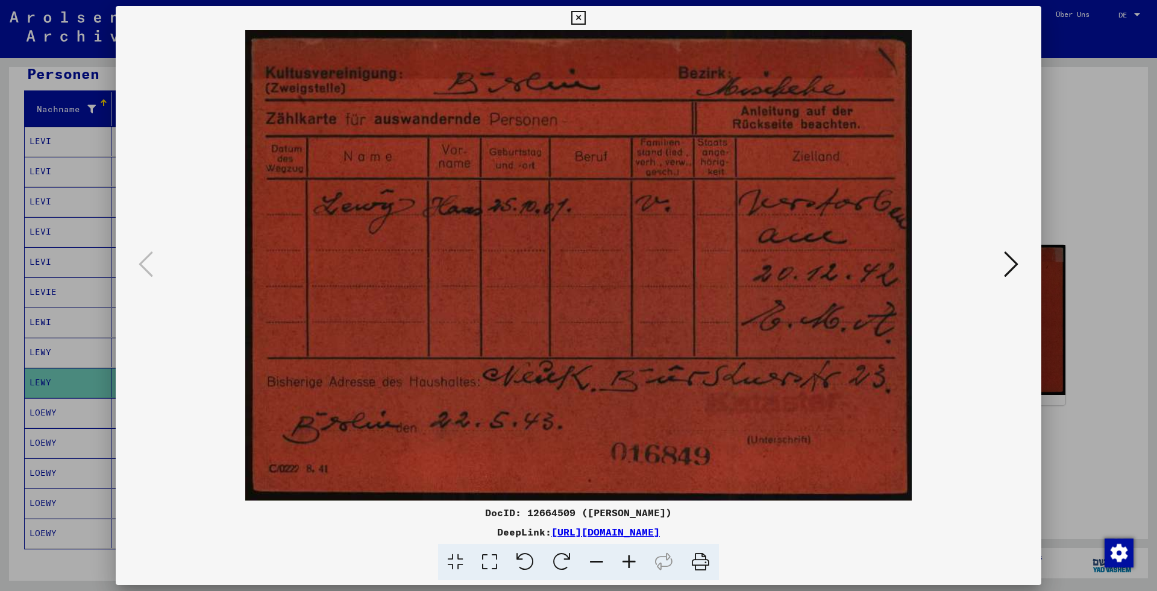
drag, startPoint x: 101, startPoint y: 165, endPoint x: 386, endPoint y: 1, distance: 329.0
click at [100, 165] on div at bounding box center [578, 295] width 1157 height 591
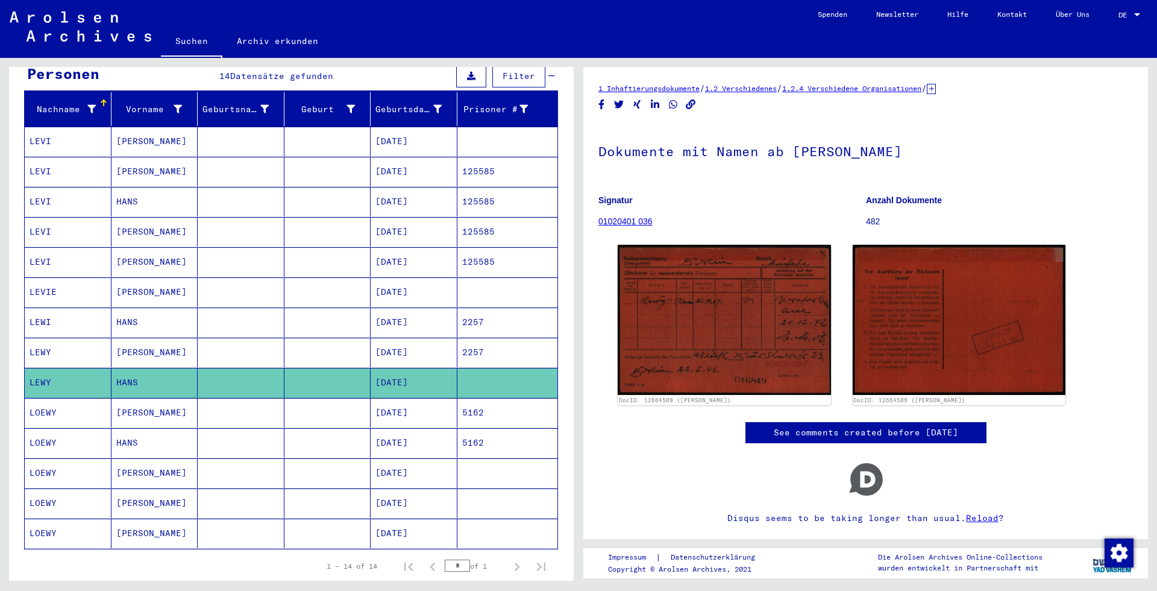
click at [440, 162] on mat-cell "[DATE]" at bounding box center [414, 172] width 87 height 30
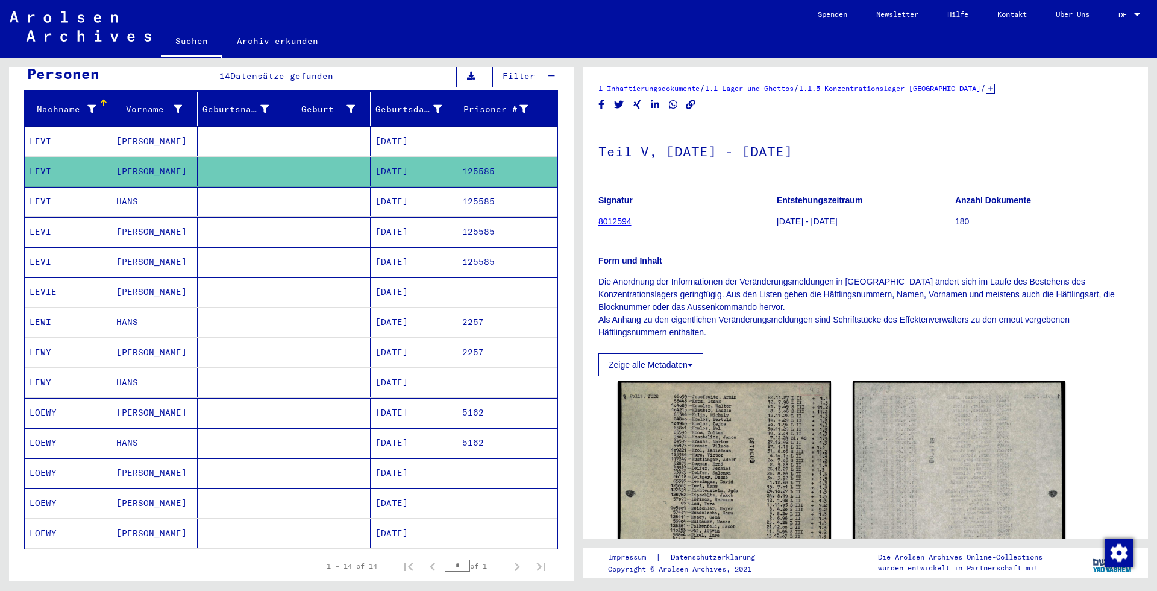
click at [436, 193] on mat-cell "[DATE]" at bounding box center [414, 202] width 87 height 30
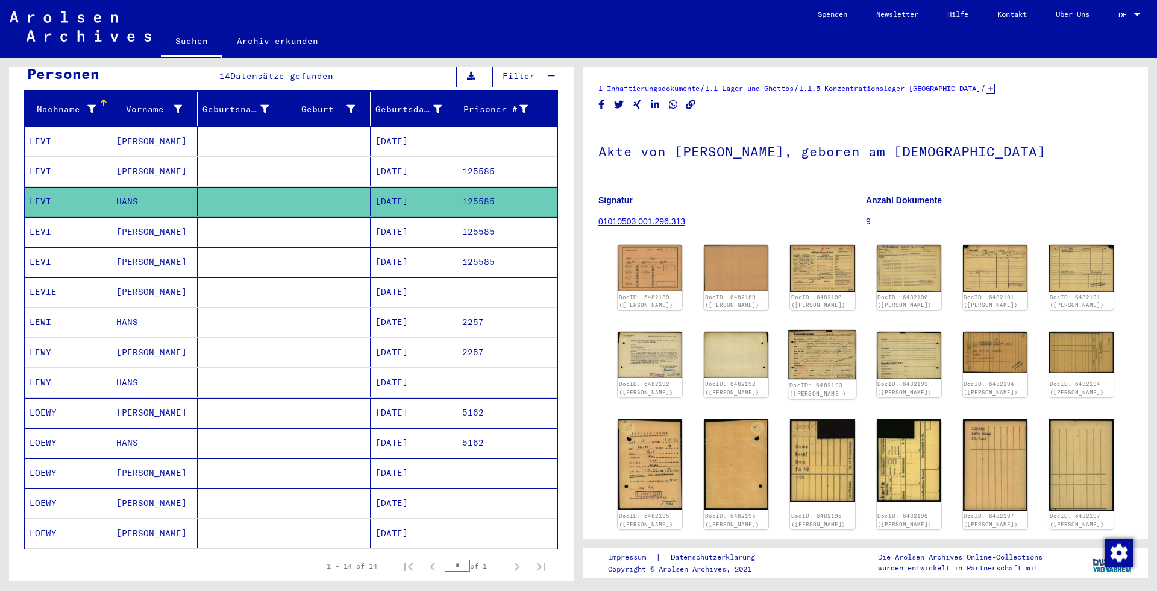
click at [796, 346] on img at bounding box center [823, 354] width 68 height 49
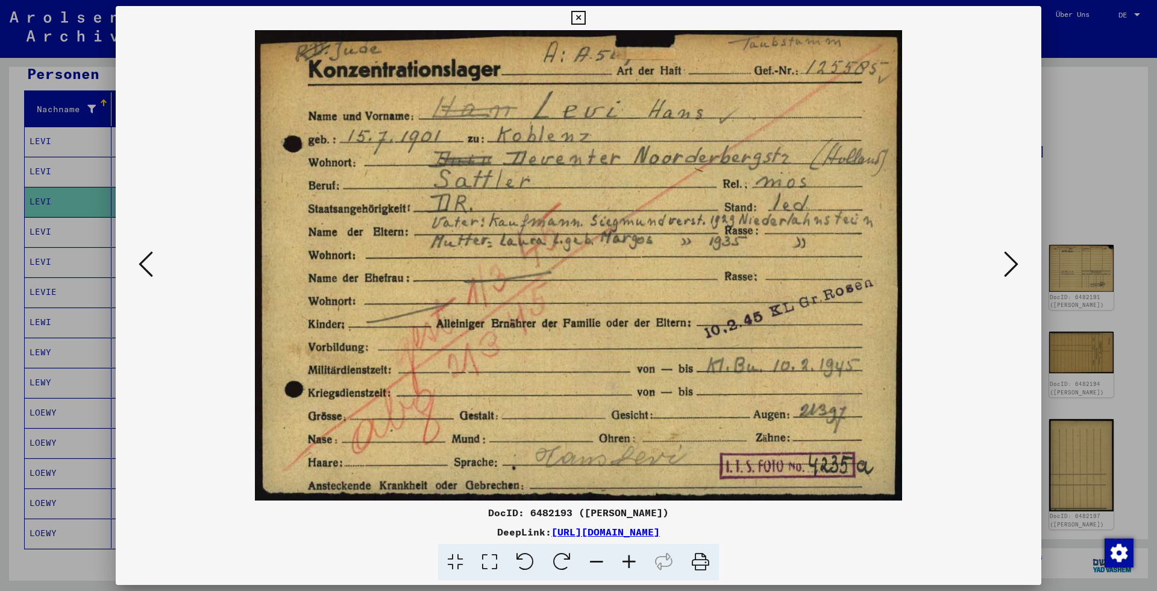
click at [1015, 269] on icon at bounding box center [1011, 263] width 14 height 29
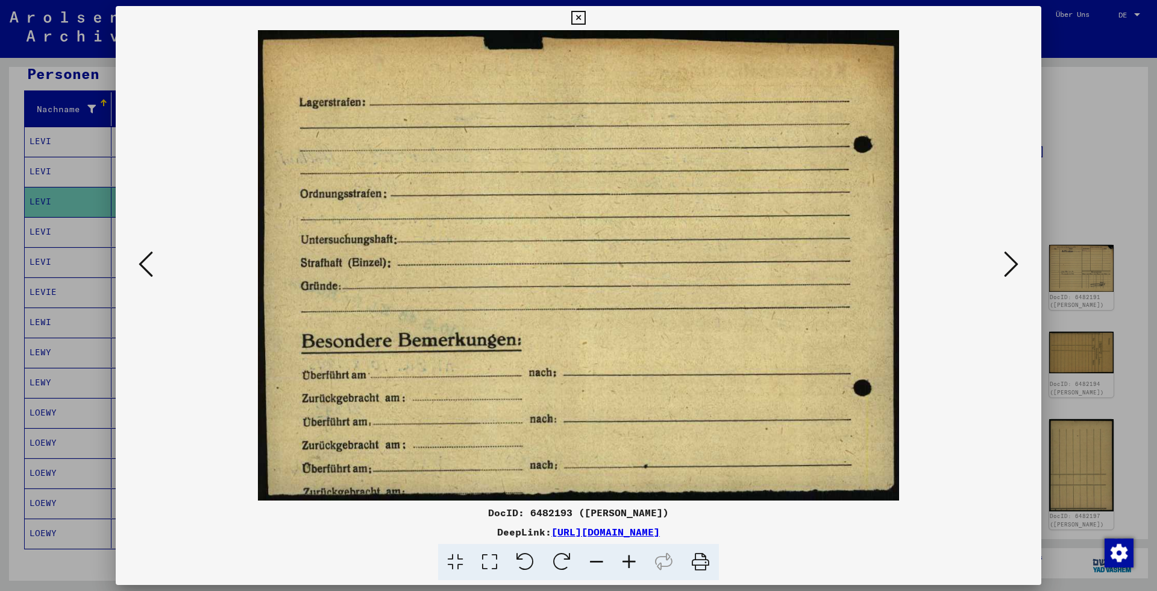
click at [1015, 269] on icon at bounding box center [1011, 263] width 14 height 29
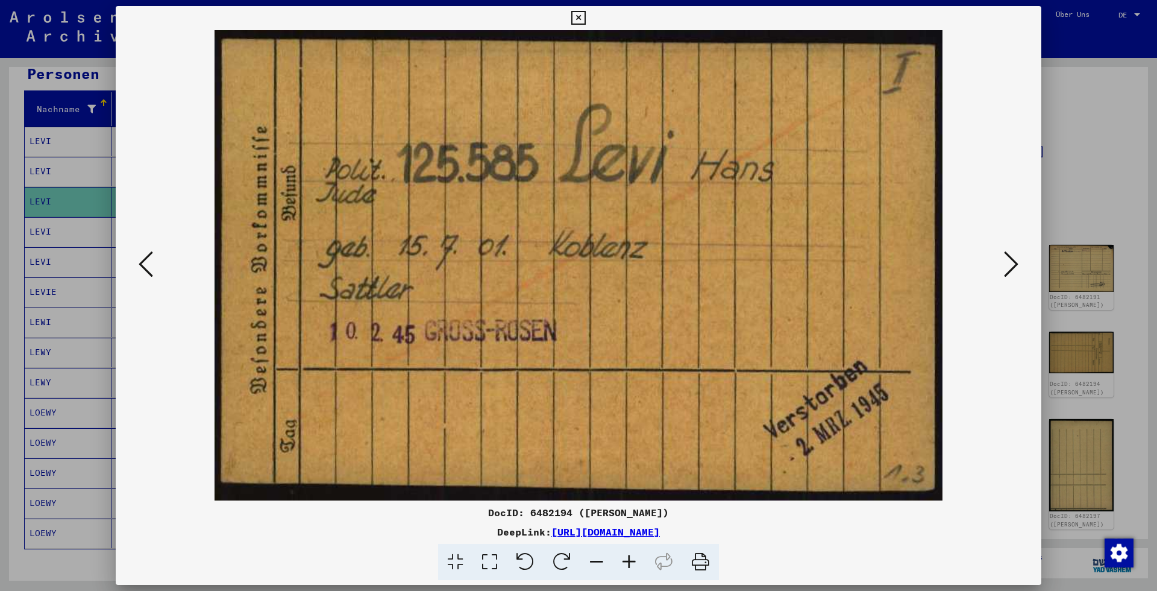
click at [1071, 239] on div at bounding box center [578, 295] width 1157 height 591
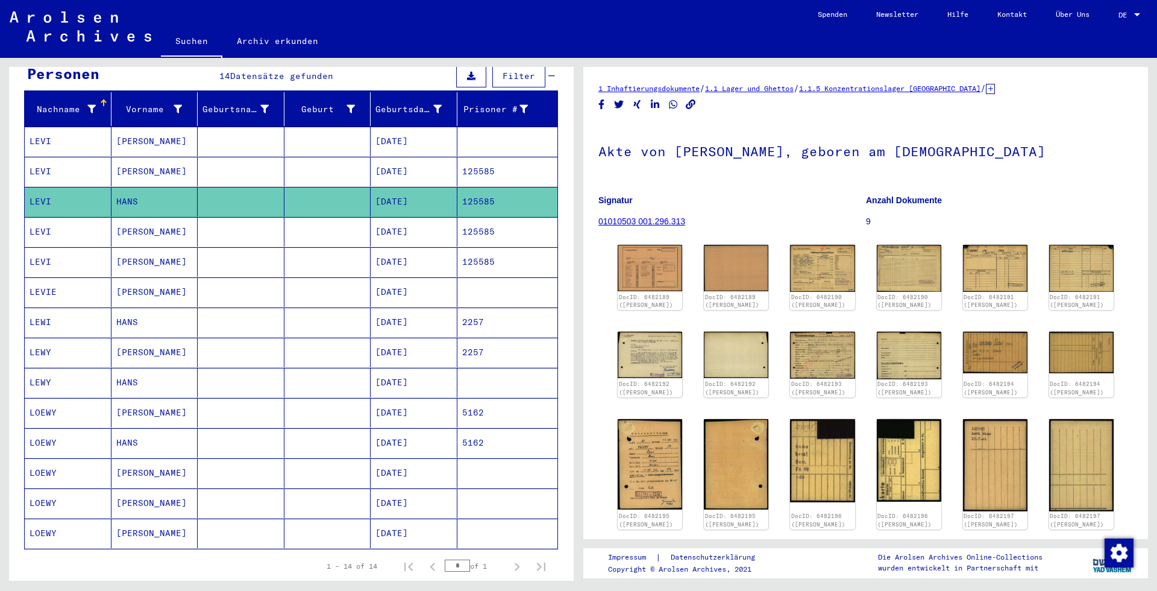
click at [412, 337] on mat-cell "[DATE]" at bounding box center [414, 352] width 87 height 30
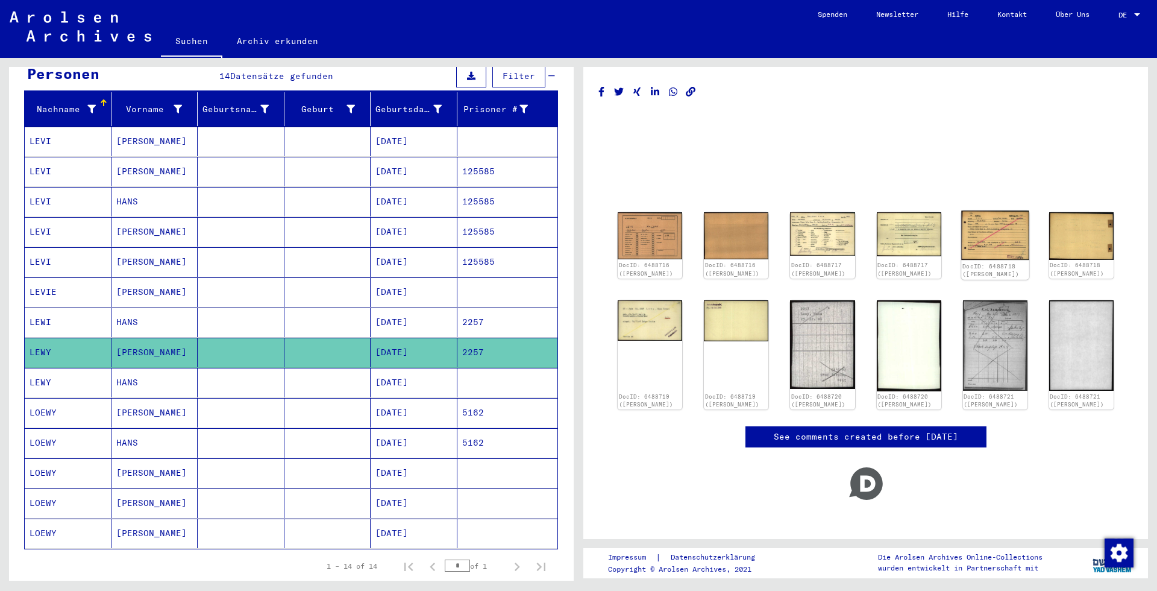
click at [987, 233] on img at bounding box center [995, 234] width 68 height 49
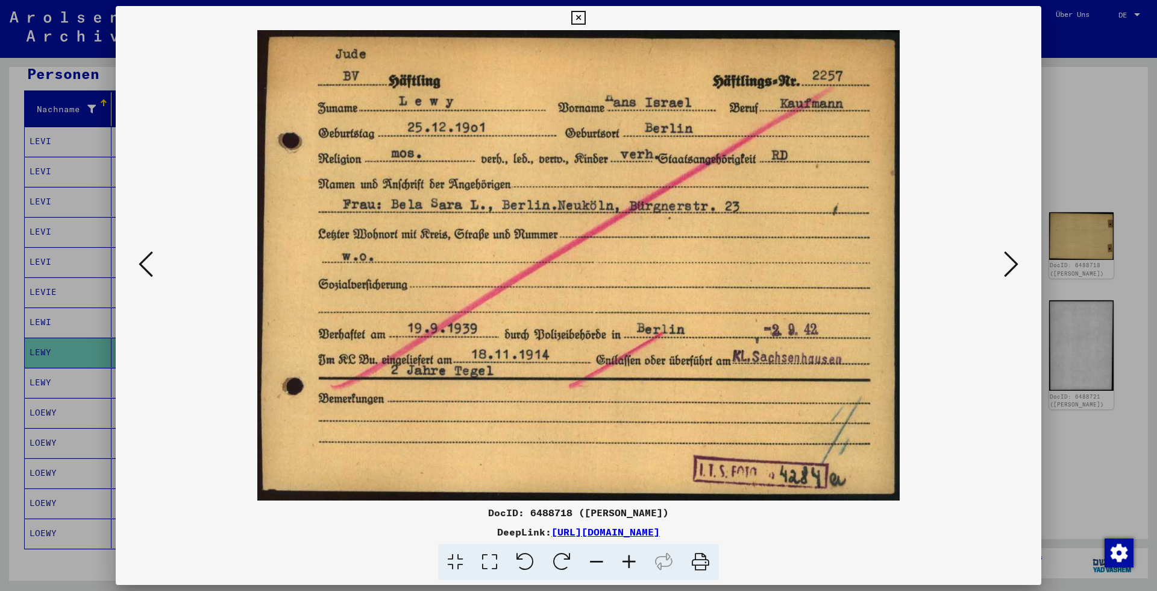
click at [1085, 91] on div at bounding box center [578, 295] width 1157 height 591
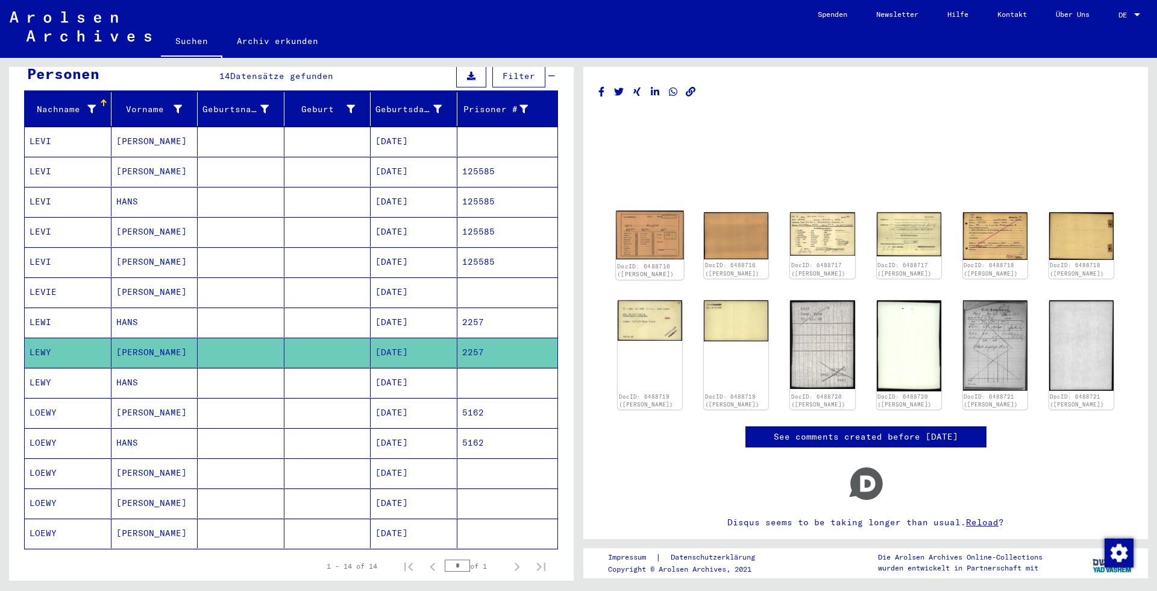
click at [639, 239] on img at bounding box center [650, 234] width 68 height 49
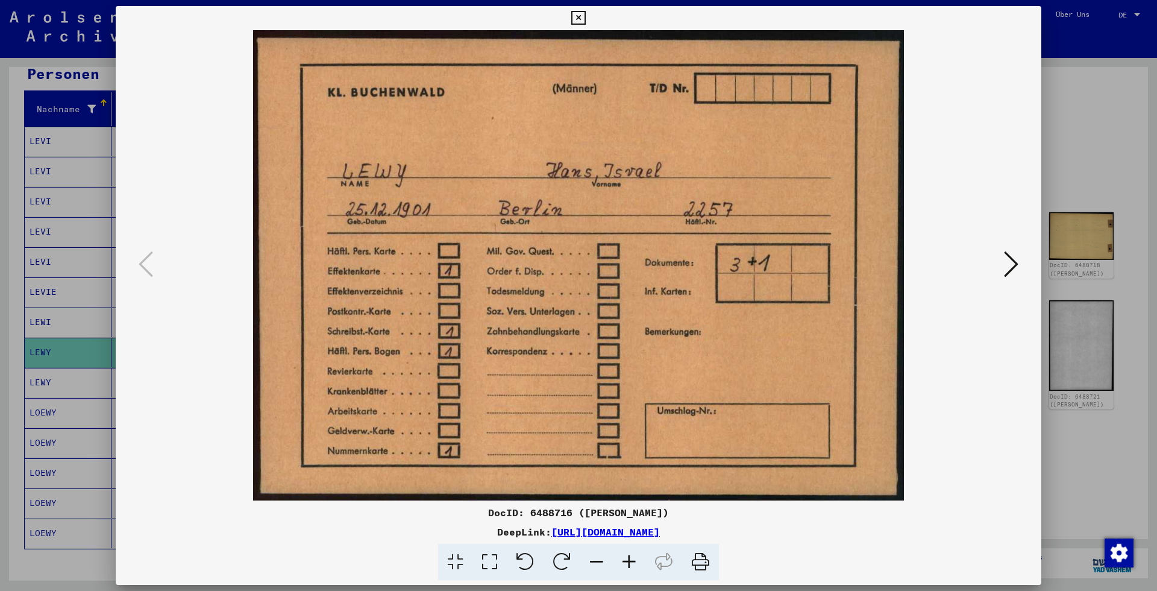
click at [1096, 183] on div at bounding box center [578, 295] width 1157 height 591
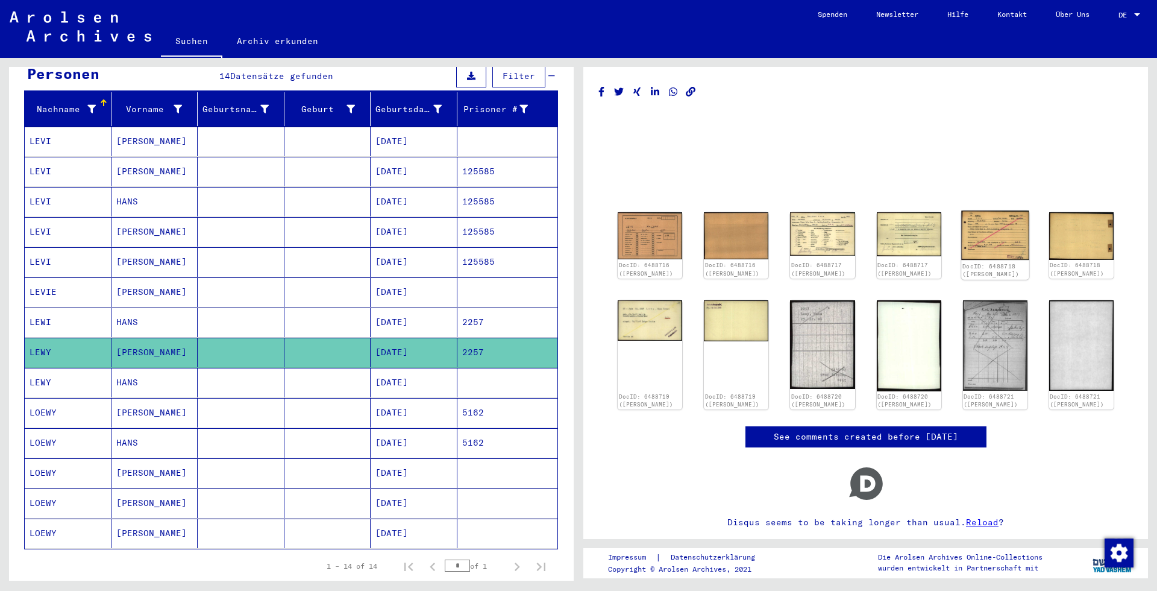
click at [980, 231] on img at bounding box center [995, 234] width 68 height 49
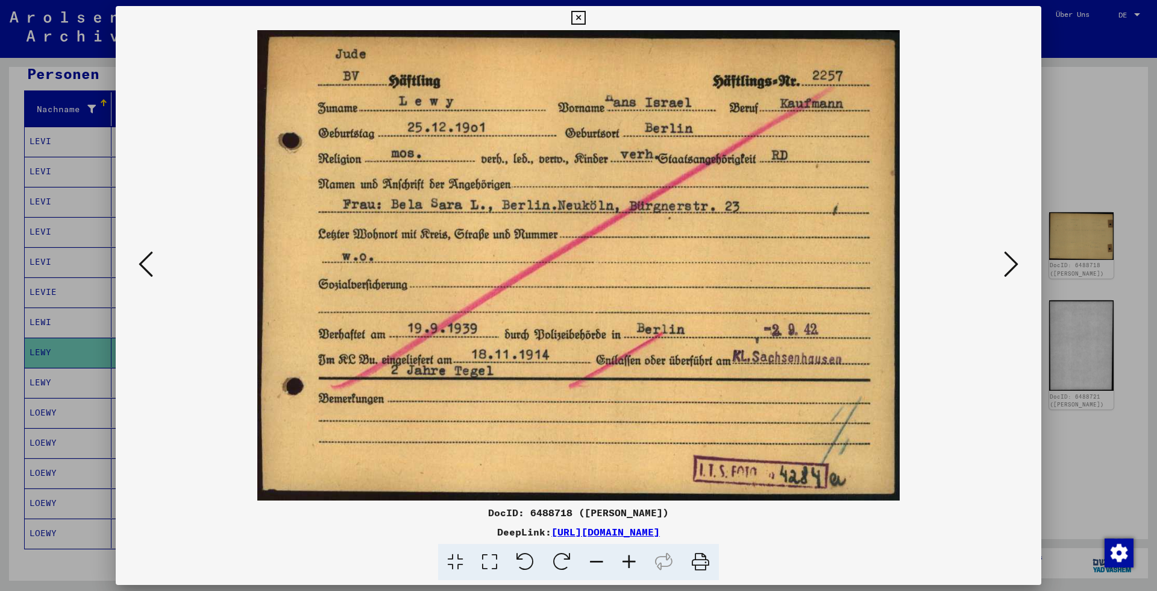
click at [660, 531] on link "[URL][DOMAIN_NAME]" at bounding box center [605, 531] width 108 height 12
click at [1064, 128] on div at bounding box center [578, 295] width 1157 height 591
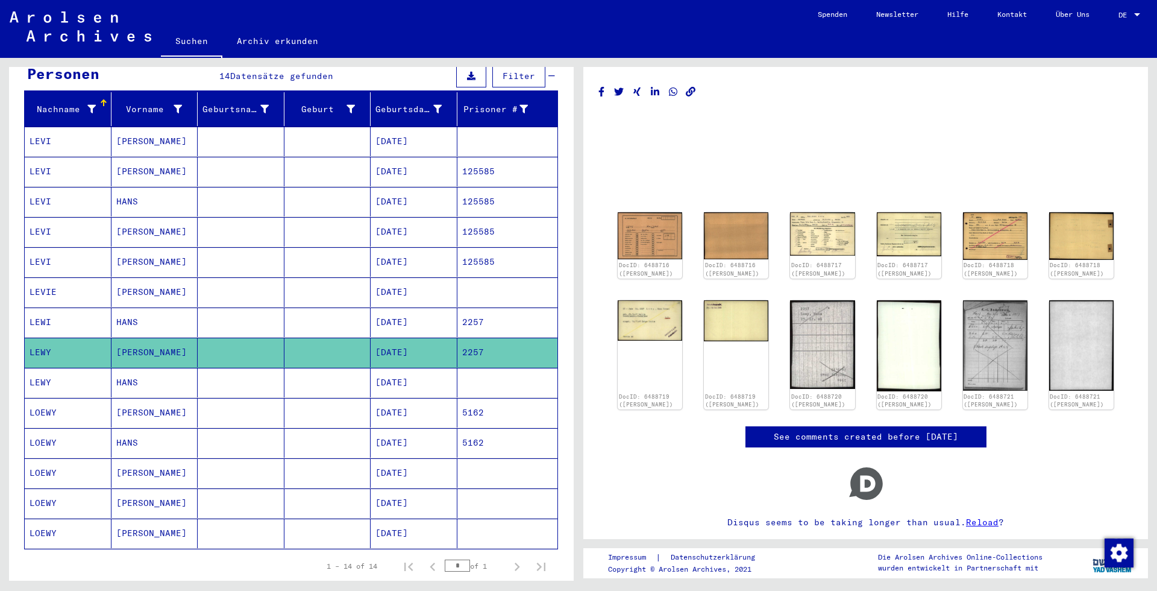
click at [654, 212] on div "DocID: 6488716 ([PERSON_NAME]) DocID: 6488716 ([PERSON_NAME]) DocID: 6488717 ([…" at bounding box center [866, 310] width 506 height 207
click at [654, 222] on img at bounding box center [650, 234] width 68 height 49
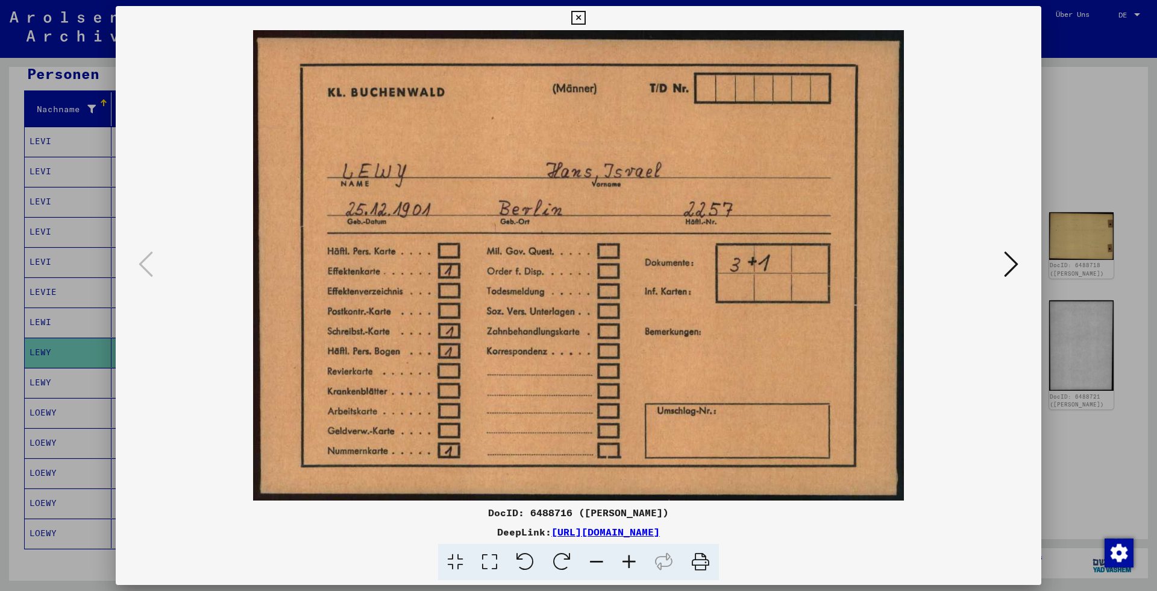
click at [1014, 260] on icon at bounding box center [1011, 263] width 14 height 29
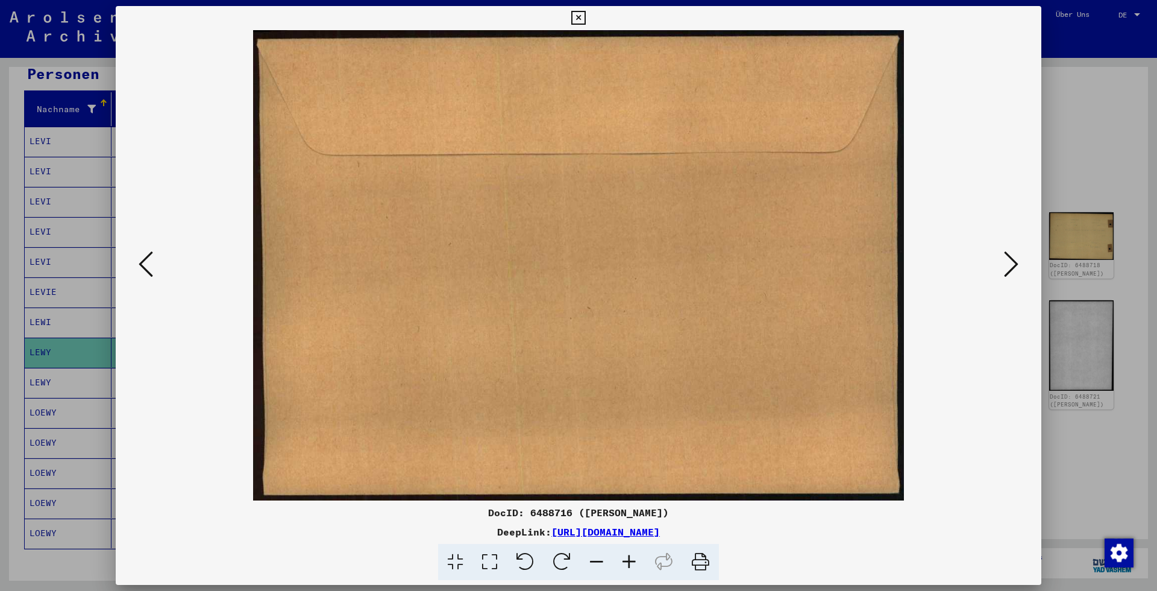
click at [1014, 260] on icon at bounding box center [1011, 263] width 14 height 29
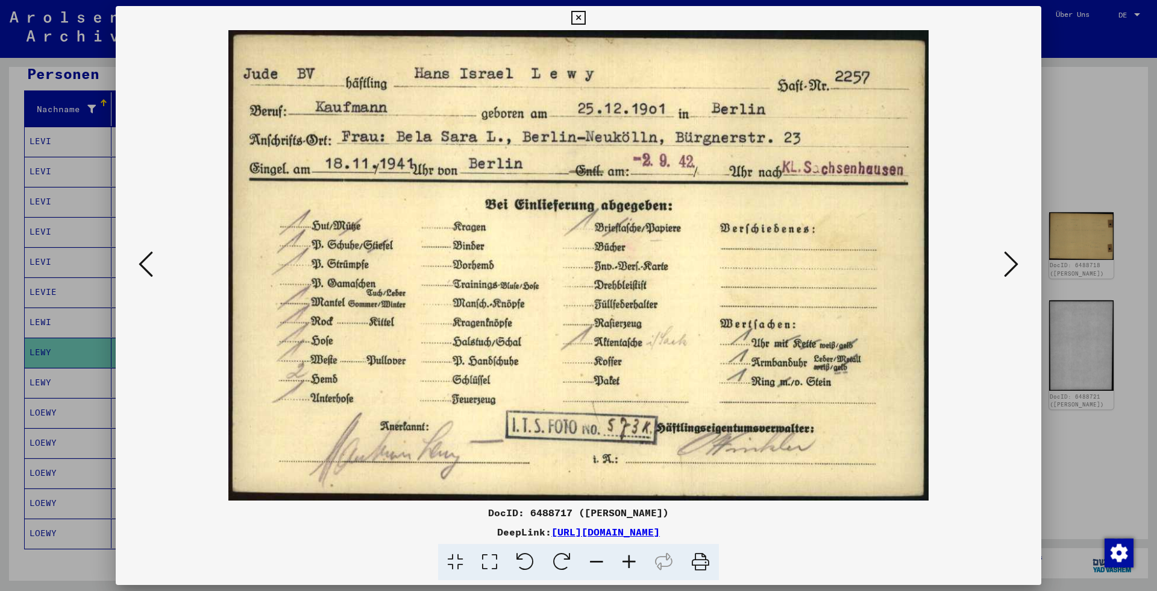
click at [1014, 260] on icon at bounding box center [1011, 263] width 14 height 29
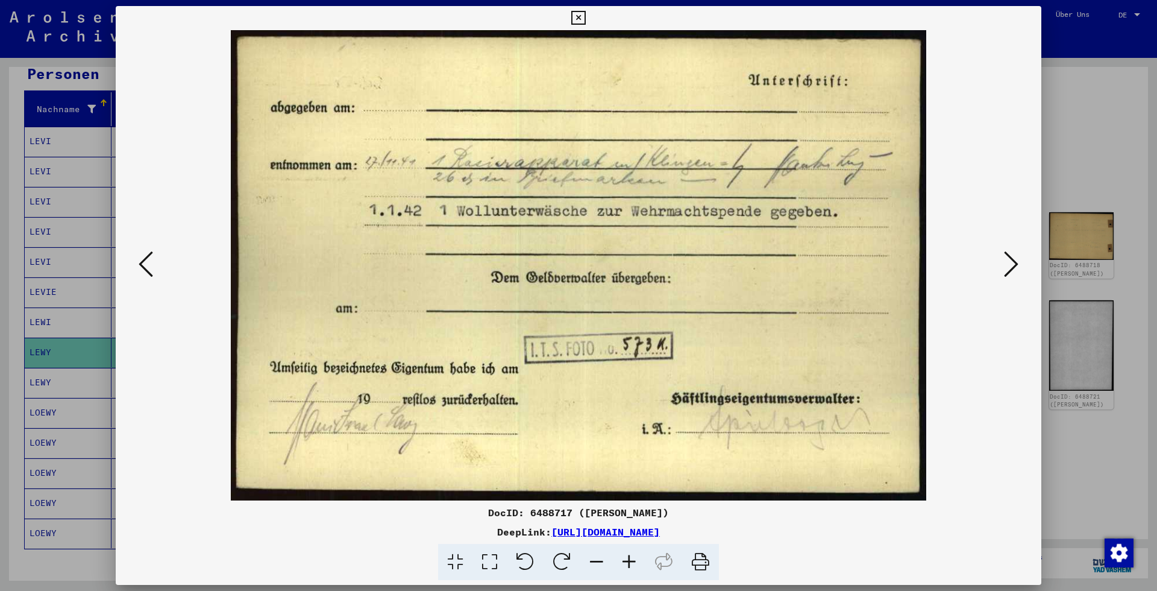
click at [1014, 260] on icon at bounding box center [1011, 263] width 14 height 29
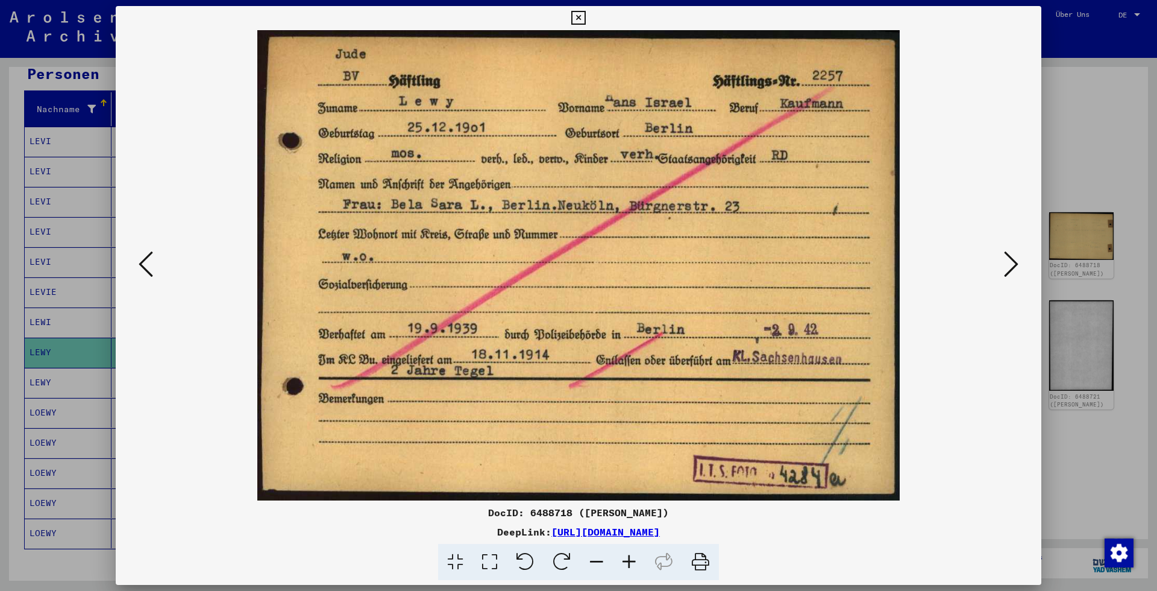
click at [1047, 157] on div at bounding box center [578, 295] width 1157 height 591
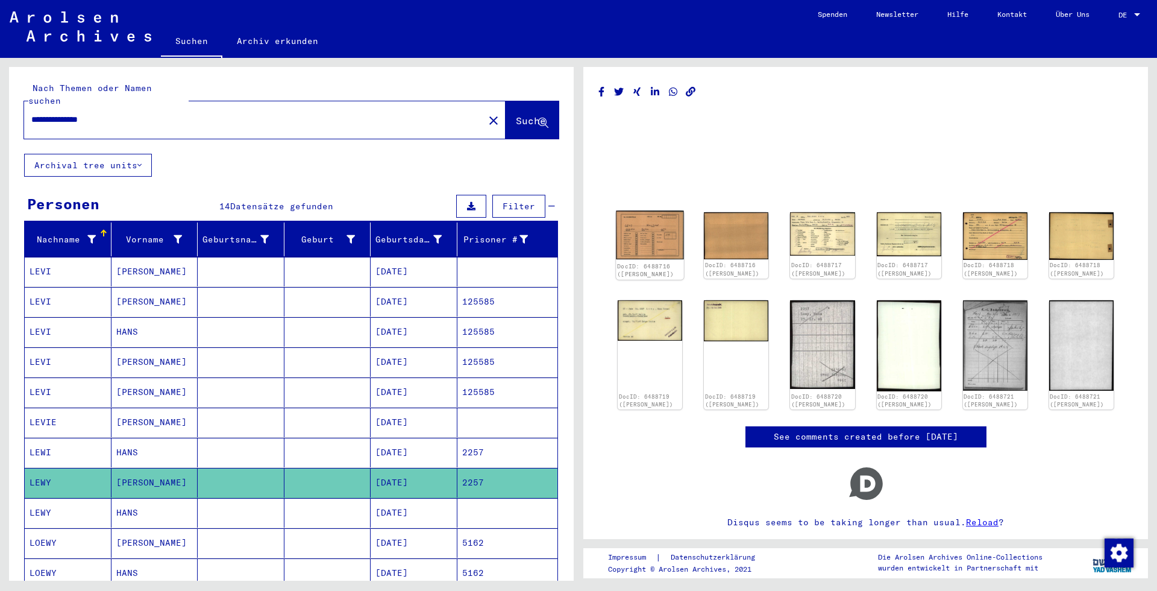
scroll to position [42, 0]
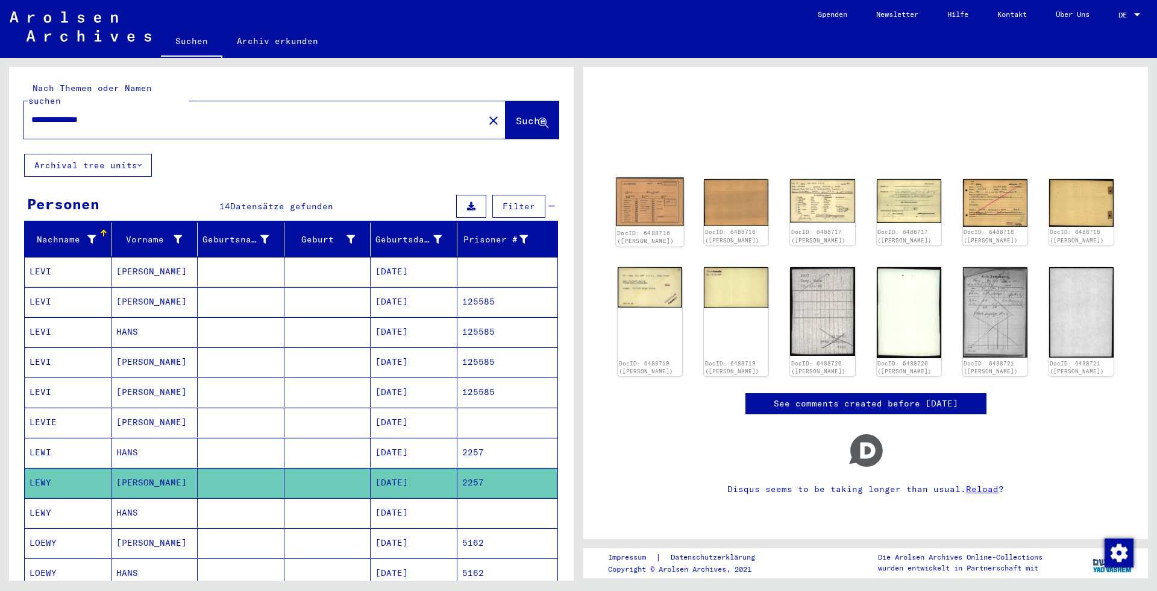
click at [662, 206] on img at bounding box center [650, 201] width 68 height 49
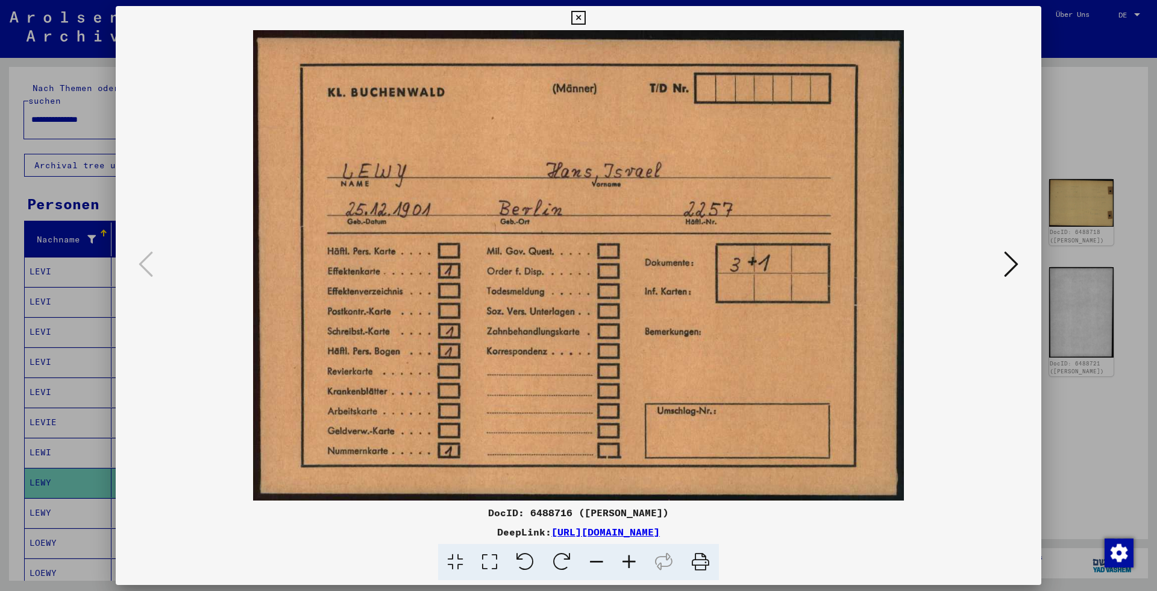
click at [42, 136] on div at bounding box center [578, 295] width 1157 height 591
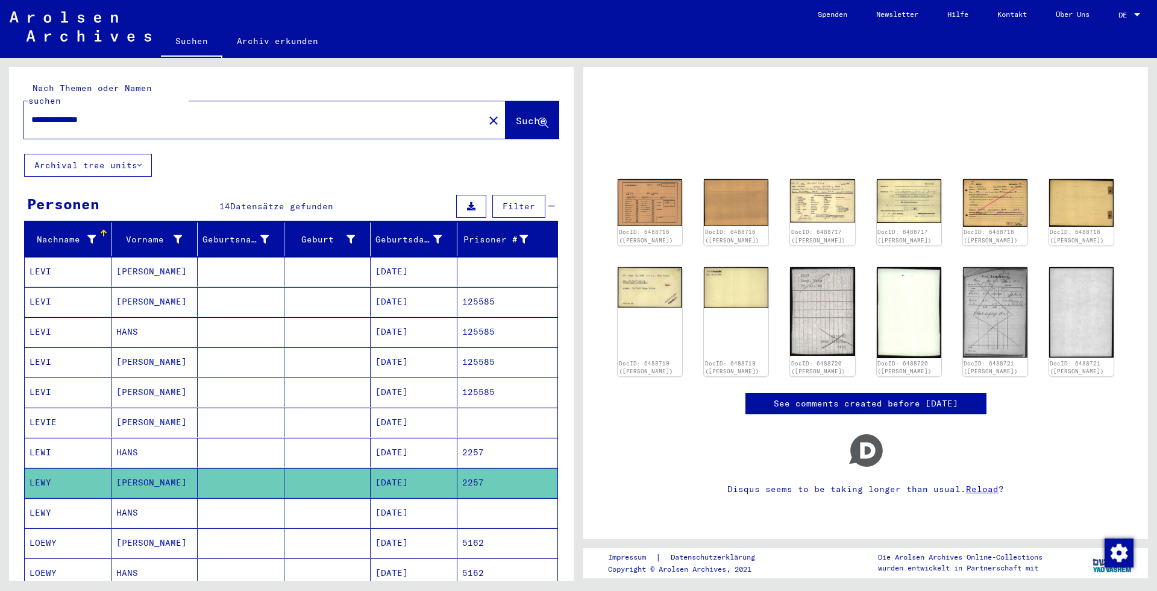
click at [506, 101] on button "Suche" at bounding box center [532, 119] width 53 height 37
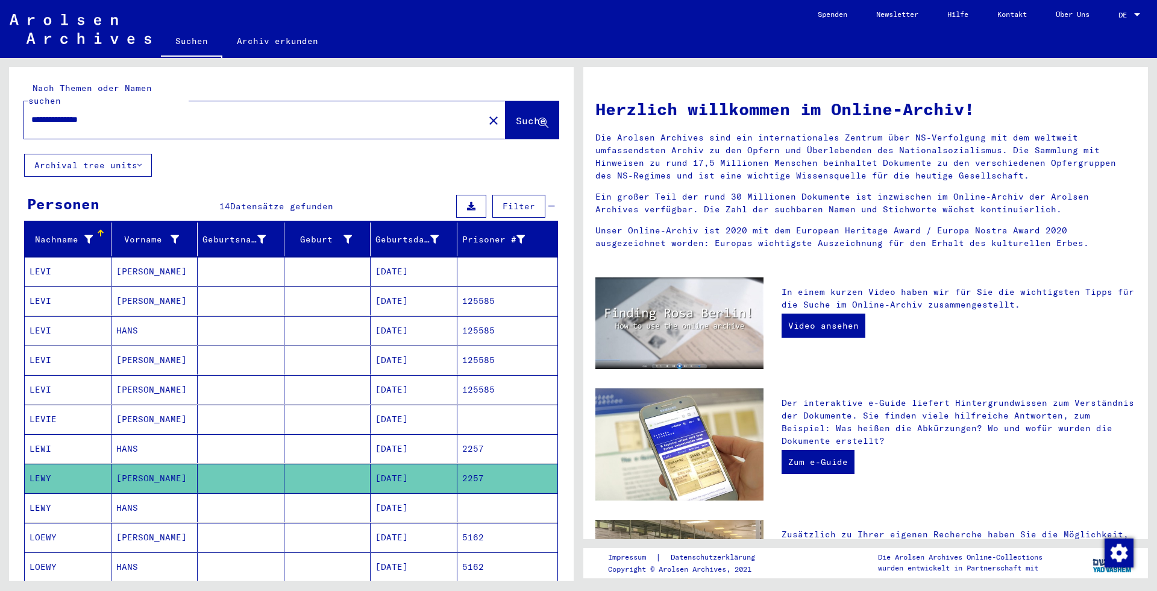
click at [371, 404] on mat-cell "[DATE]" at bounding box center [414, 418] width 87 height 29
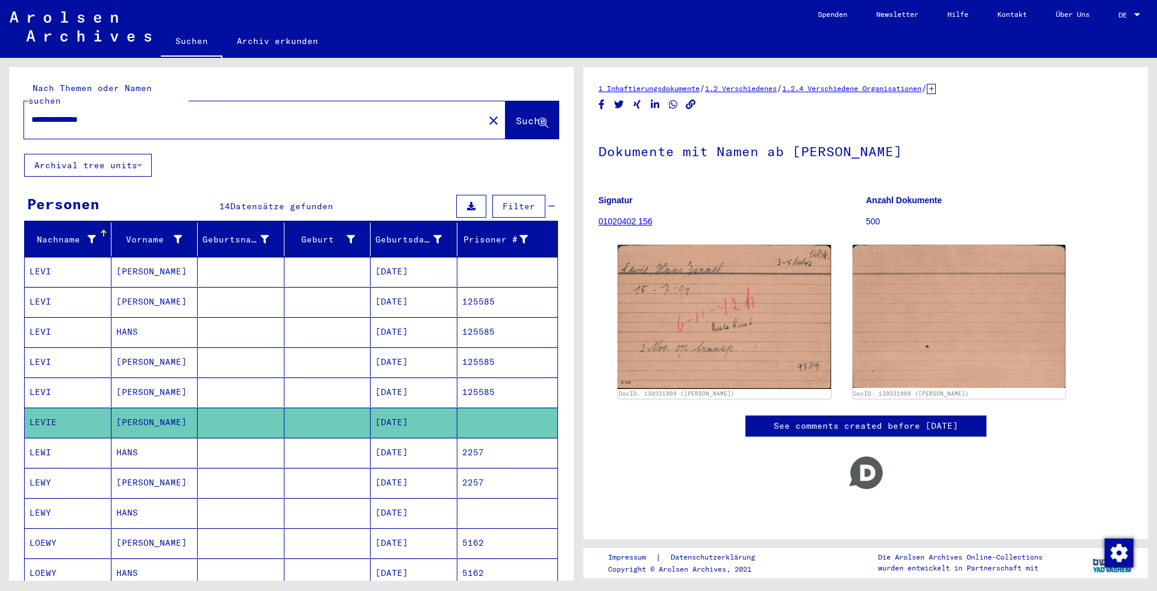
click at [383, 498] on mat-cell "[DATE]" at bounding box center [414, 513] width 87 height 30
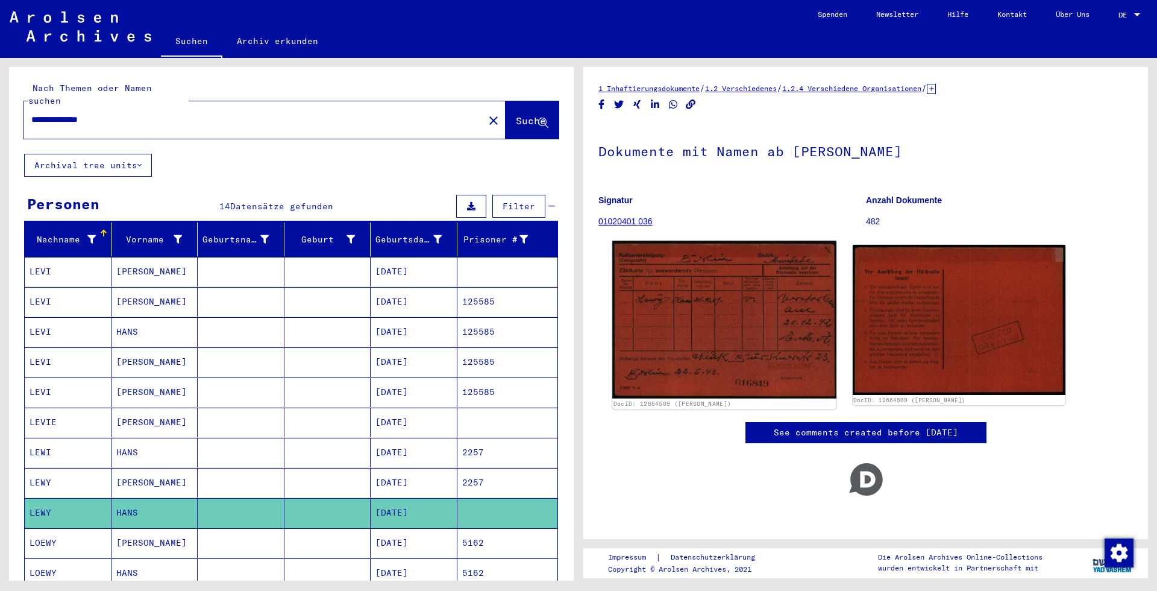
click at [798, 265] on img at bounding box center [724, 320] width 224 height 158
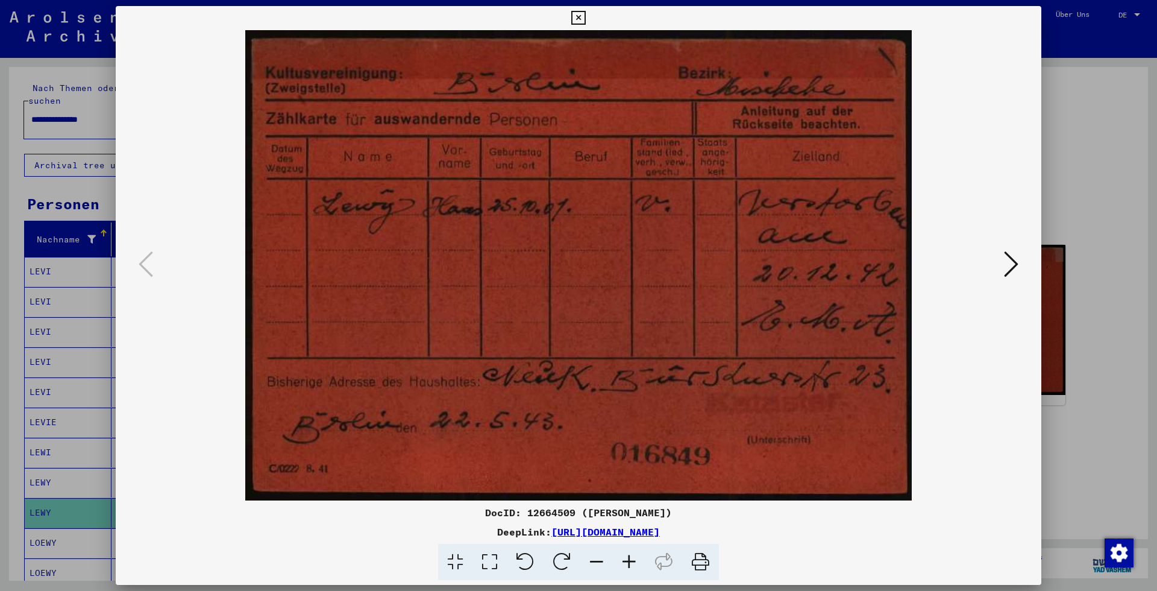
click at [1126, 187] on div at bounding box center [578, 295] width 1157 height 591
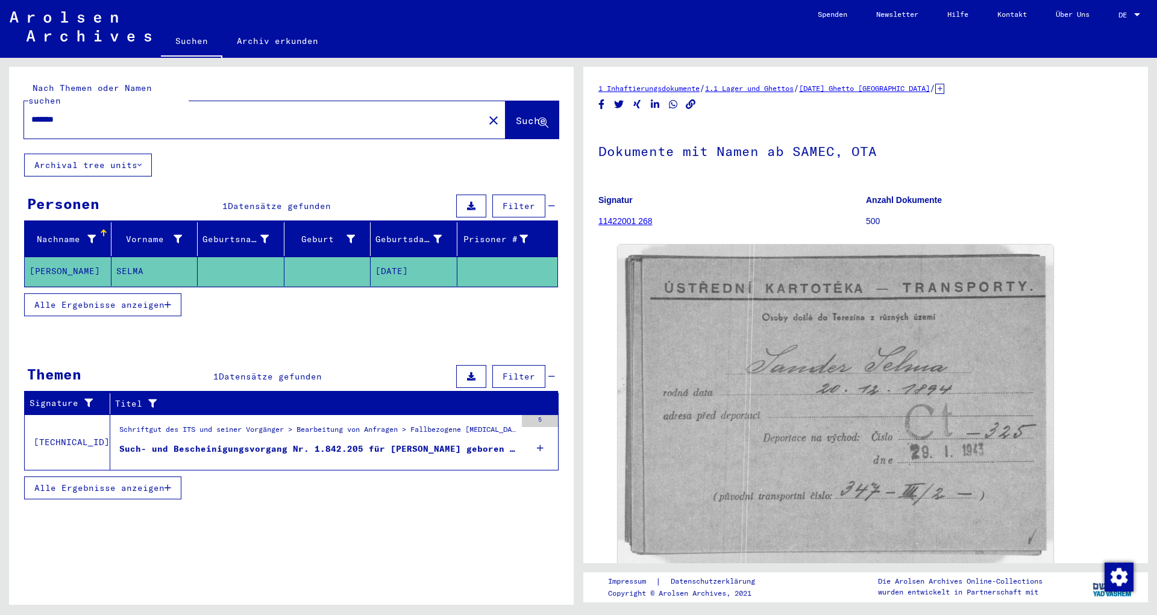
drag, startPoint x: 106, startPoint y: 110, endPoint x: -178, endPoint y: 107, distance: 284.4
click at [31, 113] on input "*******" at bounding box center [253, 119] width 445 height 13
type input "**********"
